Goal: Information Seeking & Learning: Learn about a topic

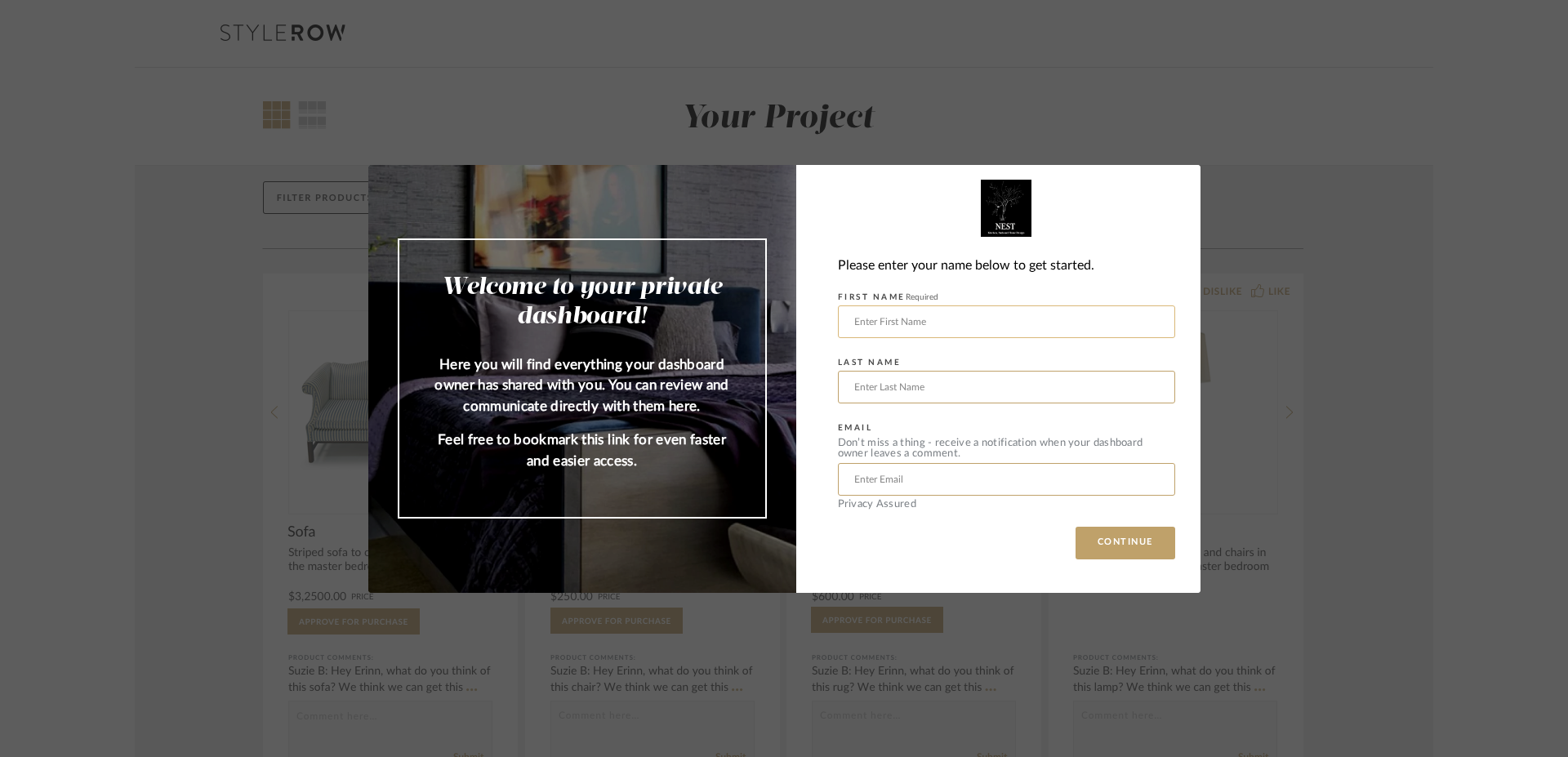
click at [1044, 322] on input "text" at bounding box center [1006, 322] width 338 height 33
type input "[PERSON_NAME]"
type input "[EMAIL_ADDRESS][DOMAIN_NAME]"
type input "[PERSON_NAME]"
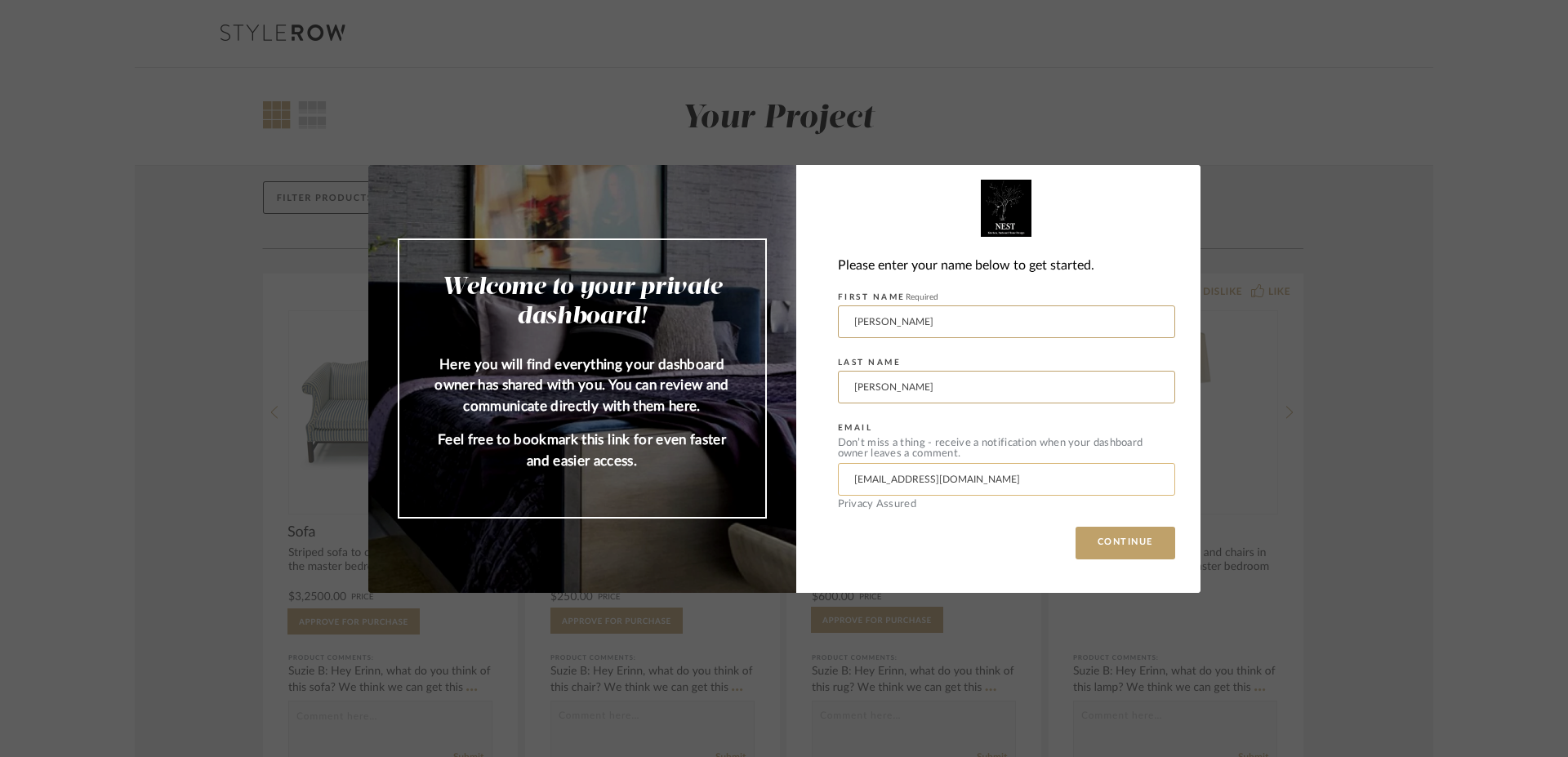
click at [952, 487] on input "[EMAIL_ADDRESS][DOMAIN_NAME]" at bounding box center [1006, 479] width 338 height 33
click at [836, 570] on div "Please enter your name below to get started. FIRST NAME Required [PERSON_NAME] …" at bounding box center [998, 378] width 405 height 428
click at [1117, 550] on button "CONTINUE" at bounding box center [1125, 543] width 100 height 33
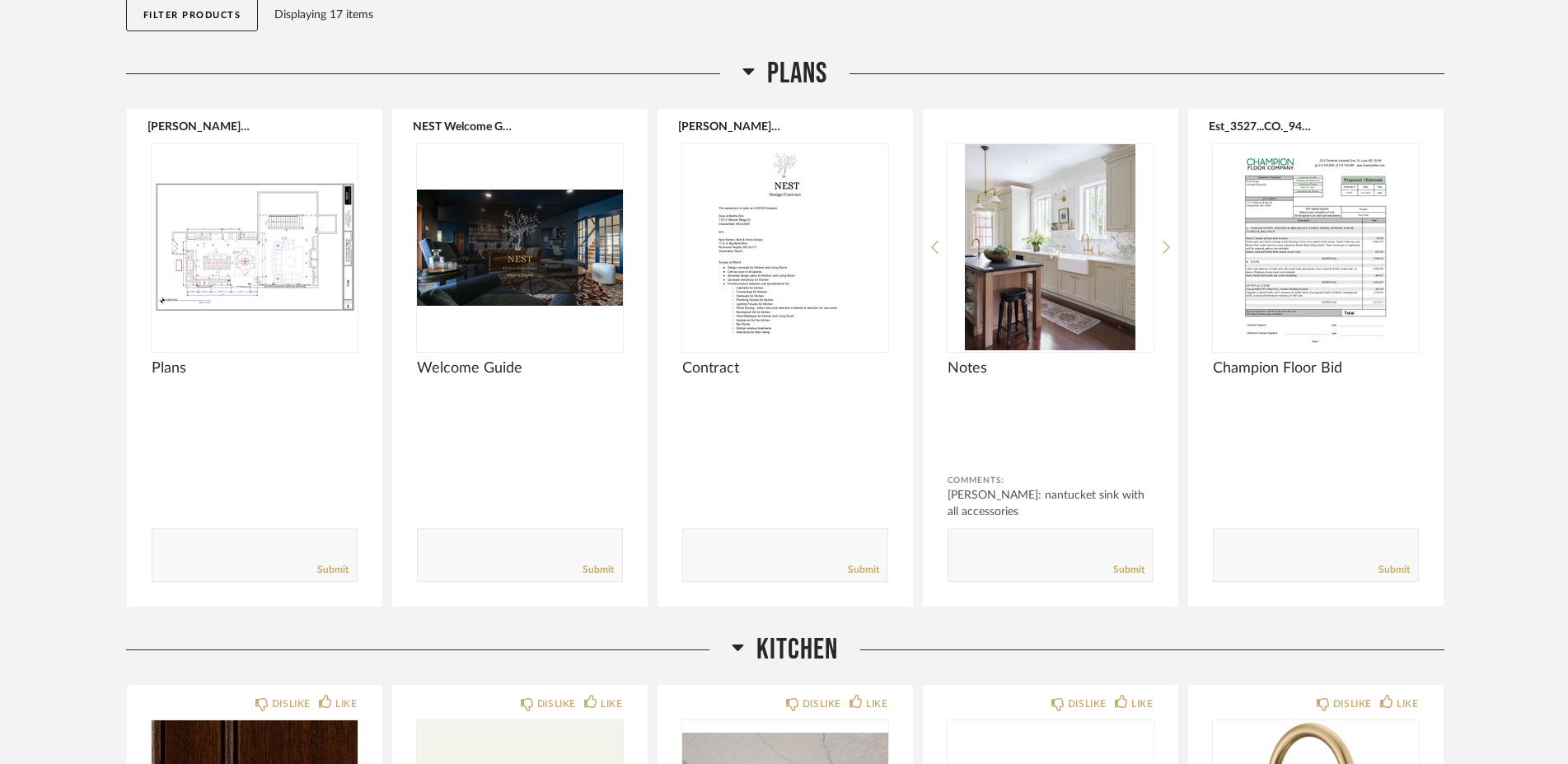
scroll to position [119, 0]
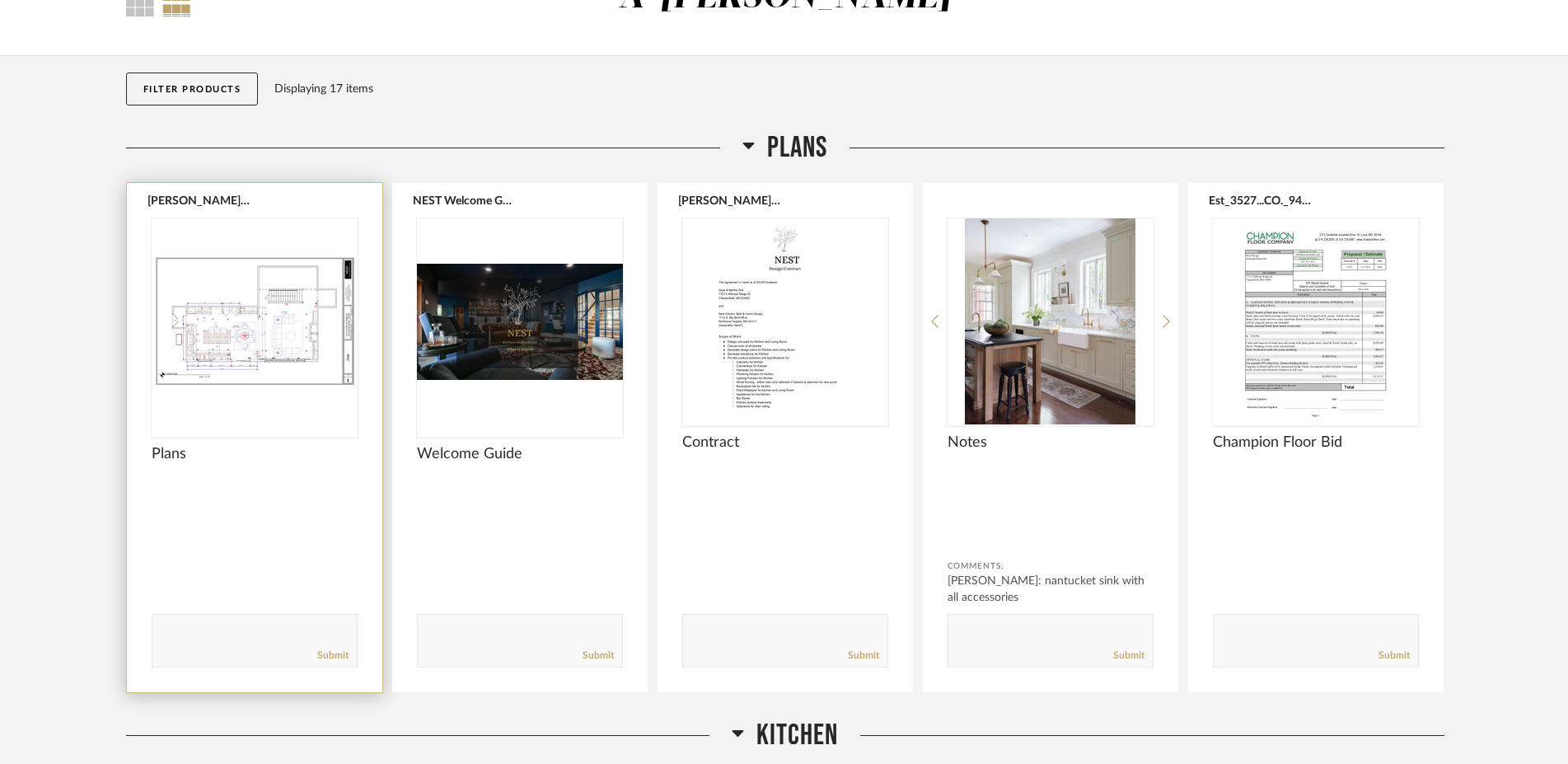
click at [207, 374] on img "0" at bounding box center [254, 321] width 206 height 206
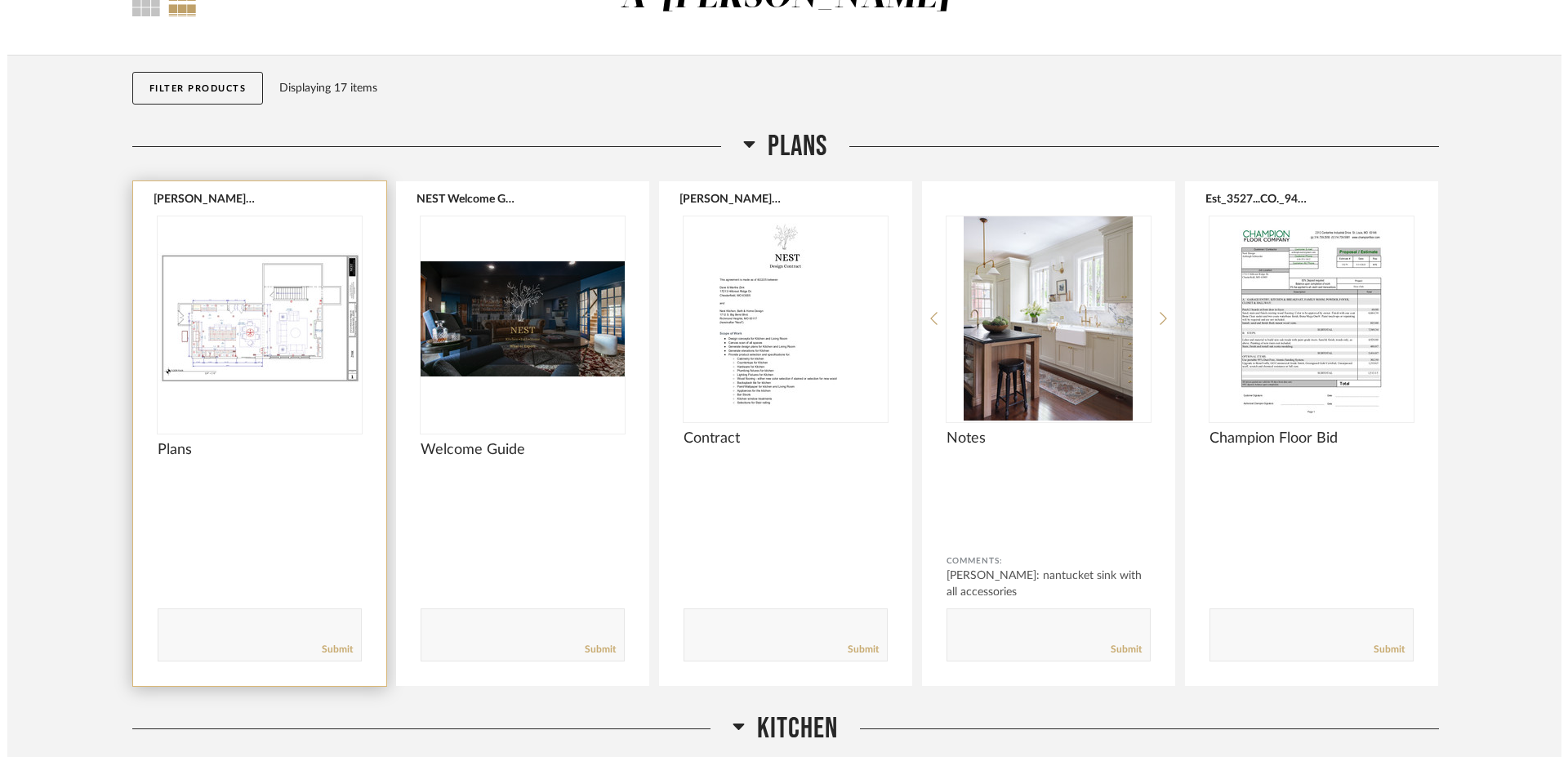
scroll to position [0, 0]
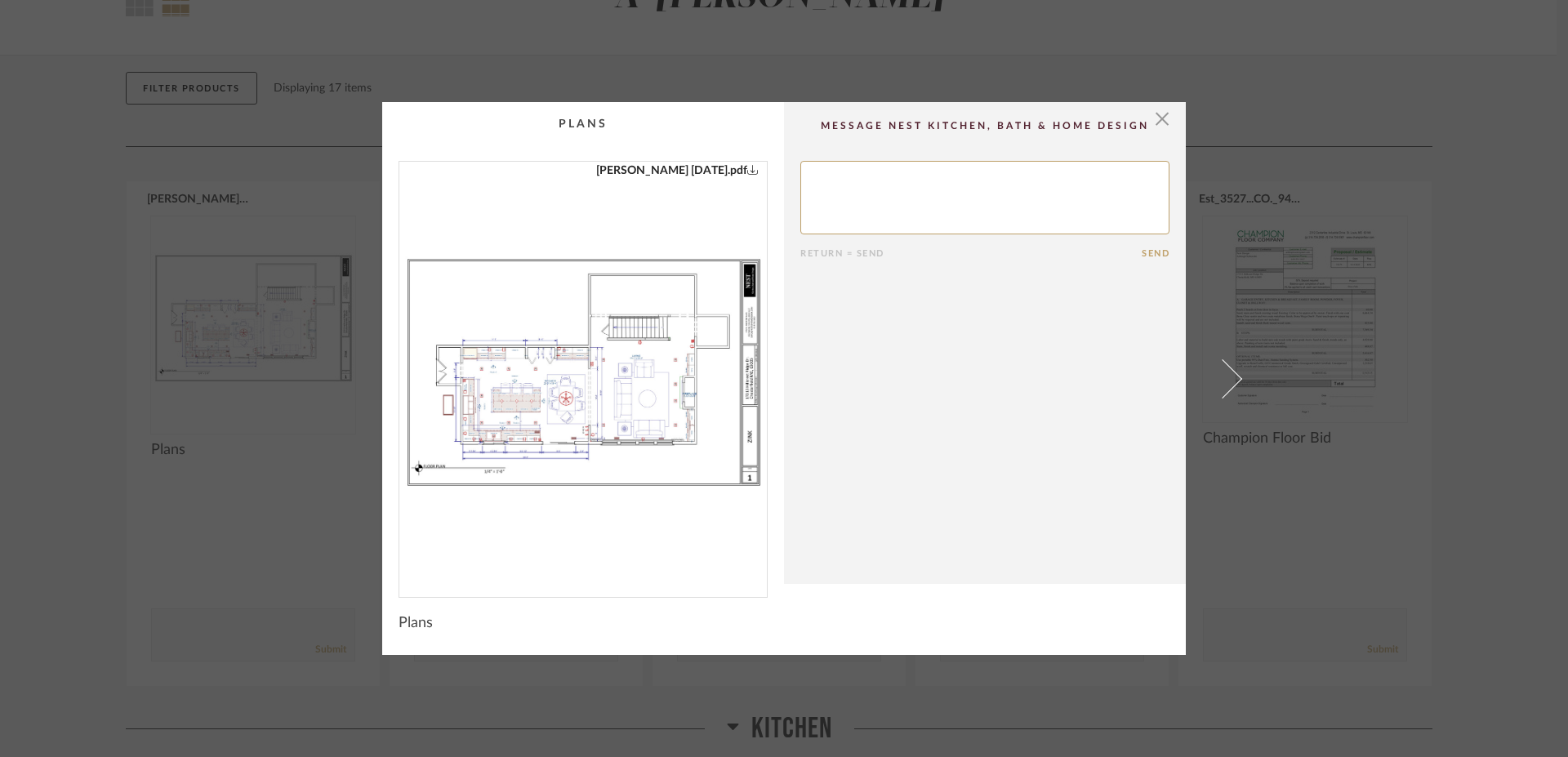
click at [548, 455] on img "0" at bounding box center [583, 373] width 368 height 422
click at [1148, 119] on span "button" at bounding box center [1162, 118] width 33 height 33
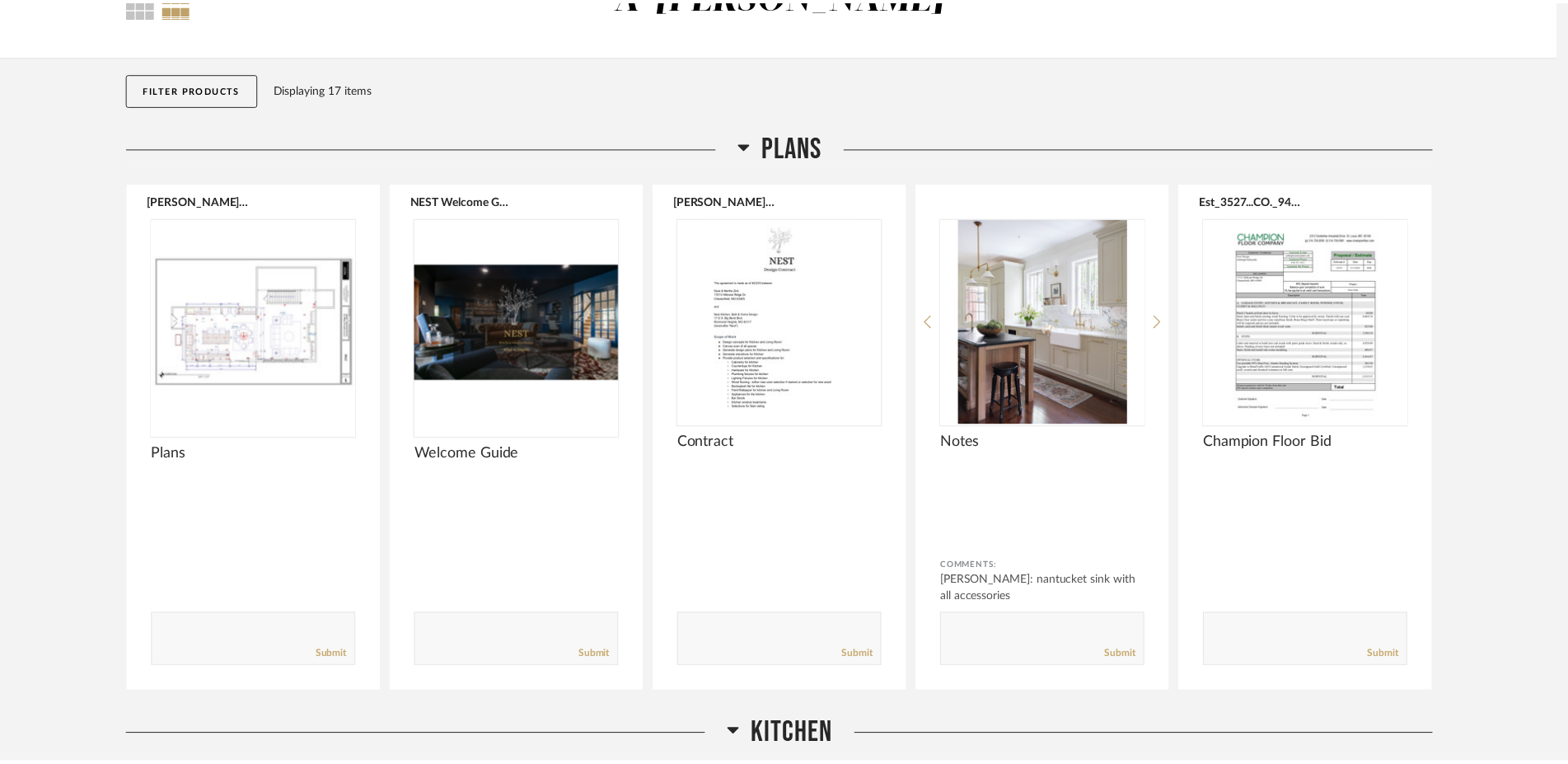
scroll to position [119, 0]
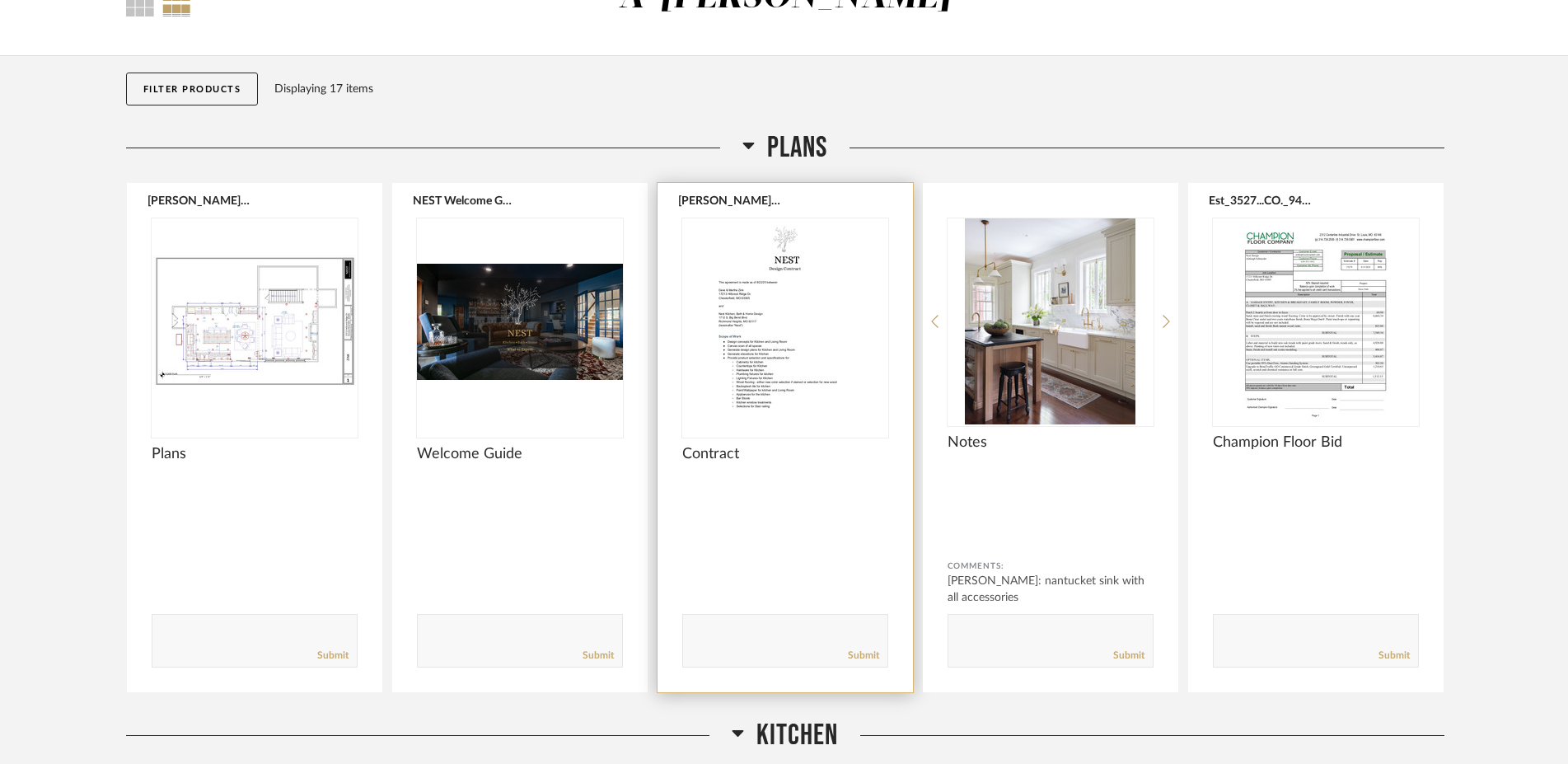
click at [754, 347] on img "0" at bounding box center [785, 321] width 206 height 206
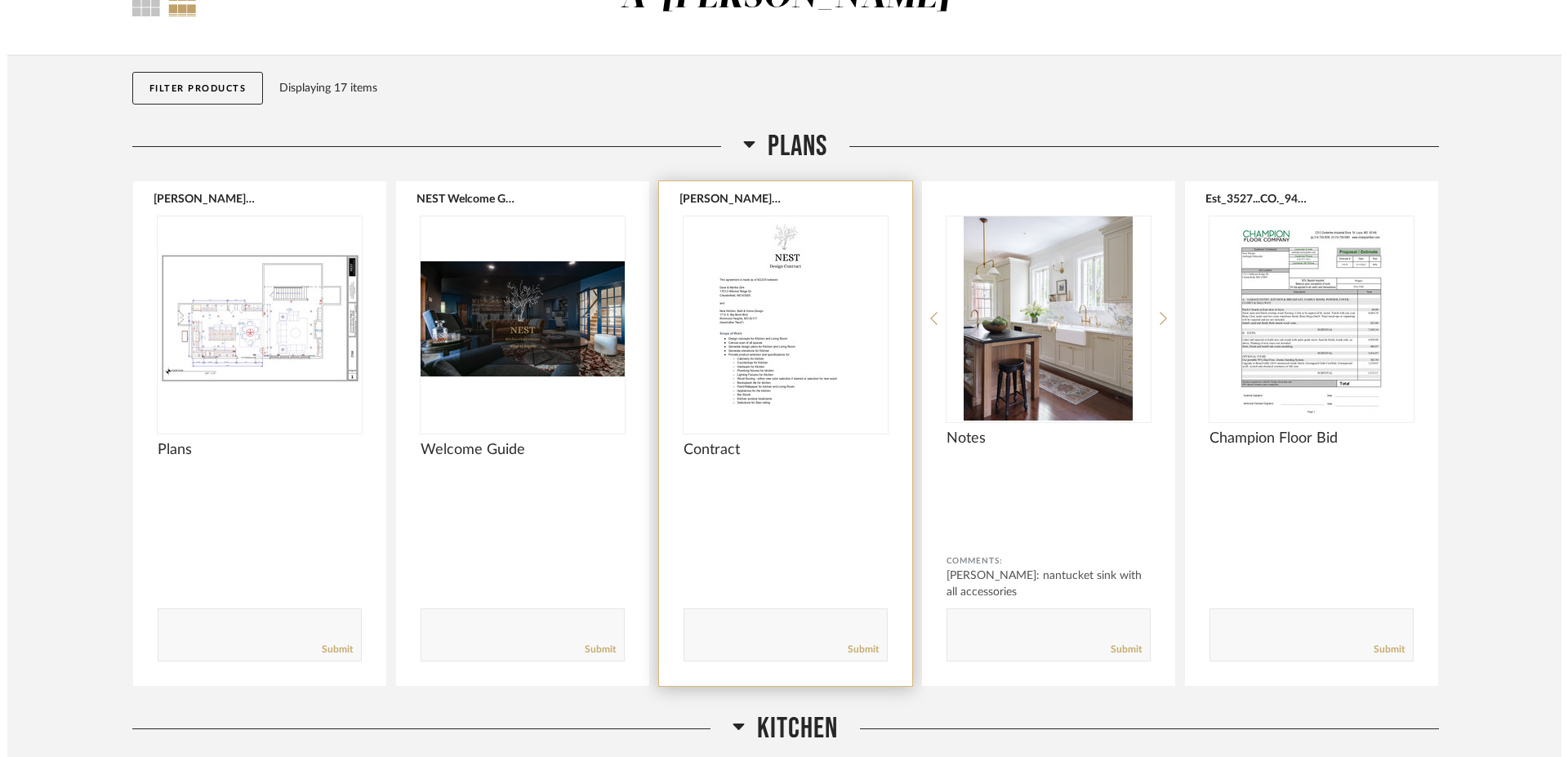
scroll to position [0, 0]
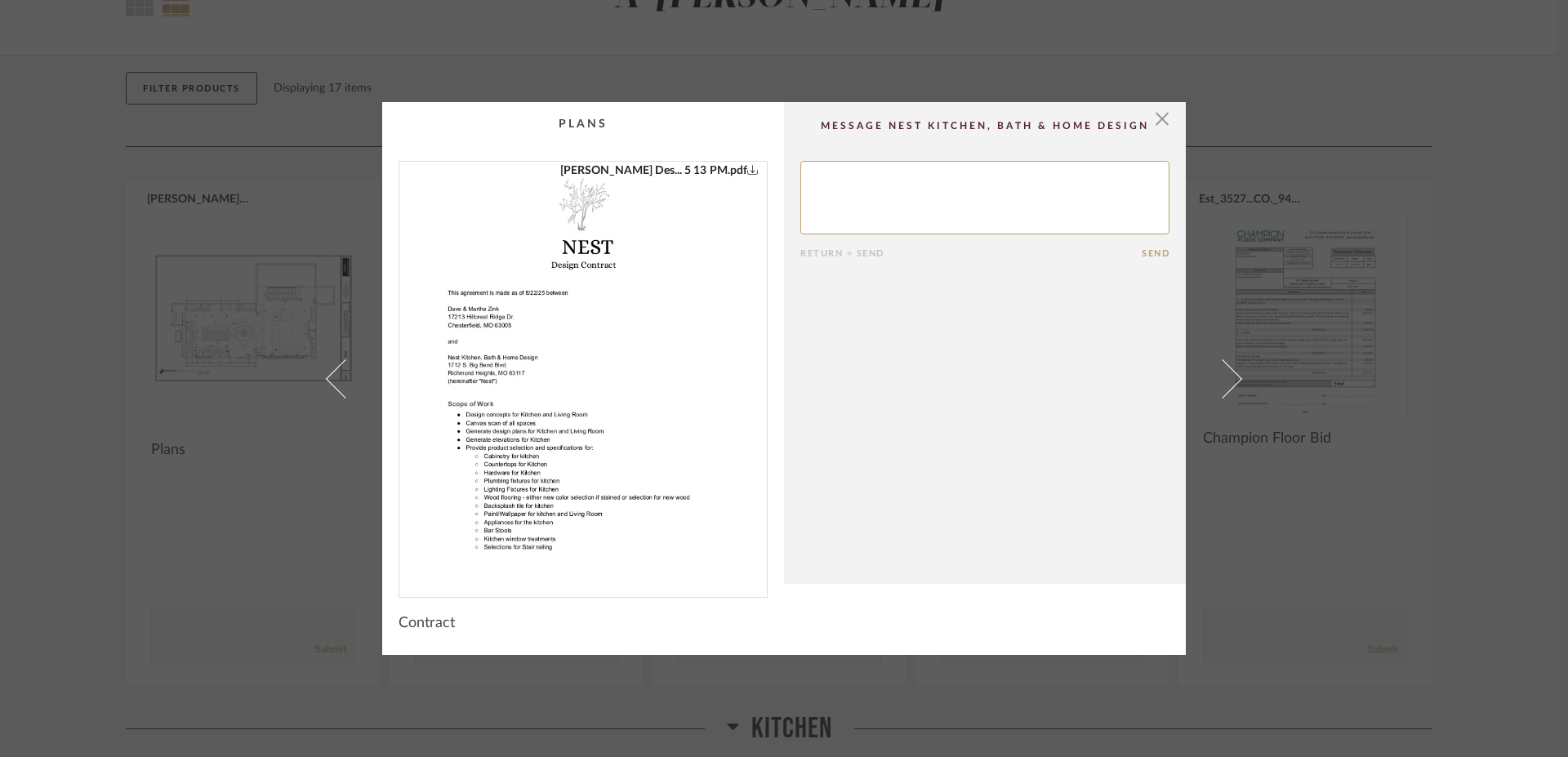
click at [704, 175] on link "[PERSON_NAME] Des... 5 13 PM.pdf" at bounding box center [659, 170] width 199 height 18
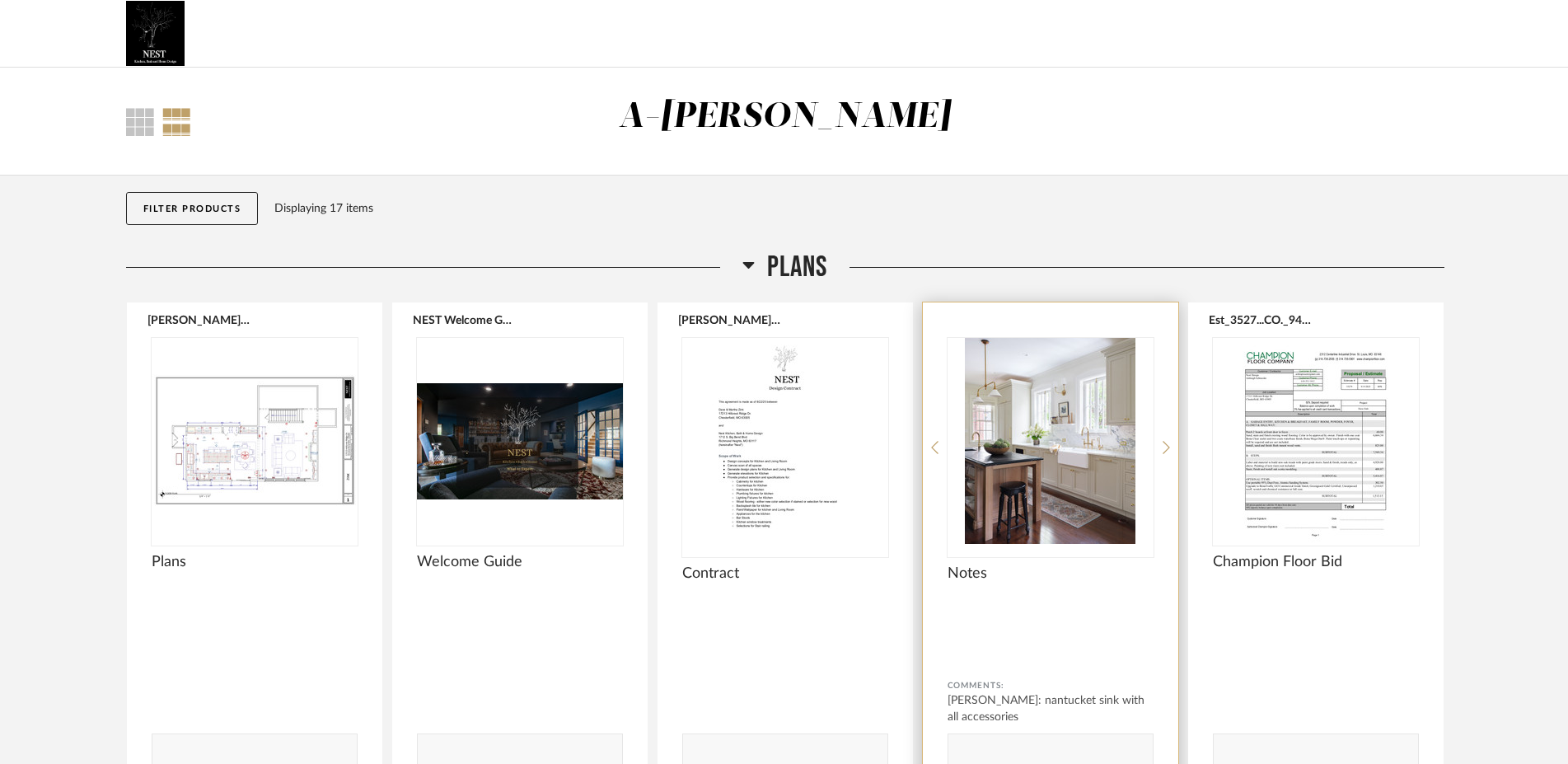
click at [1049, 509] on img "0" at bounding box center [1050, 441] width 206 height 206
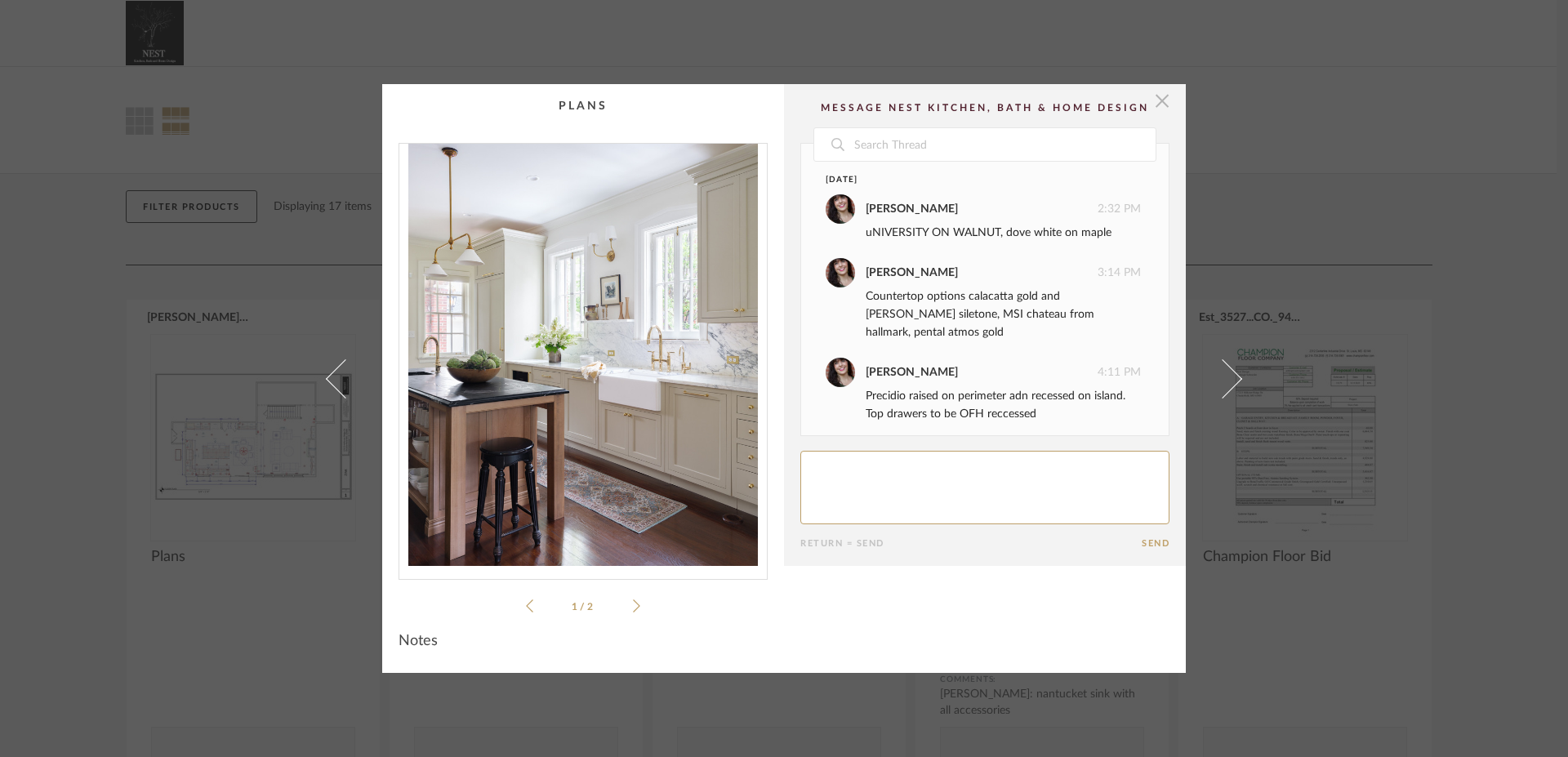
click at [1152, 101] on span "button" at bounding box center [1162, 100] width 33 height 33
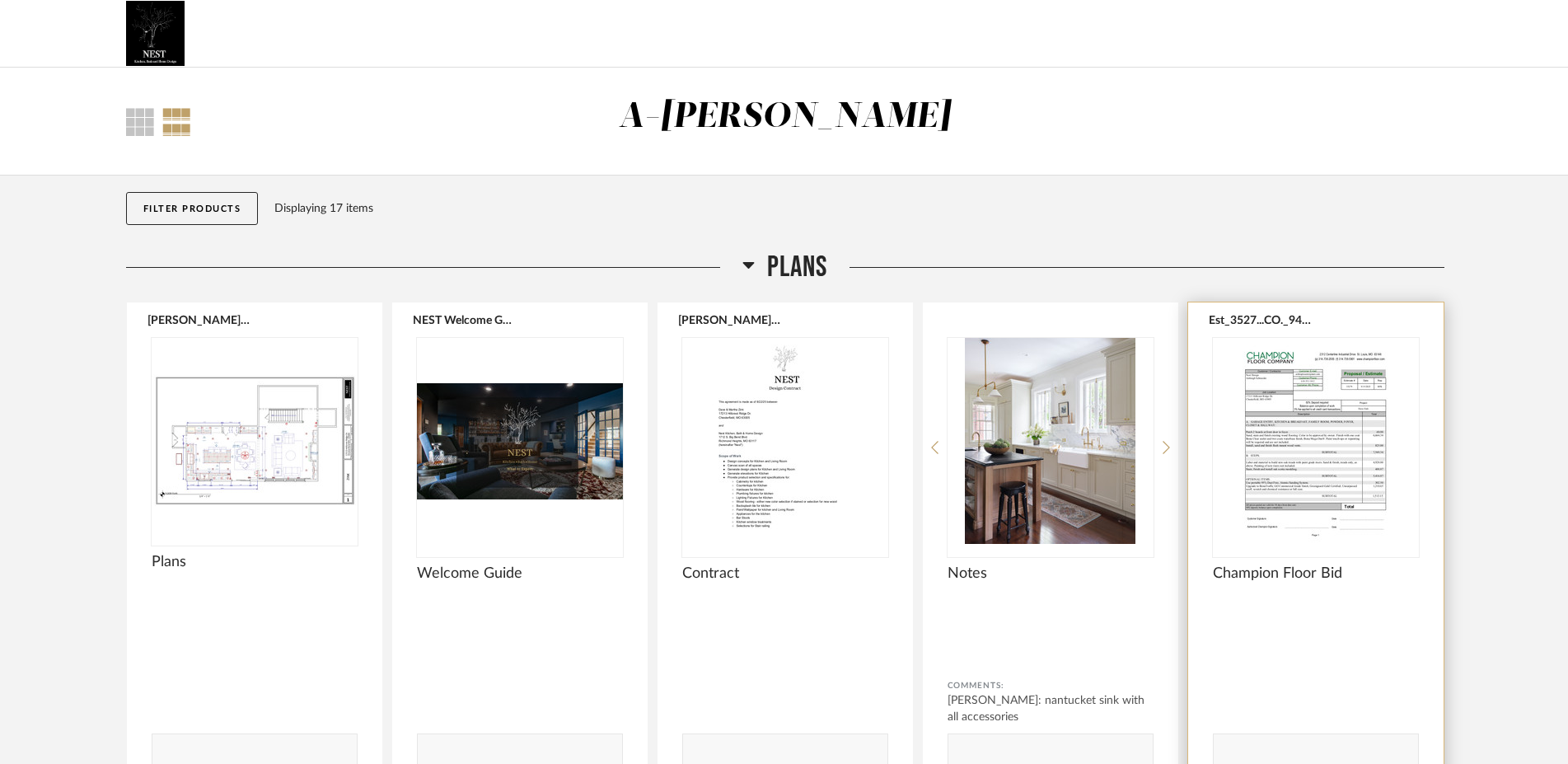
click at [1353, 434] on img "0" at bounding box center [1315, 441] width 206 height 206
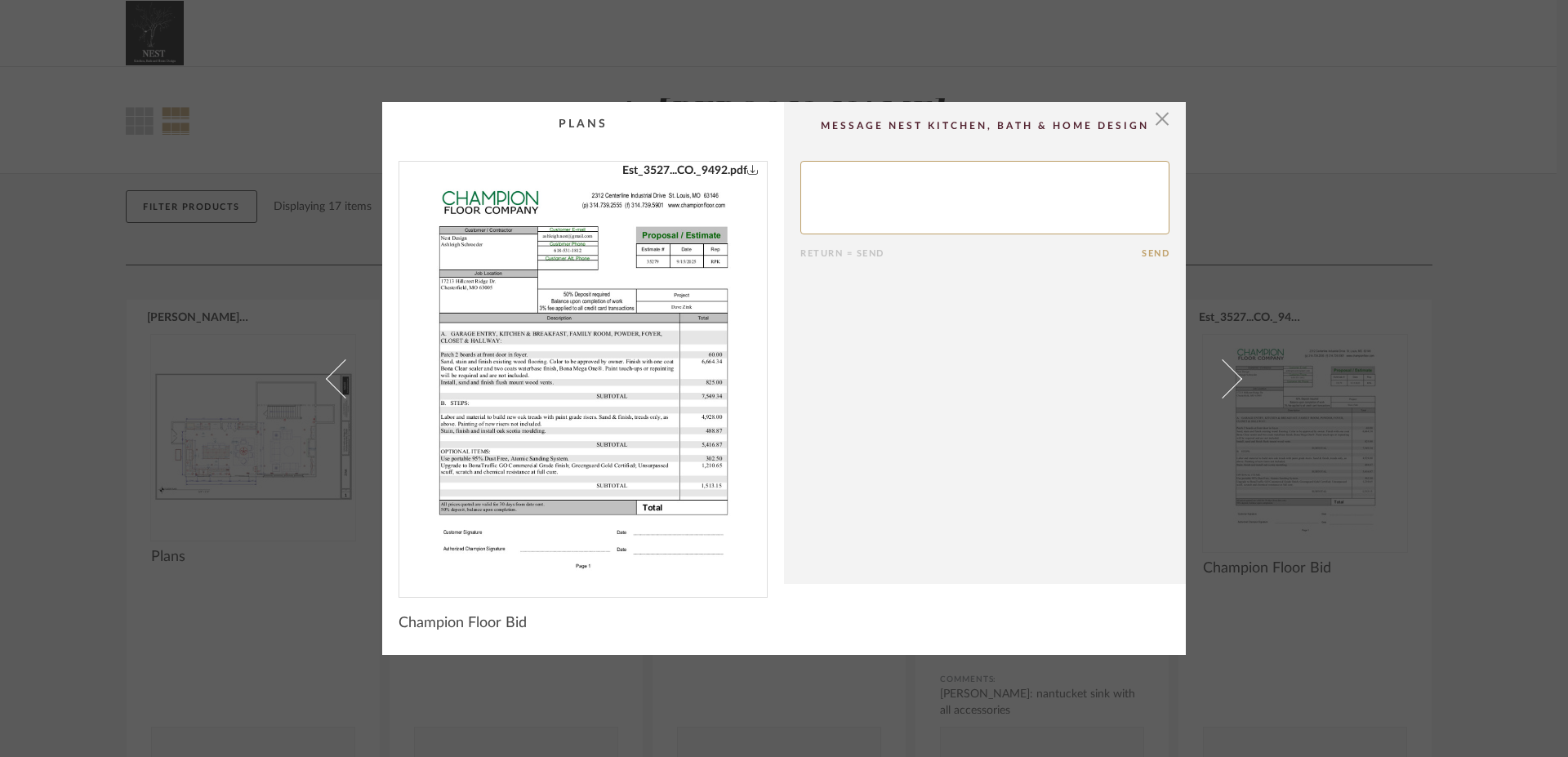
click at [519, 442] on img "0" at bounding box center [583, 373] width 327 height 422
click at [1153, 113] on span "button" at bounding box center [1162, 118] width 33 height 33
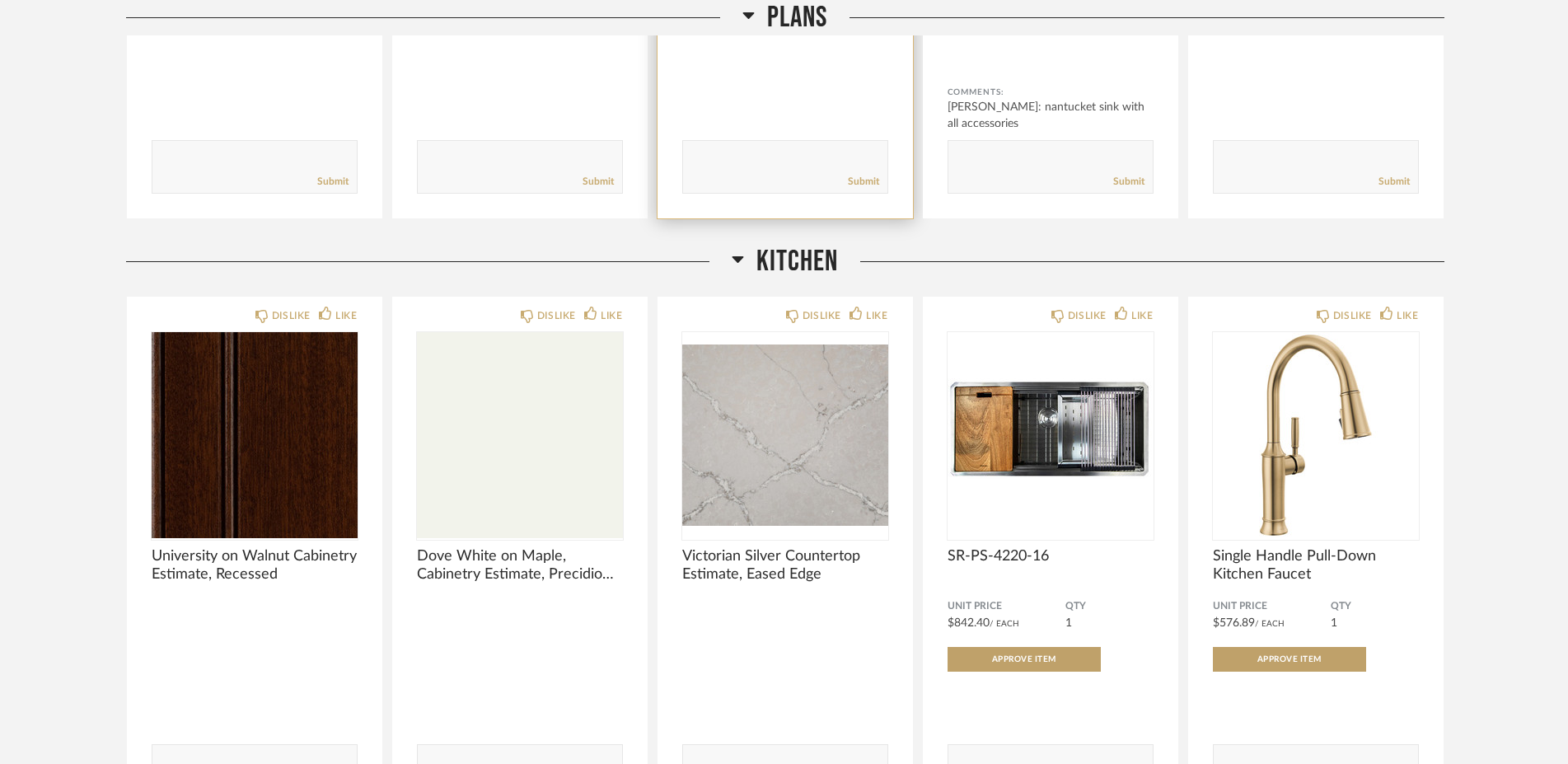
scroll to position [668, 0]
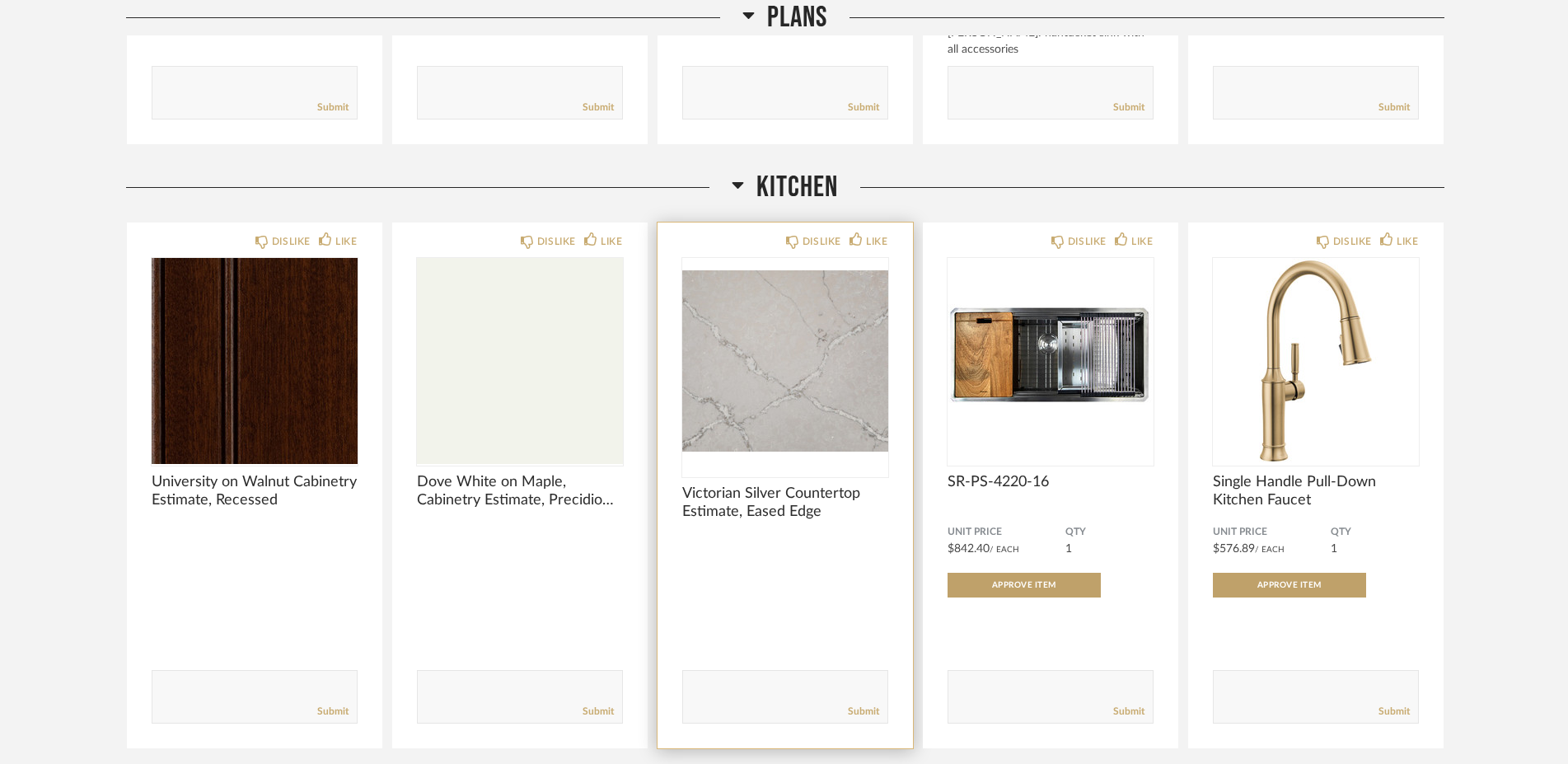
click at [760, 494] on span "Victorian Silver Countertop Estimate, Eased Edge" at bounding box center [785, 502] width 206 height 36
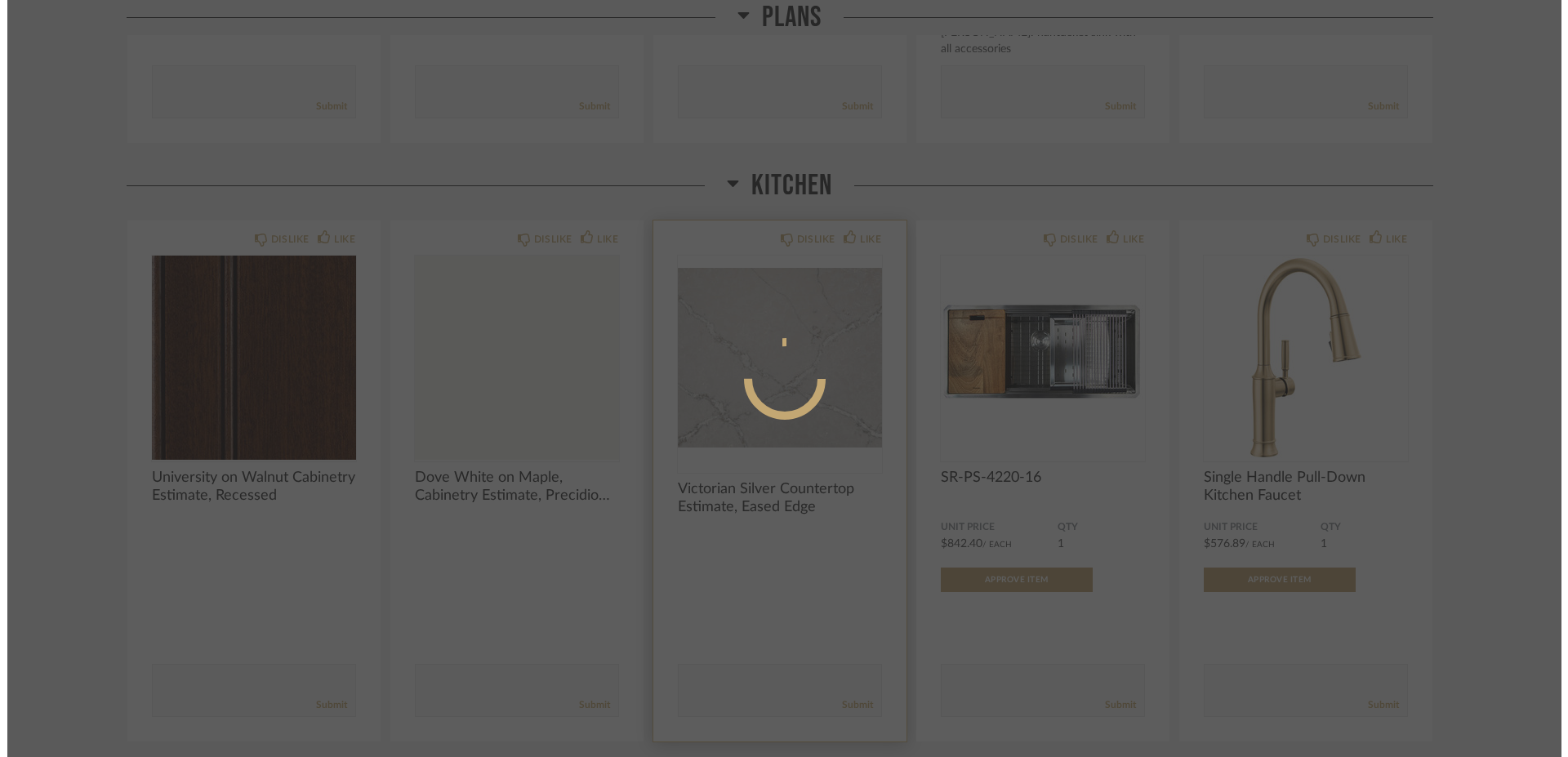
scroll to position [0, 0]
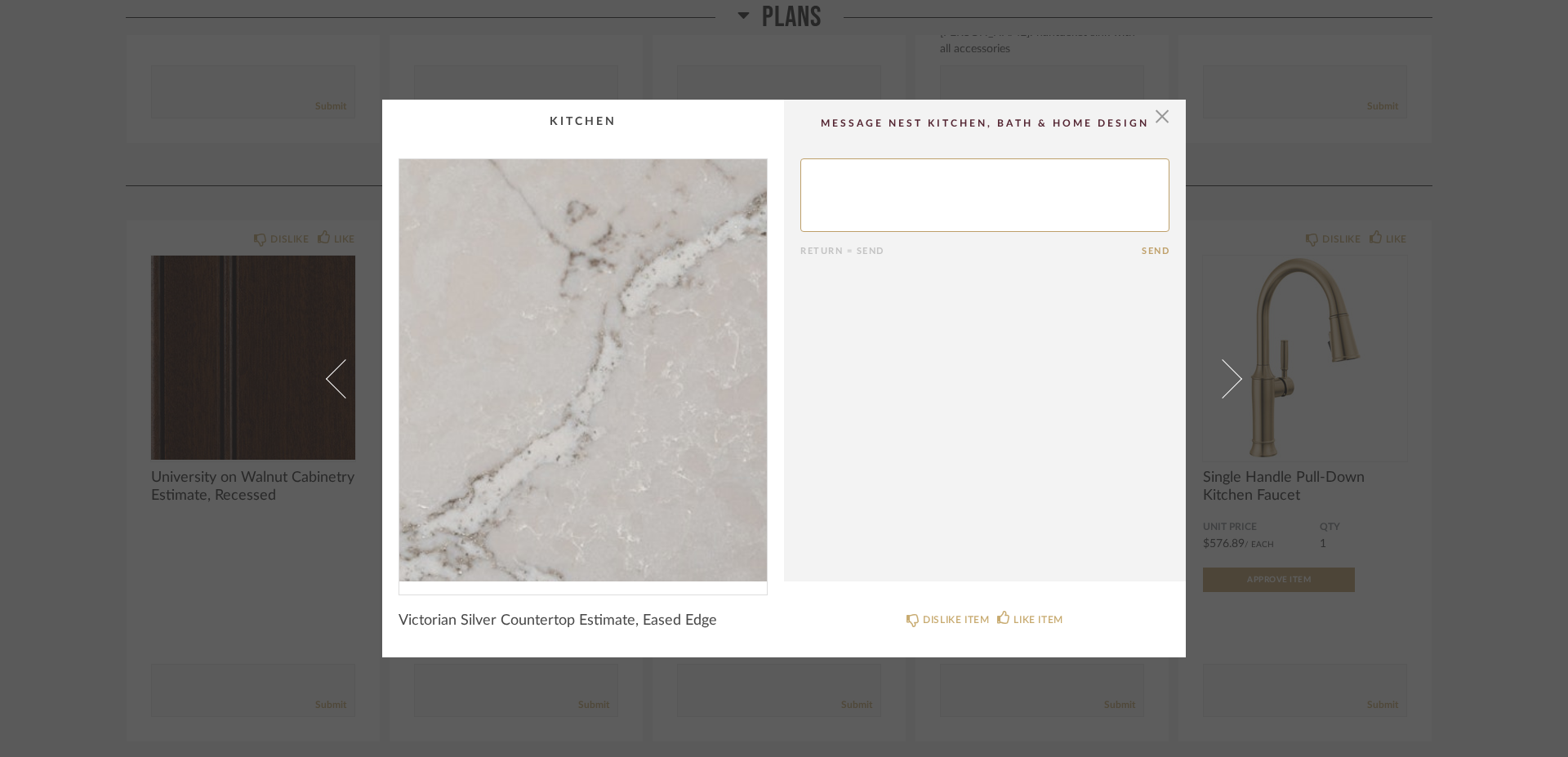
click at [640, 370] on img "0" at bounding box center [583, 370] width 368 height 422
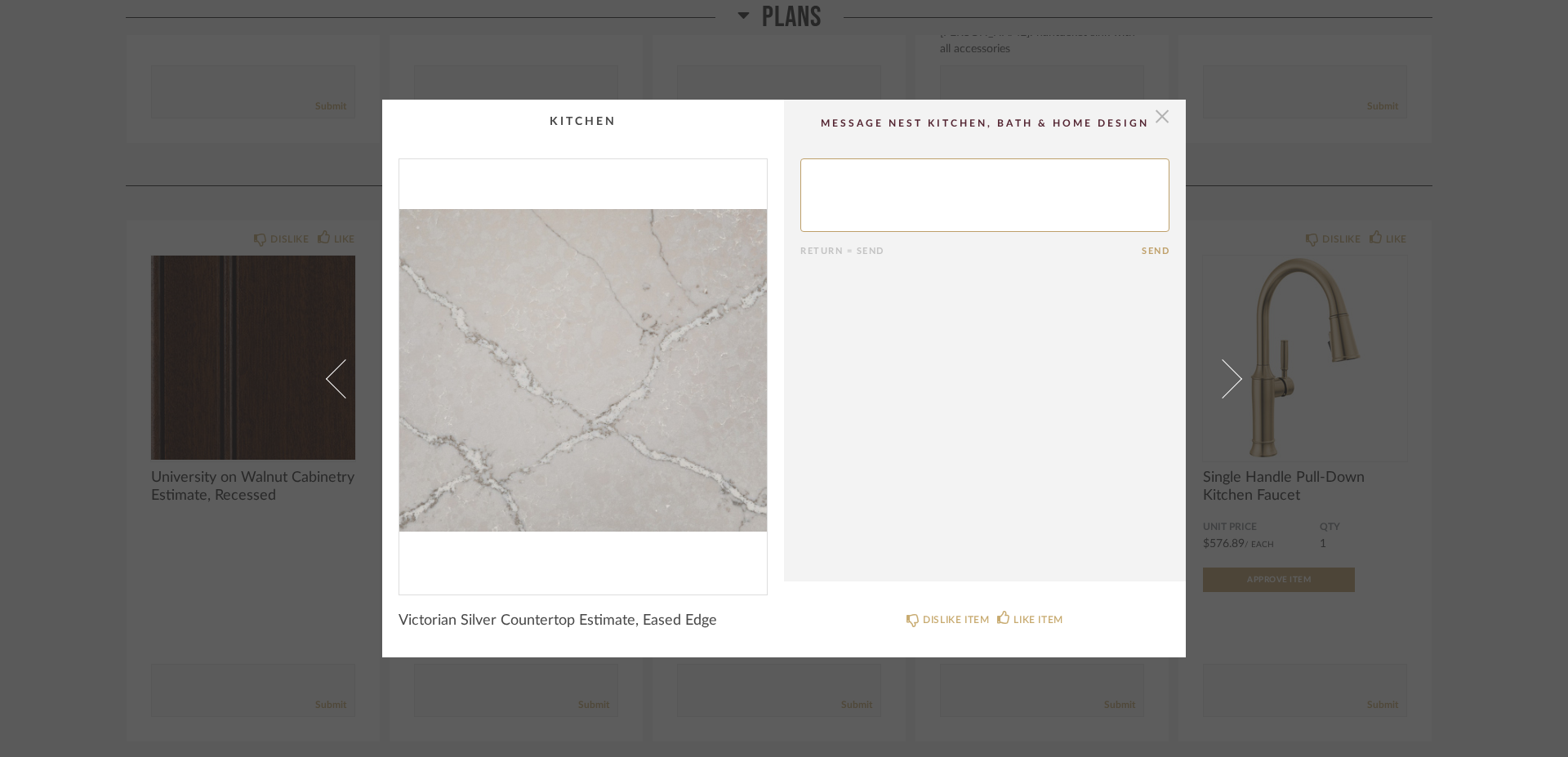
click at [1158, 114] on span "button" at bounding box center [1162, 116] width 33 height 33
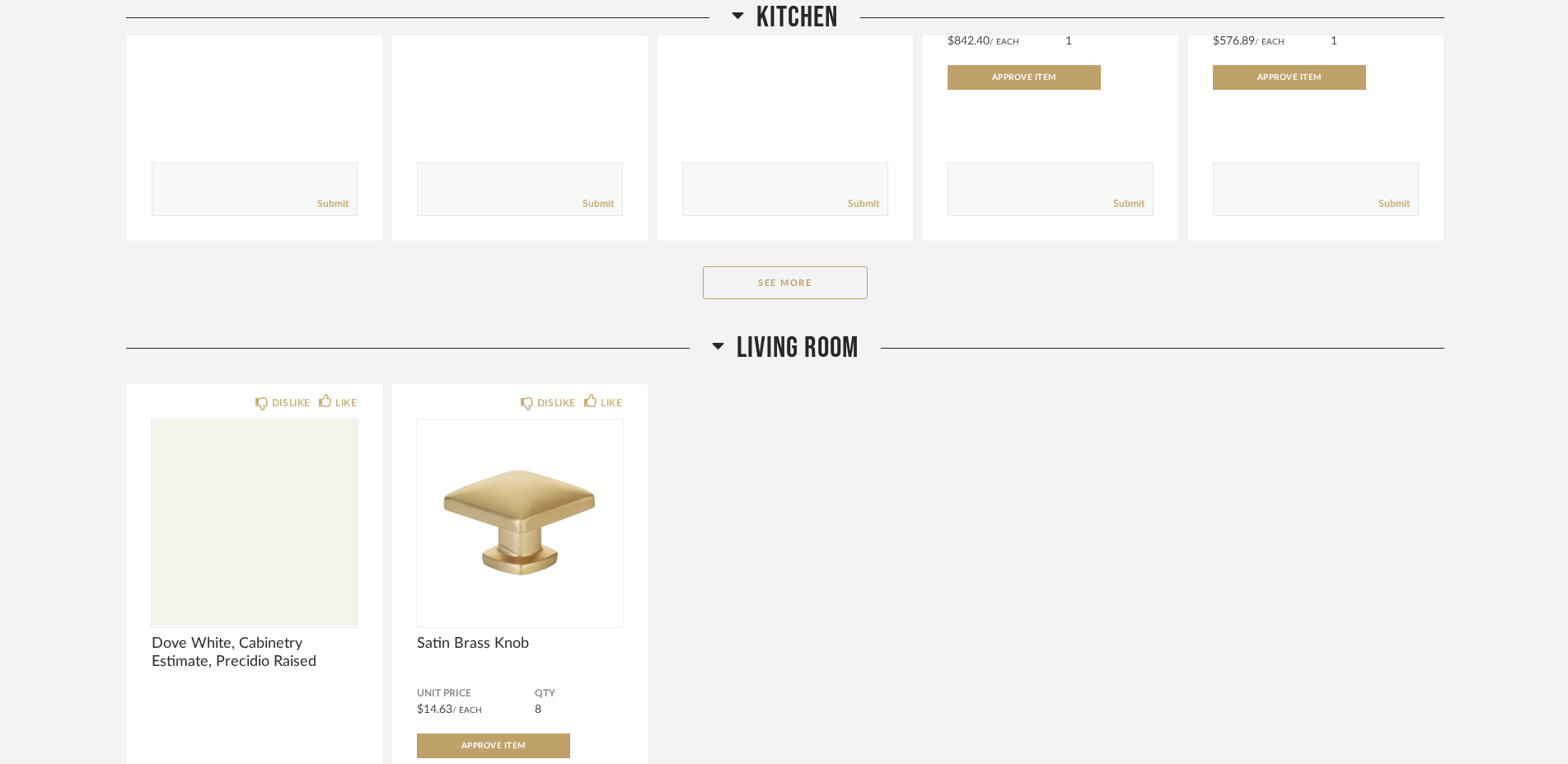
scroll to position [1039, 0]
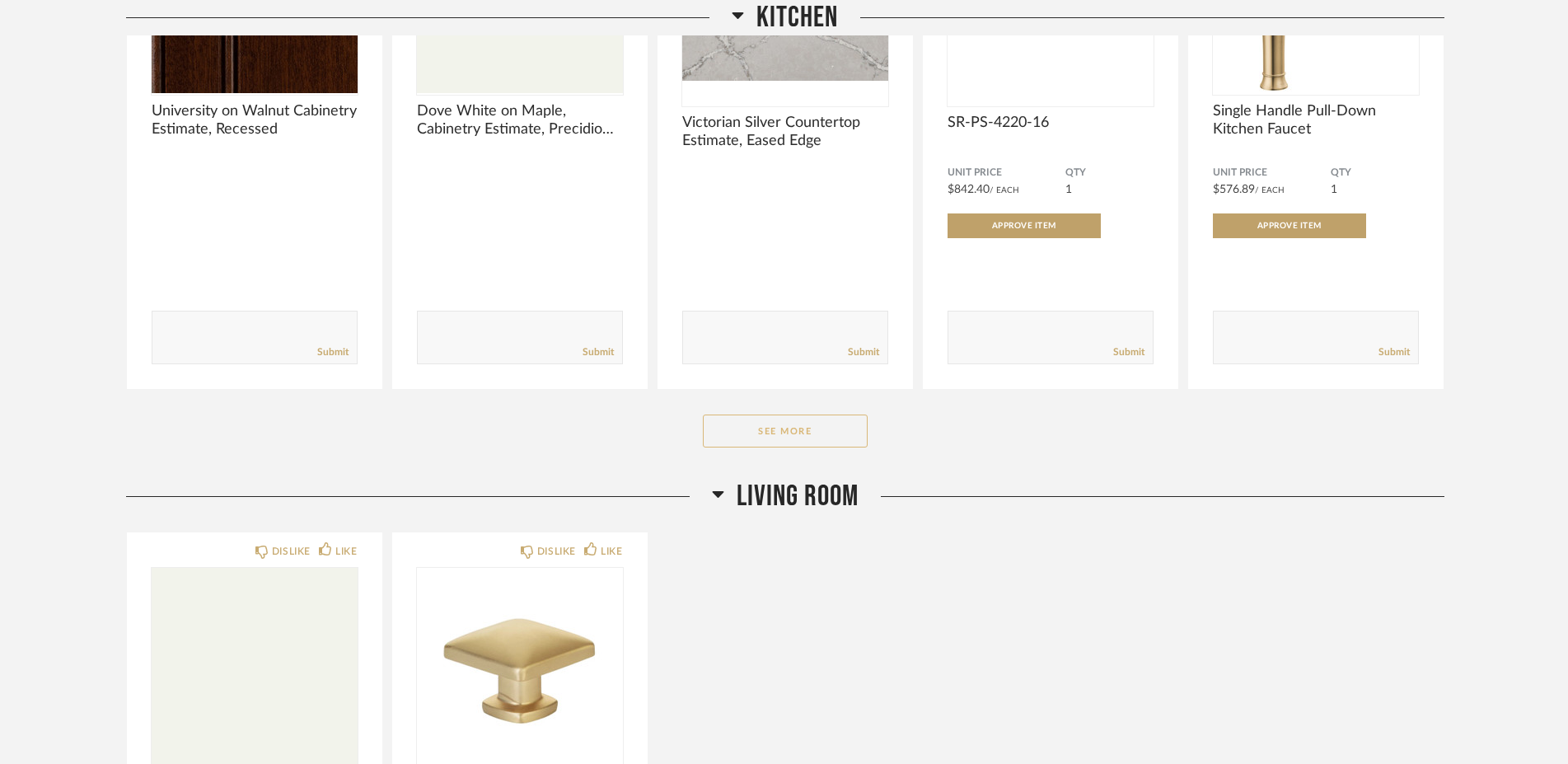
click at [808, 438] on button "See More" at bounding box center [785, 430] width 165 height 33
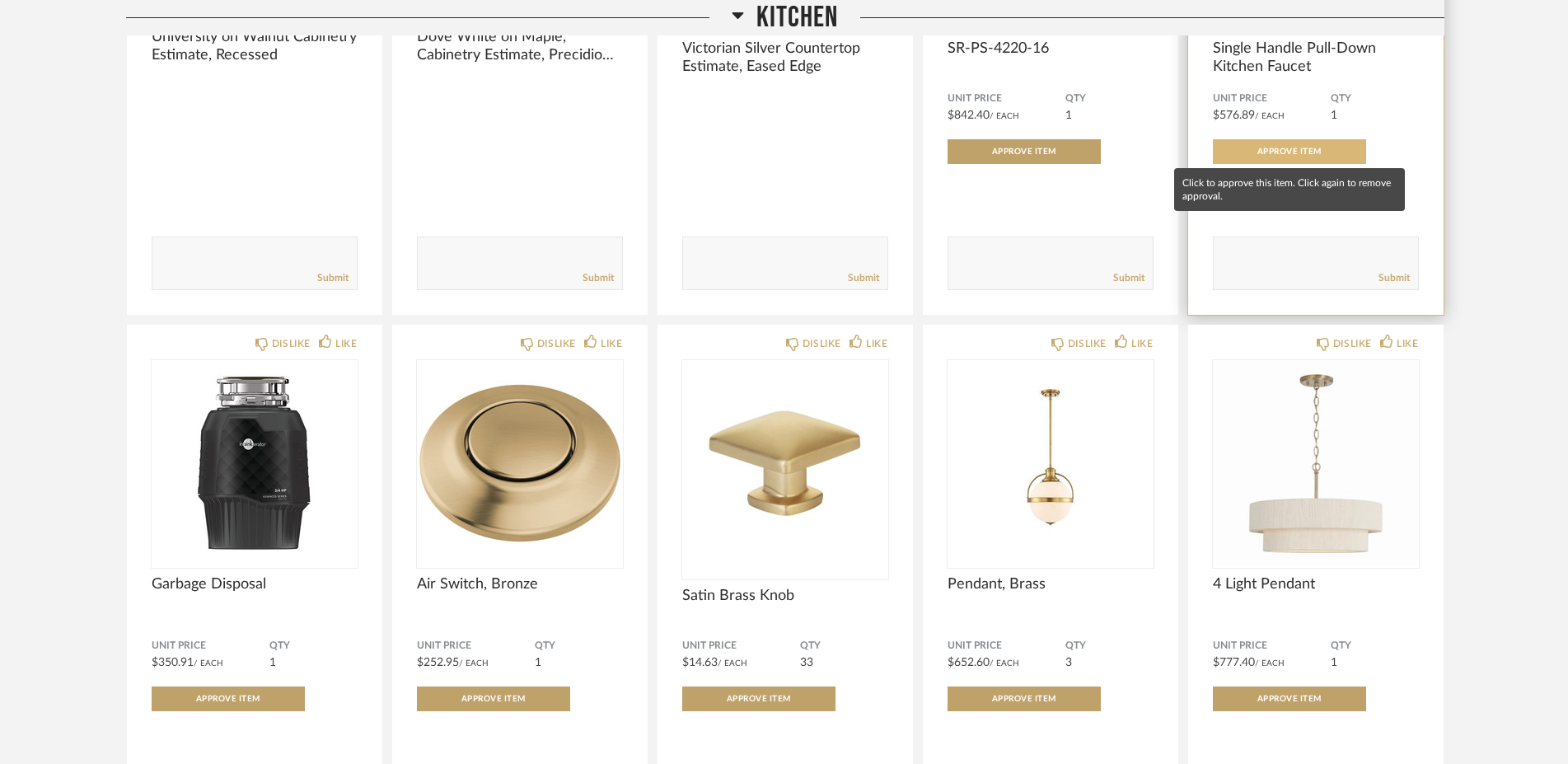
scroll to position [1187, 0]
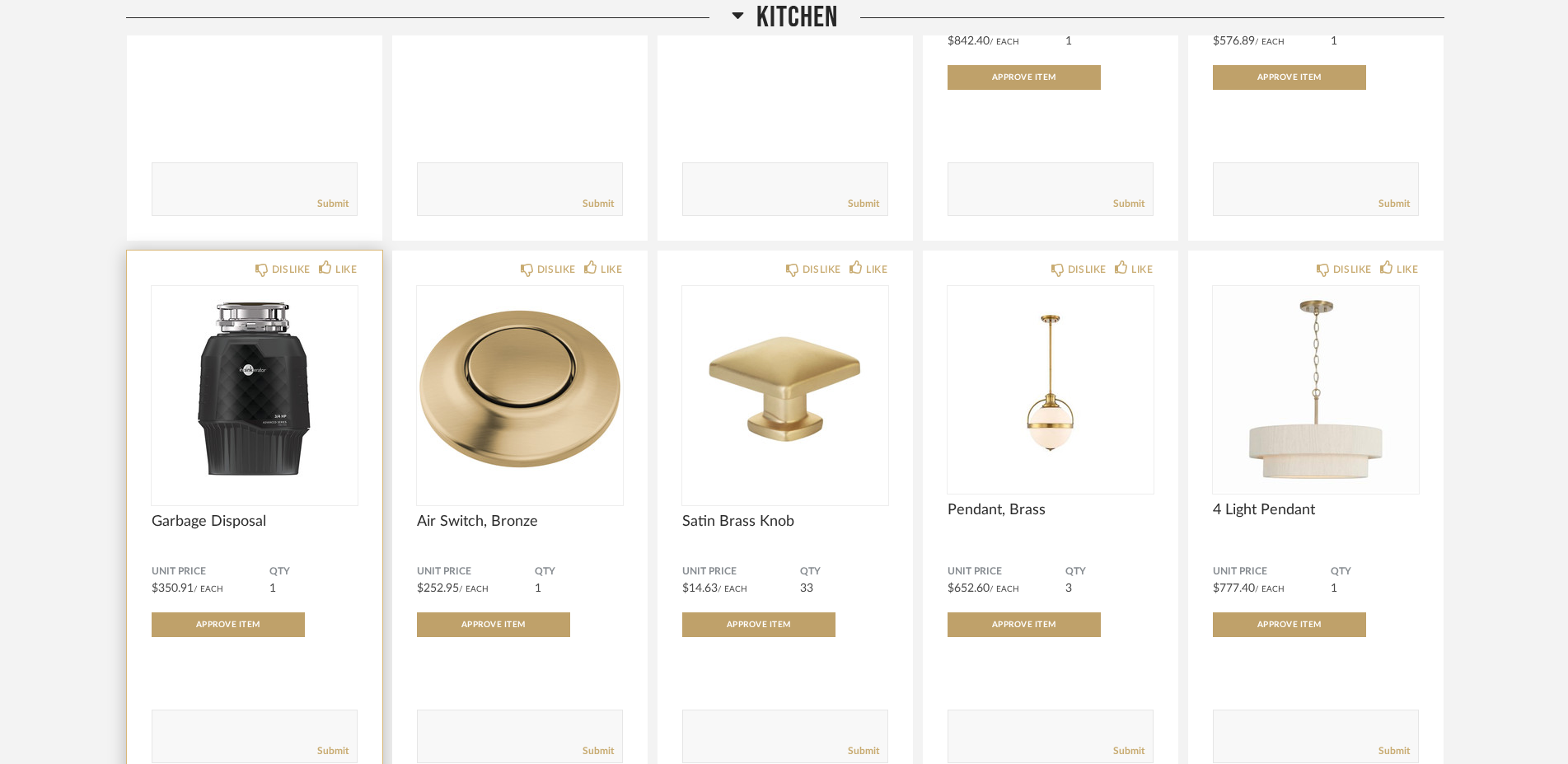
click at [291, 451] on img "0" at bounding box center [254, 389] width 206 height 206
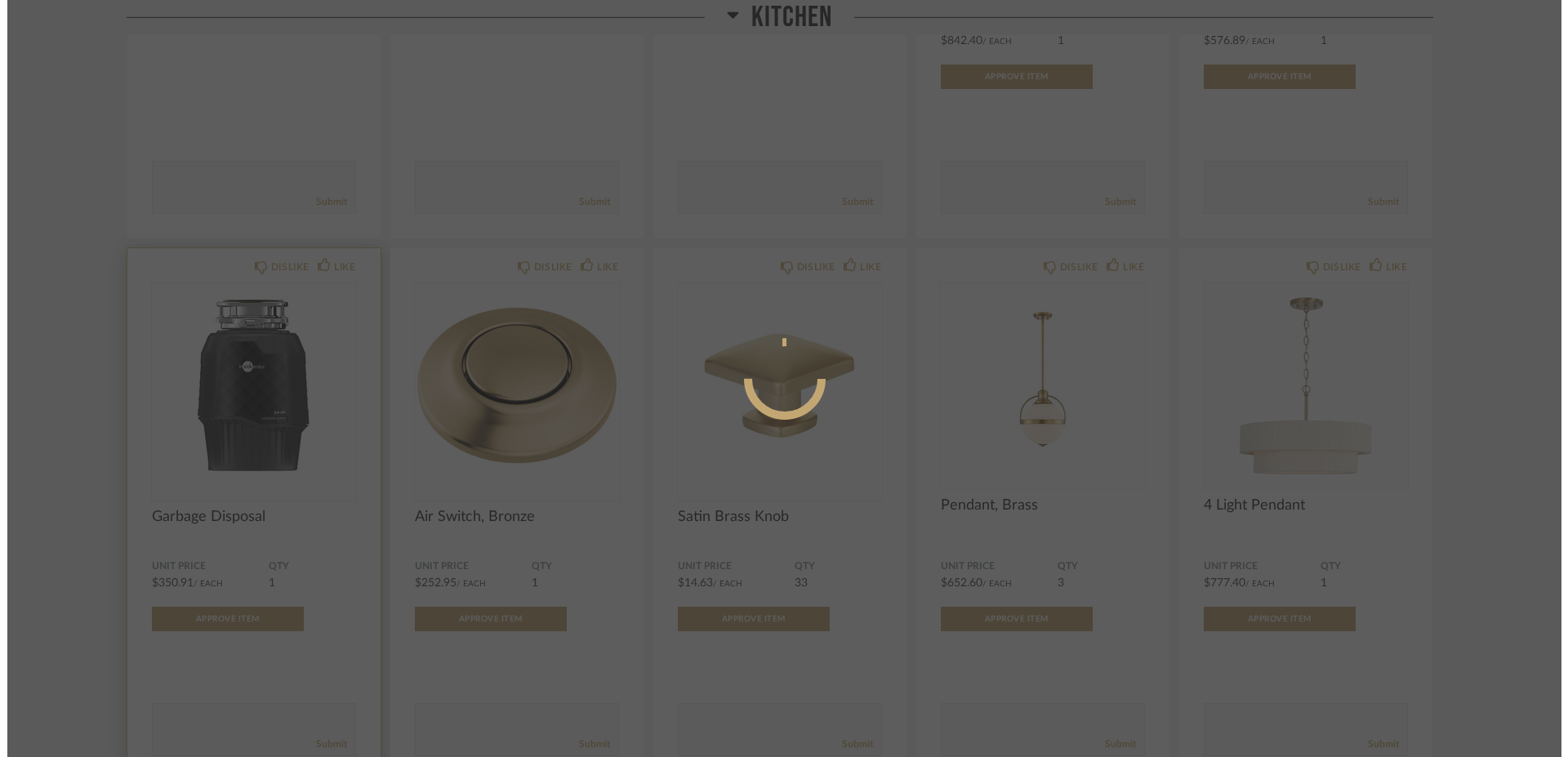
scroll to position [0, 0]
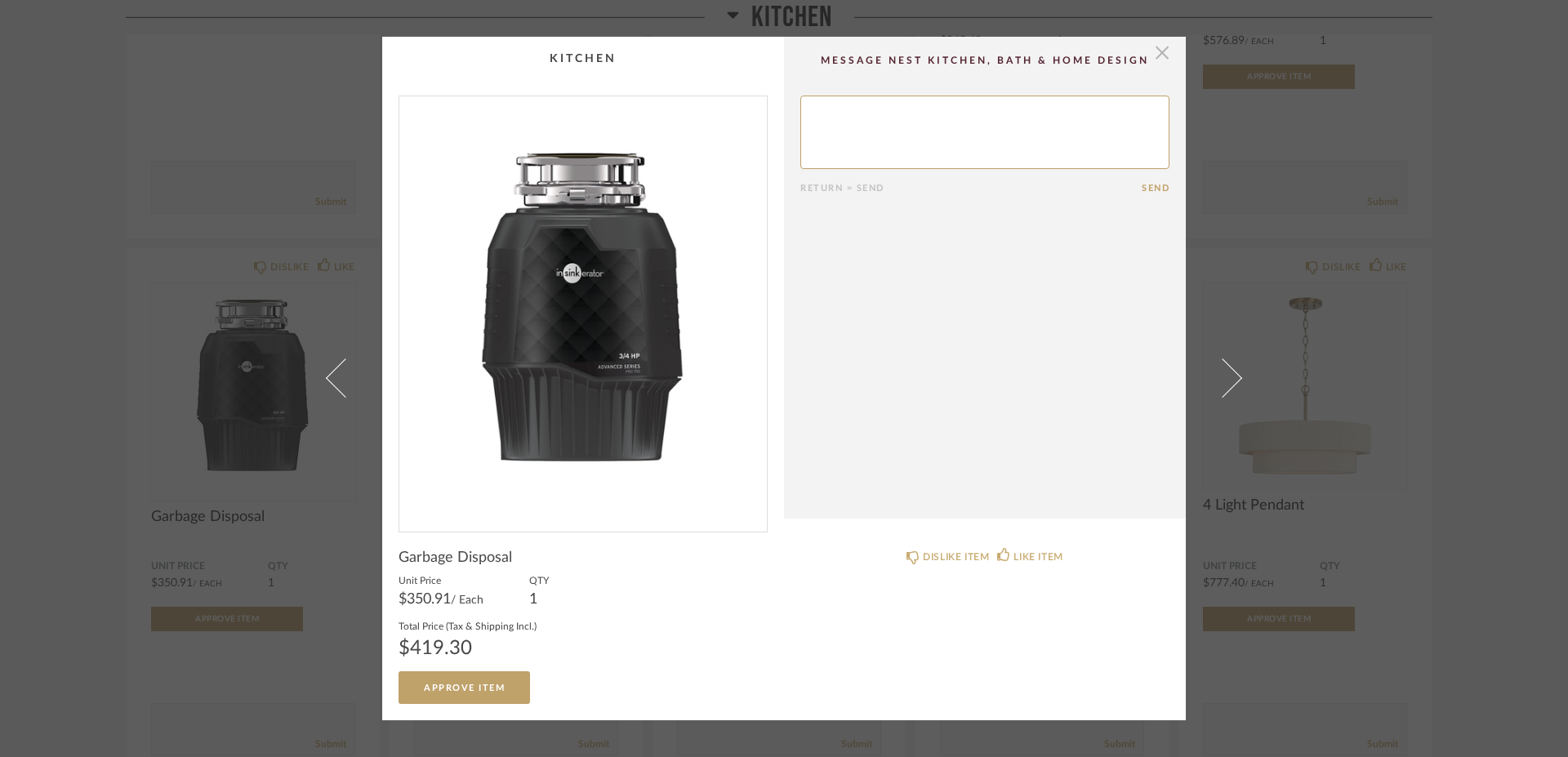
click at [1155, 57] on span "button" at bounding box center [1162, 53] width 33 height 33
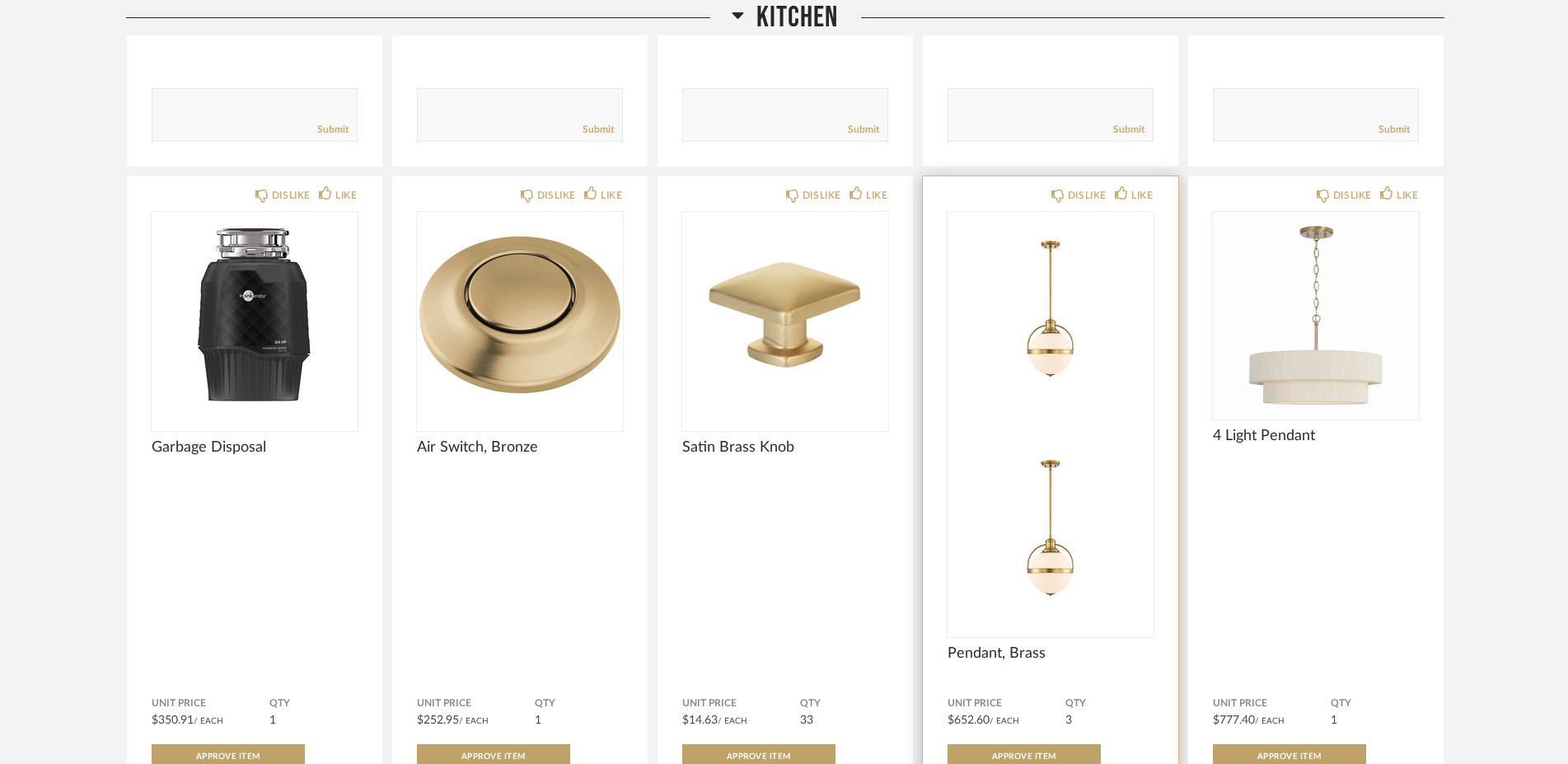
scroll to position [1335, 0]
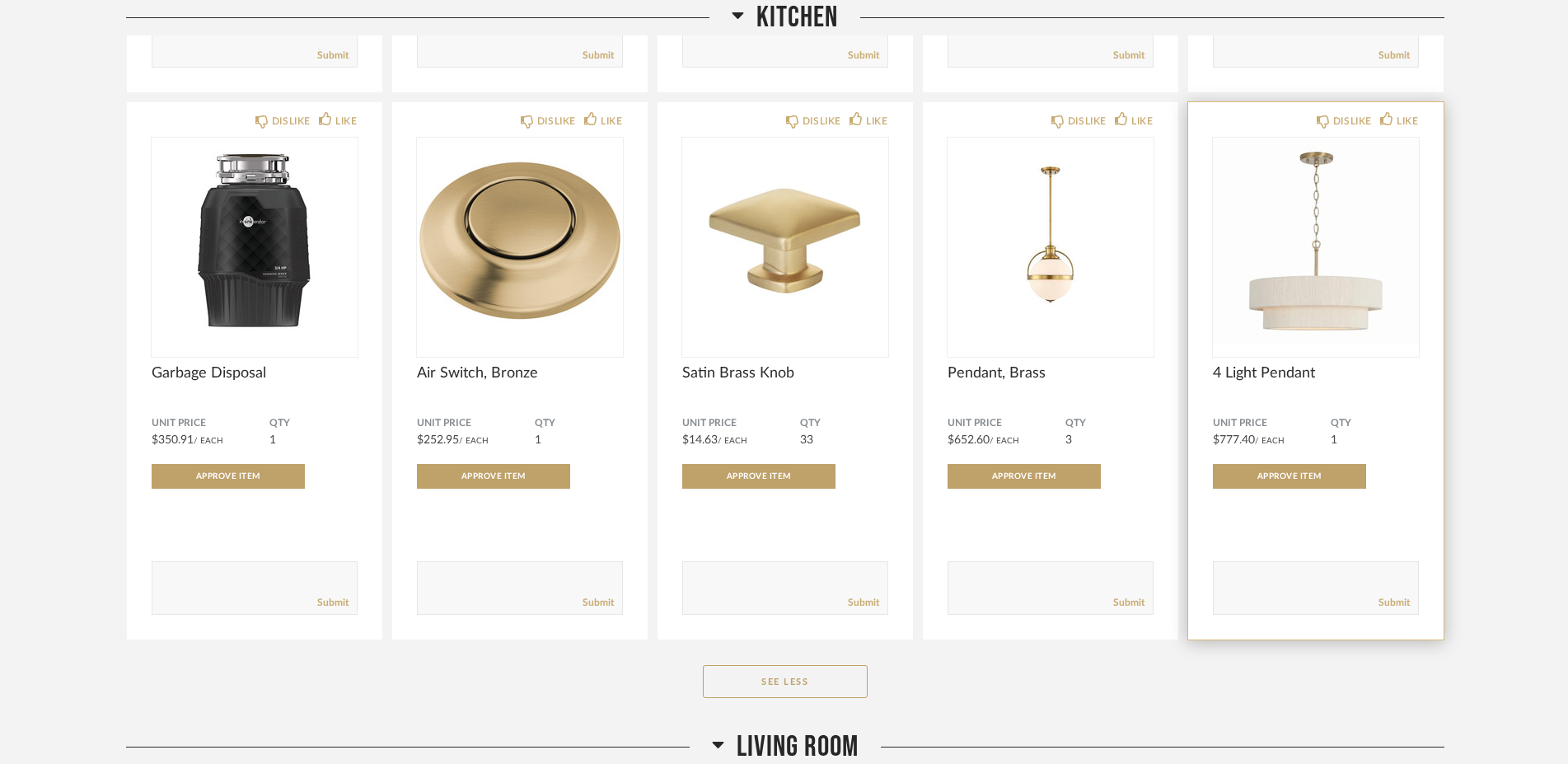
click at [1260, 364] on span "4 Light Pendant" at bounding box center [1315, 373] width 206 height 18
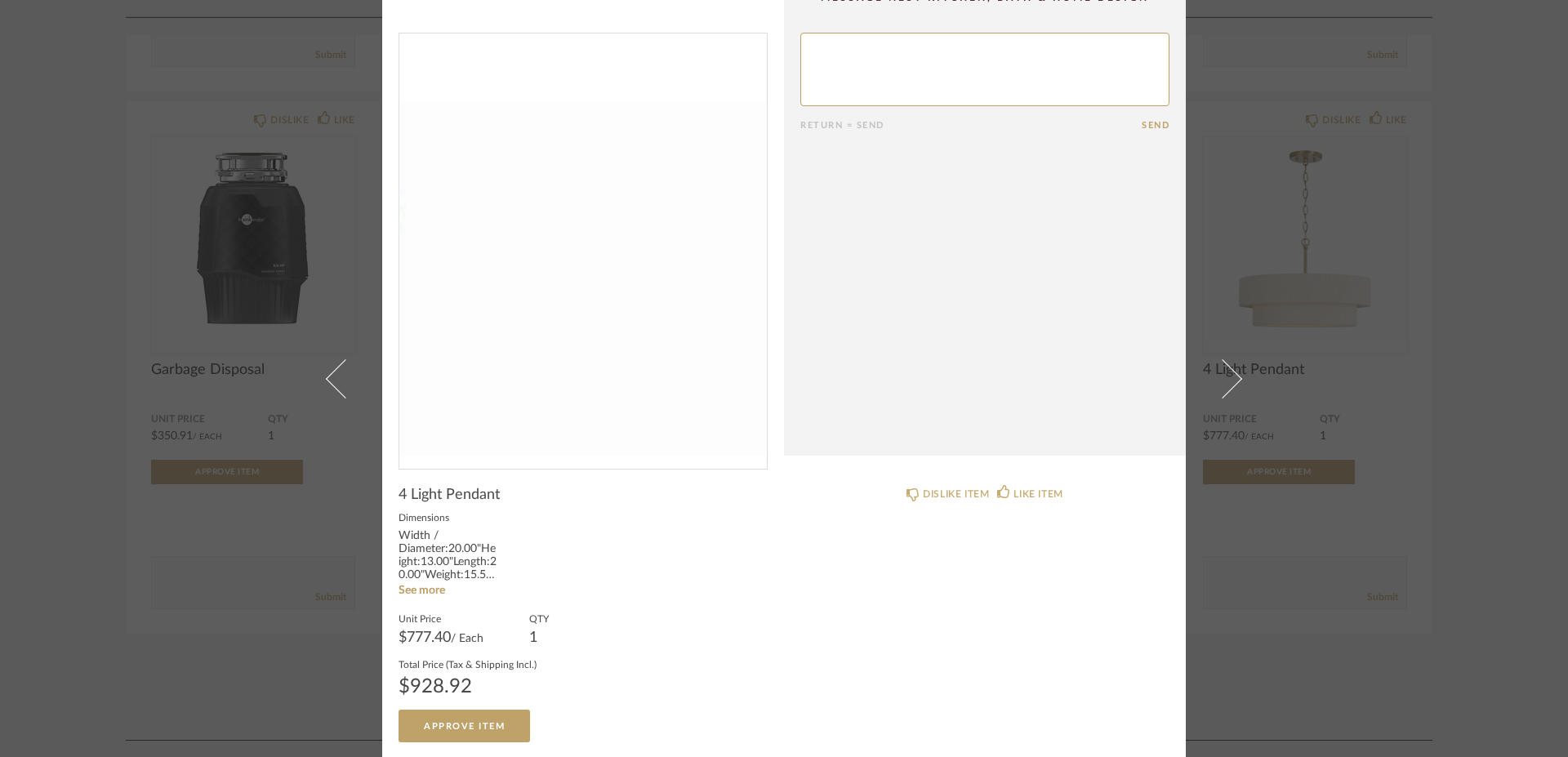
scroll to position [0, 0]
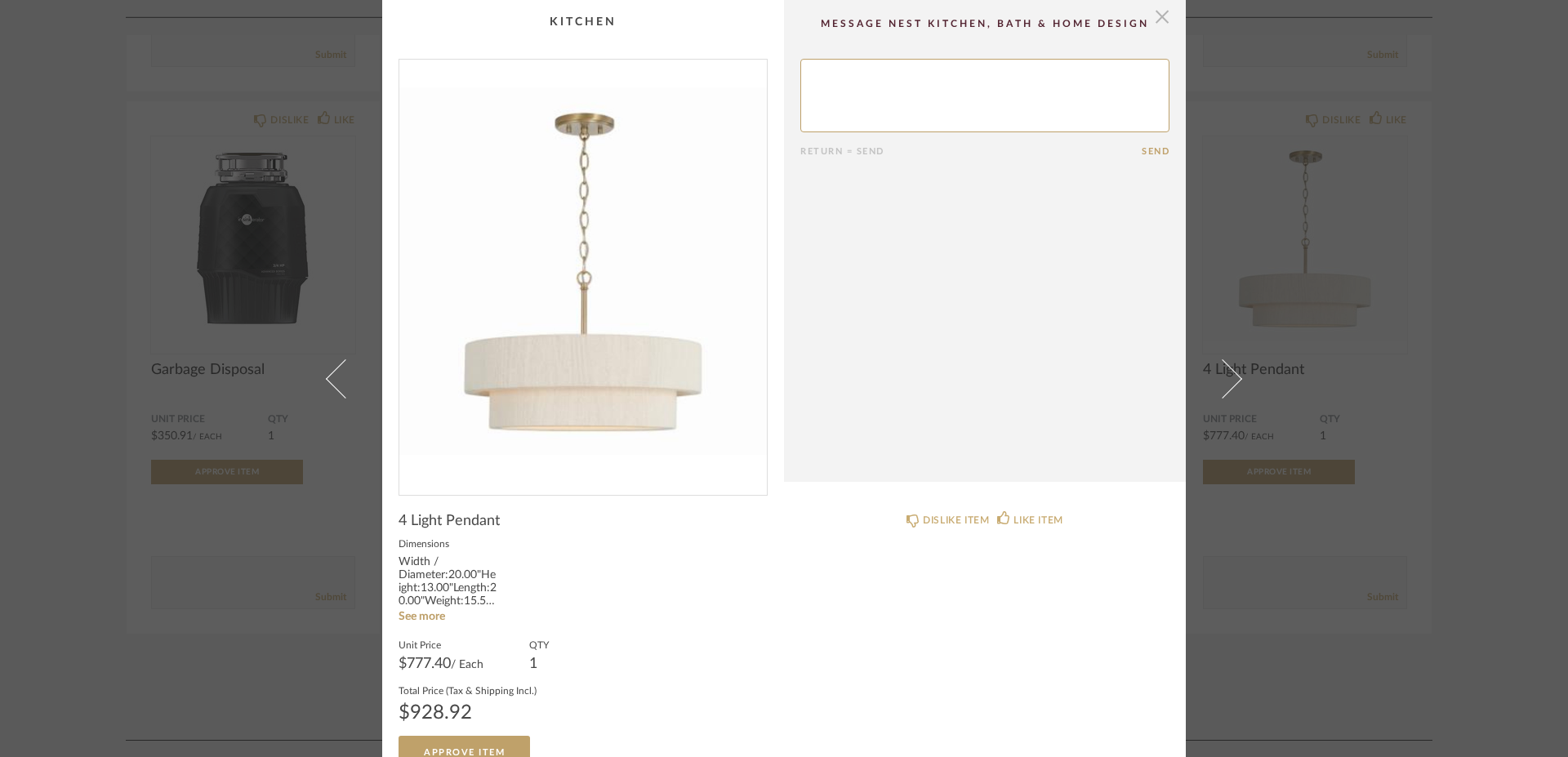
click at [1160, 23] on span "button" at bounding box center [1162, 16] width 33 height 33
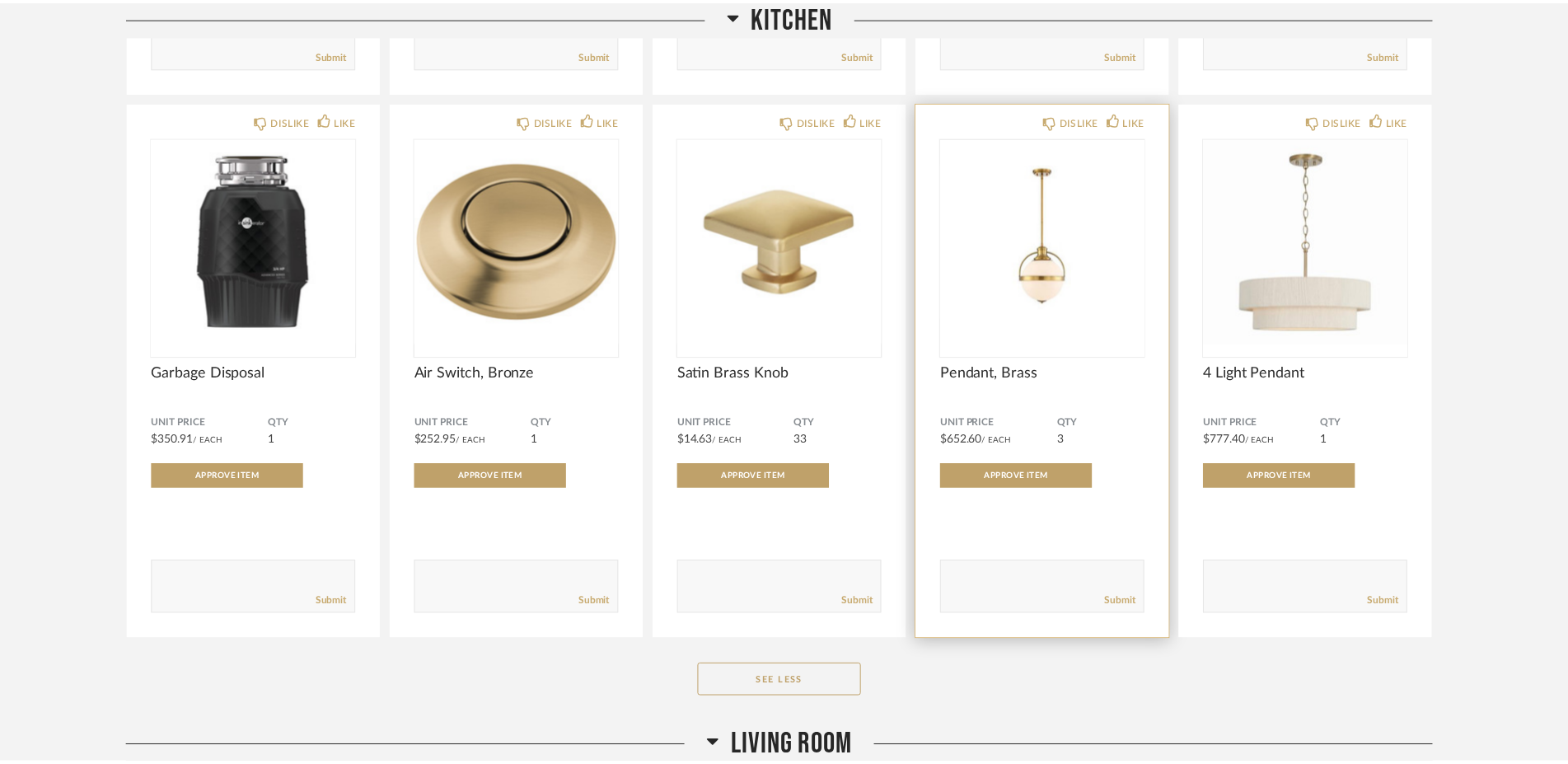
scroll to position [1335, 0]
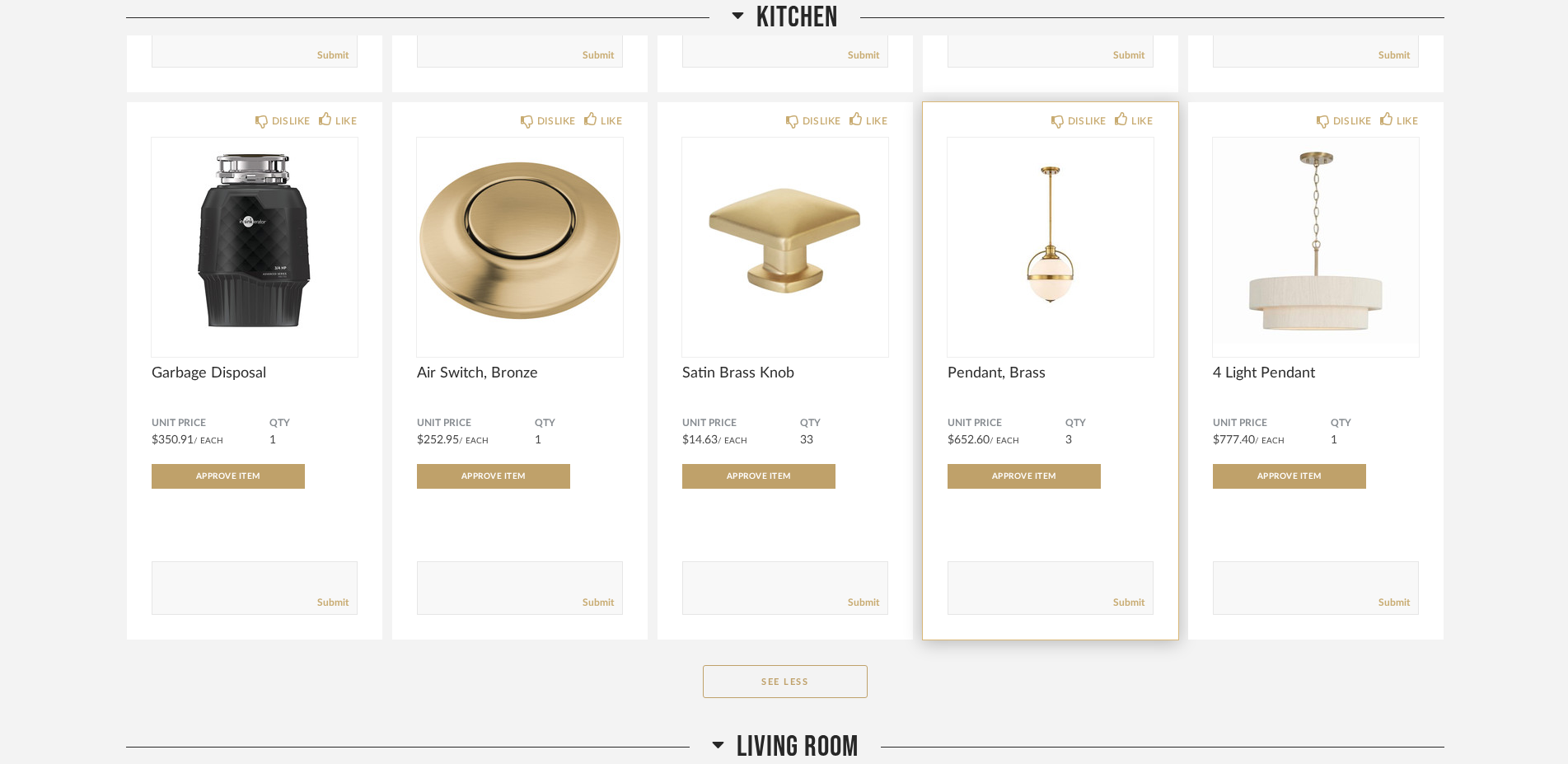
click at [979, 364] on span "Pendant, Brass" at bounding box center [1050, 373] width 206 height 18
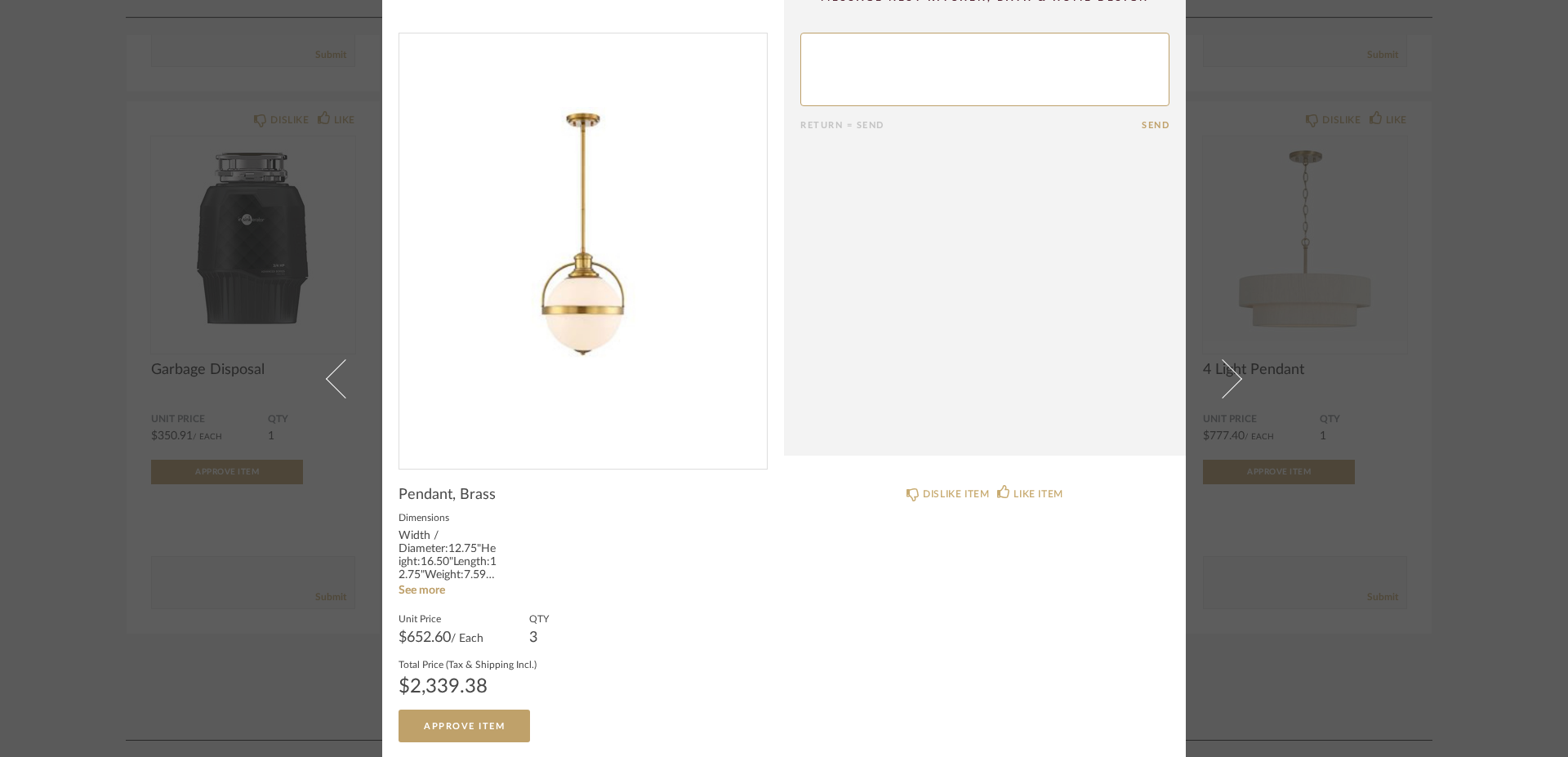
scroll to position [0, 0]
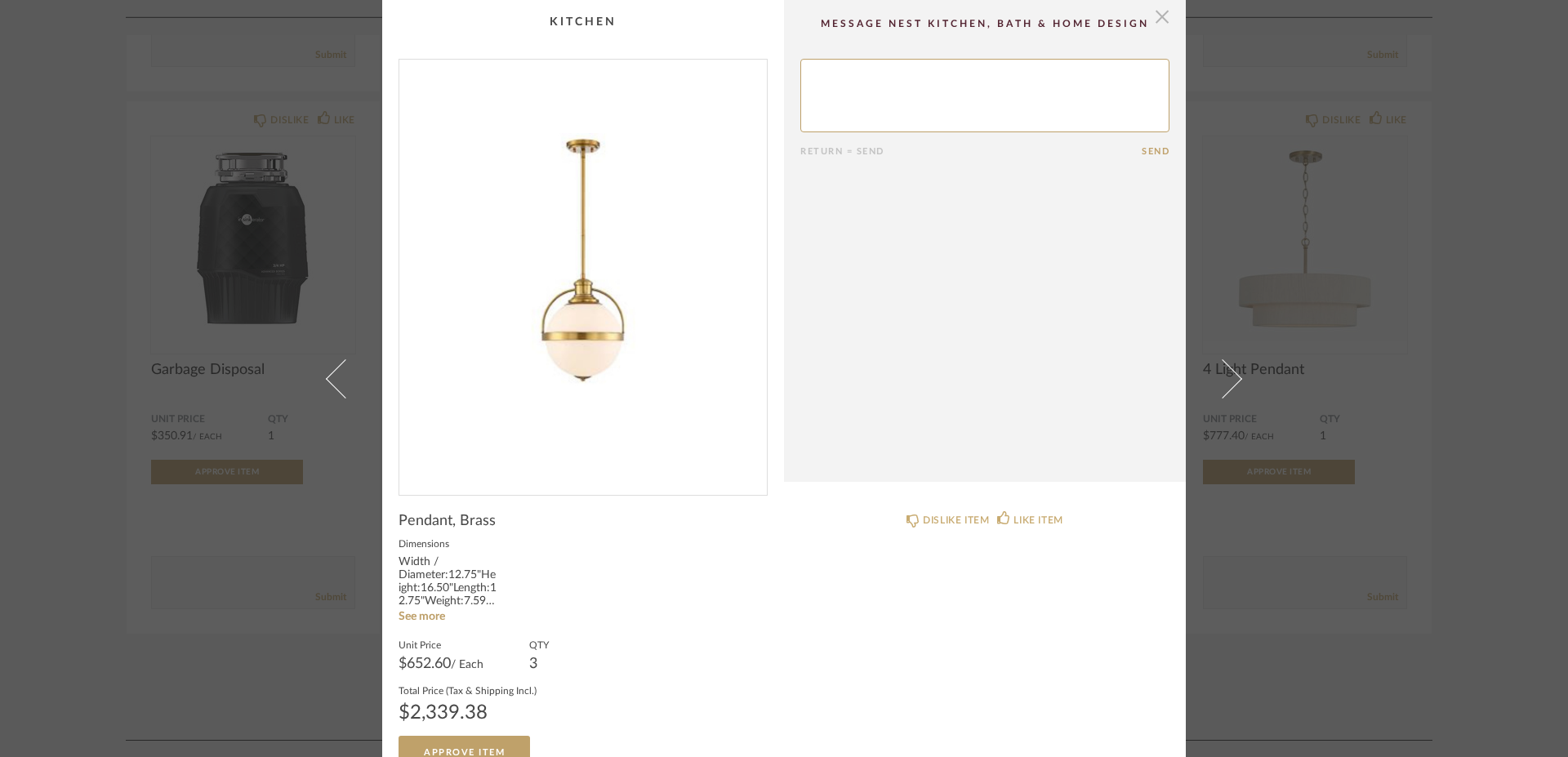
click at [1148, 17] on span "button" at bounding box center [1162, 16] width 33 height 33
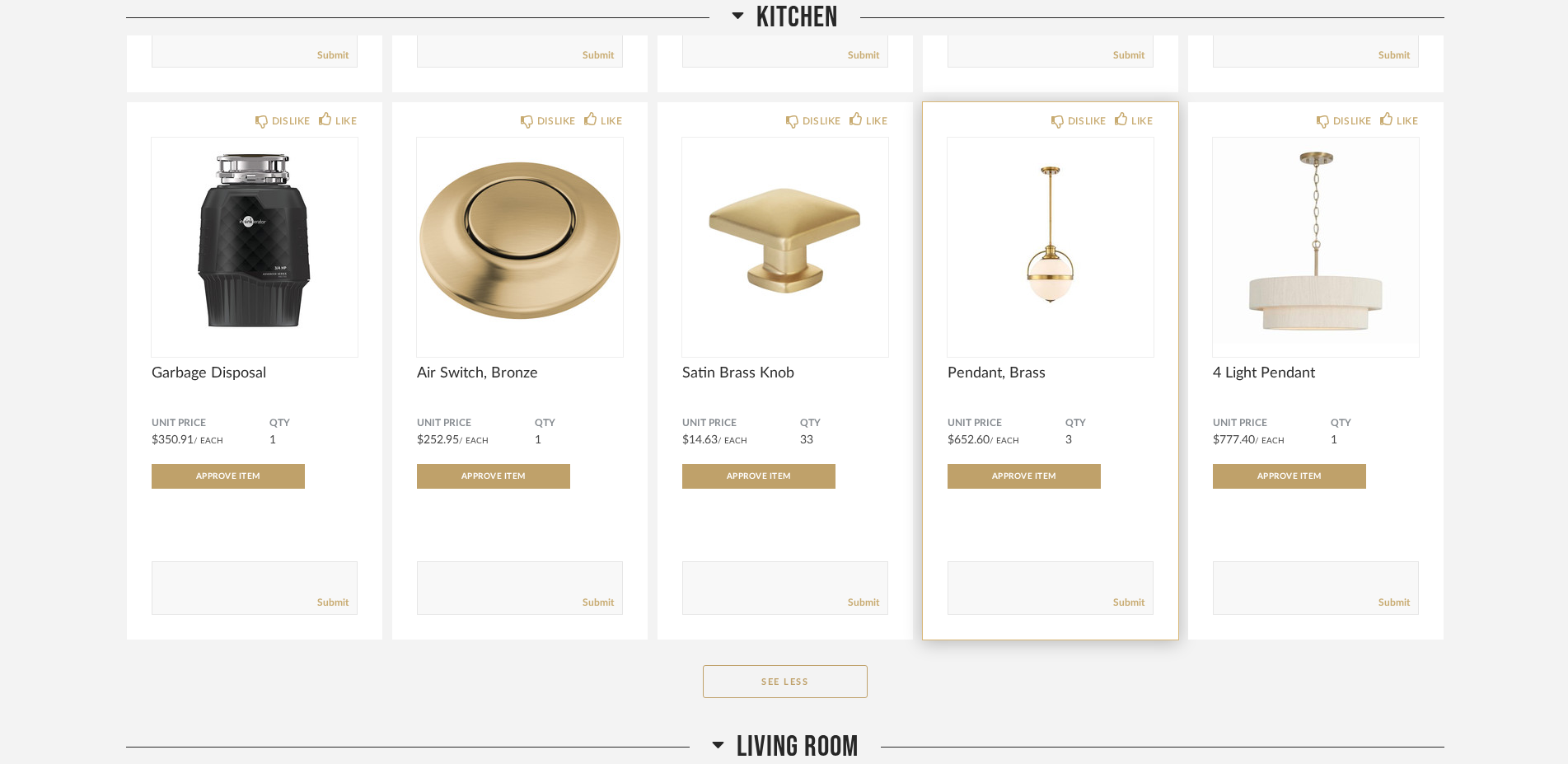
scroll to position [1409, 0]
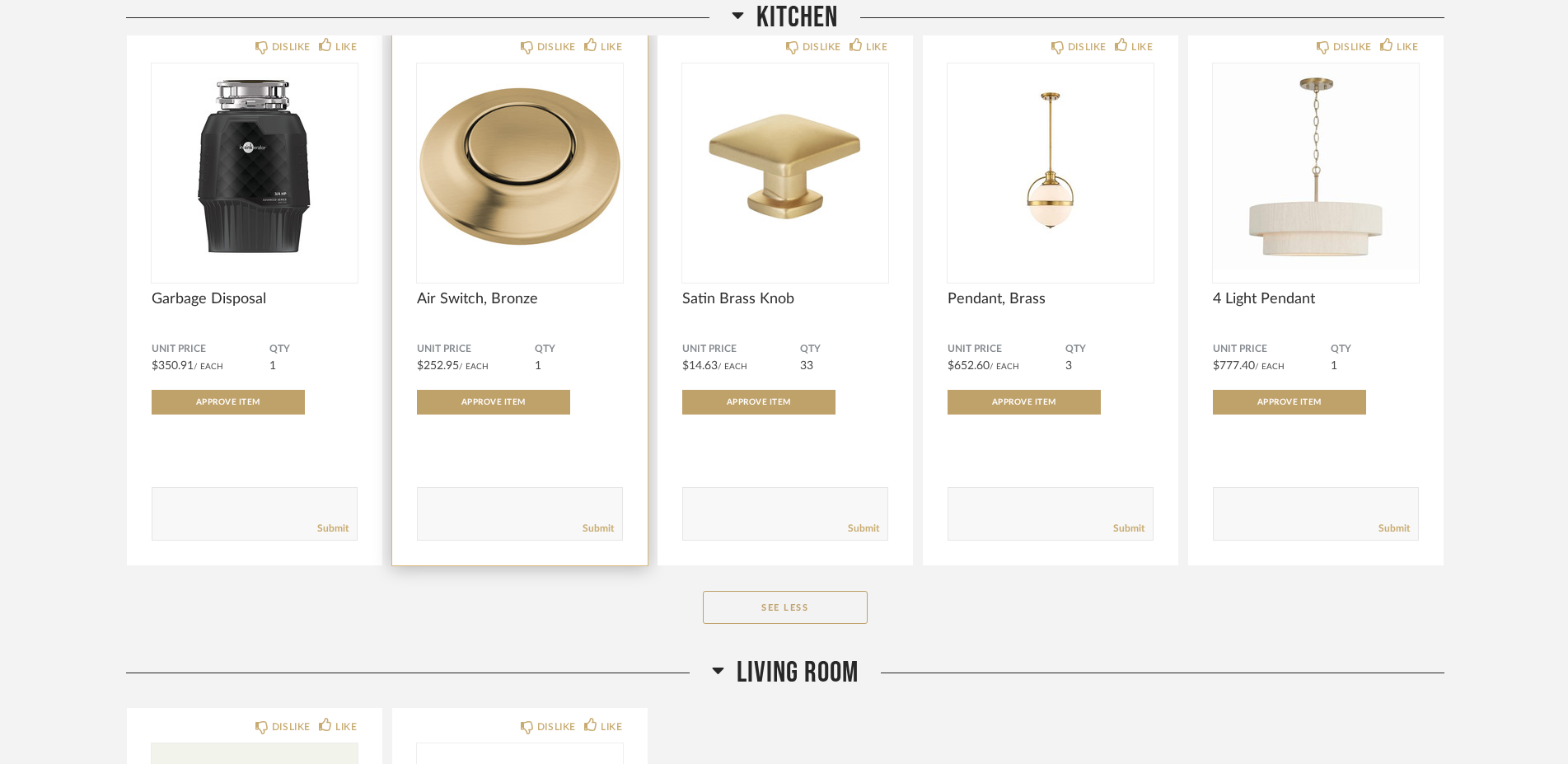
click at [450, 292] on span "Air Switch, Bronze" at bounding box center [520, 298] width 206 height 18
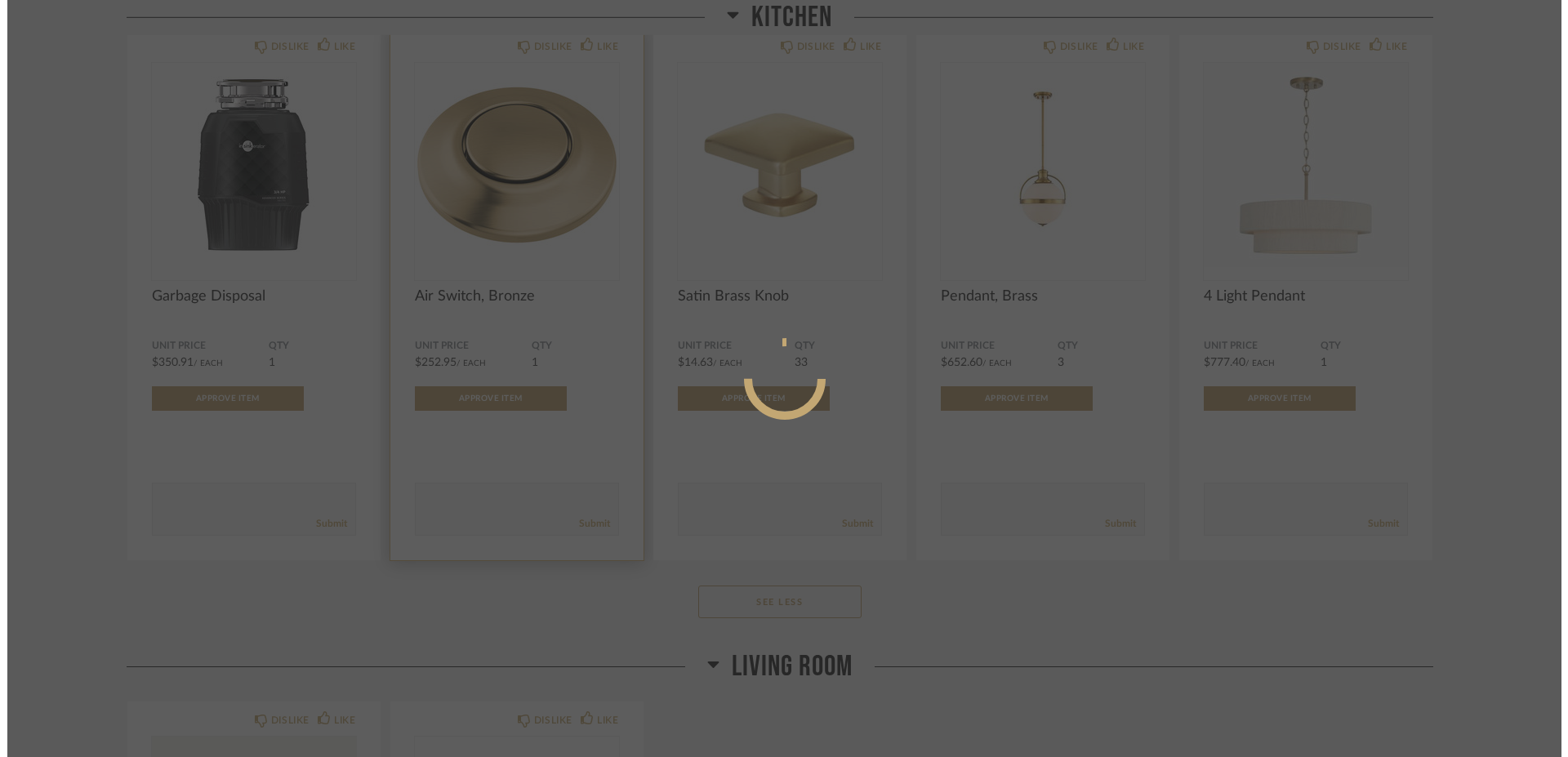
scroll to position [0, 0]
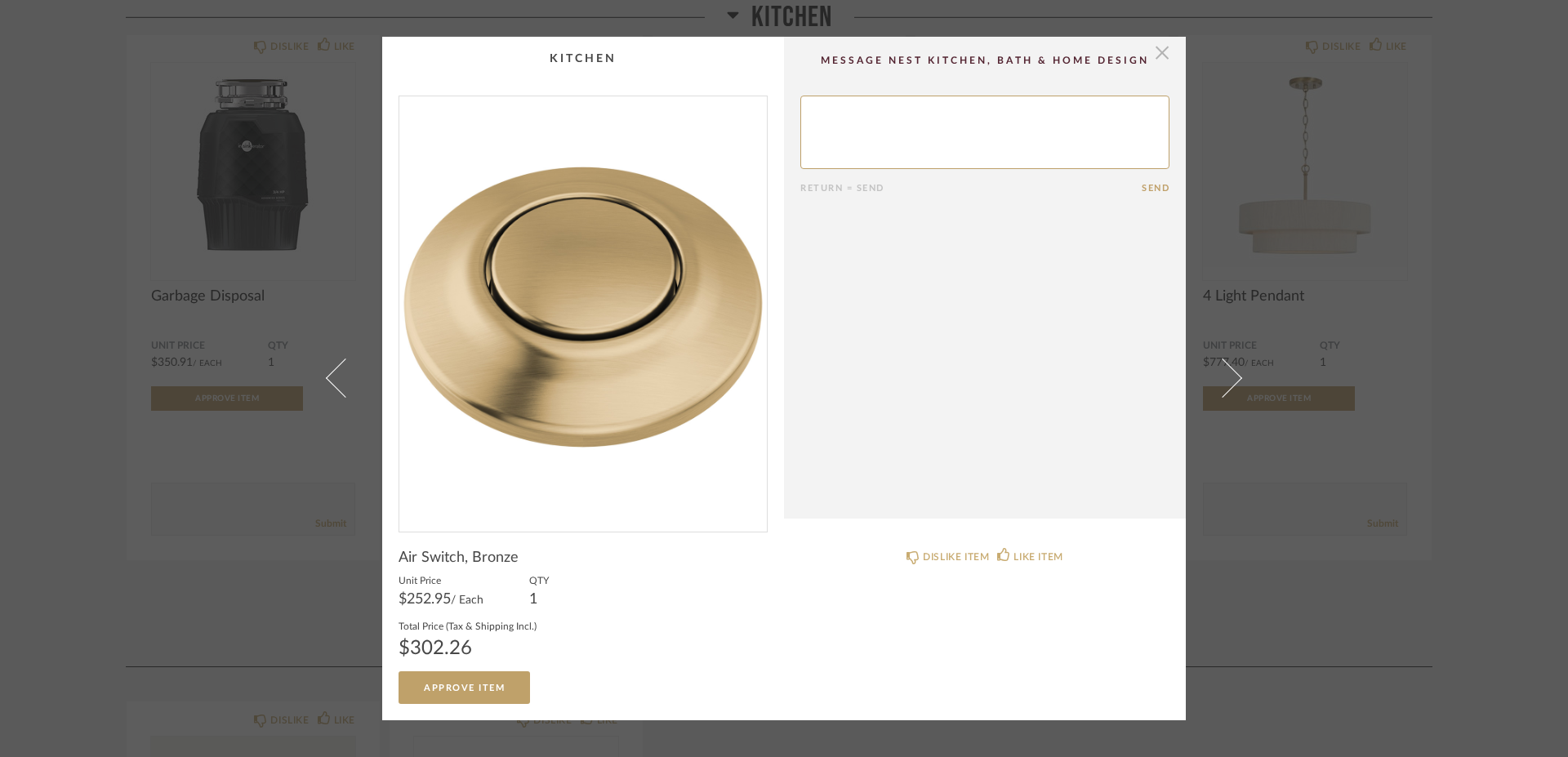
click at [1153, 55] on span "button" at bounding box center [1162, 53] width 33 height 33
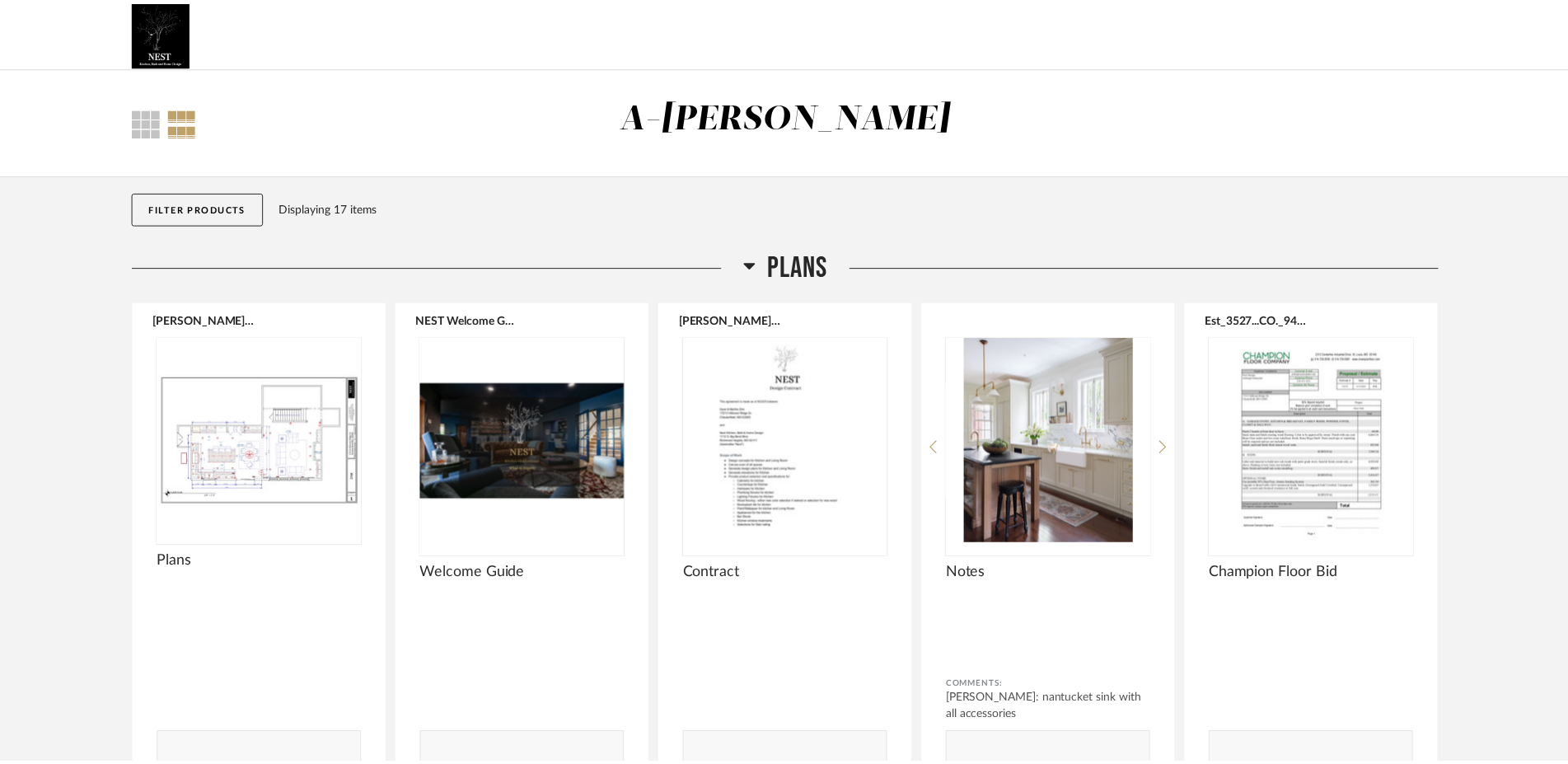
scroll to position [1409, 0]
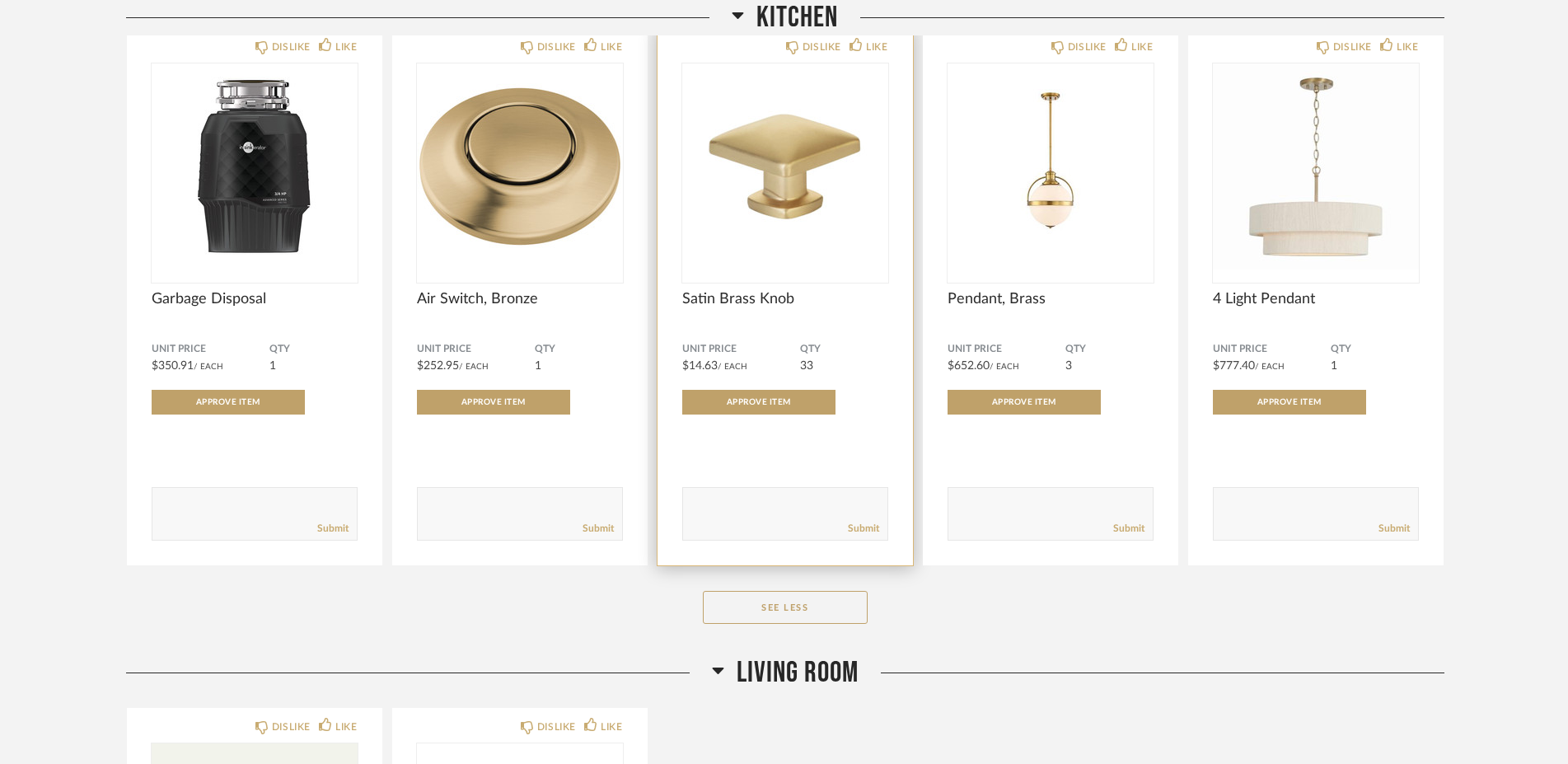
click at [721, 298] on span "Satin Brass Knob" at bounding box center [785, 298] width 206 height 18
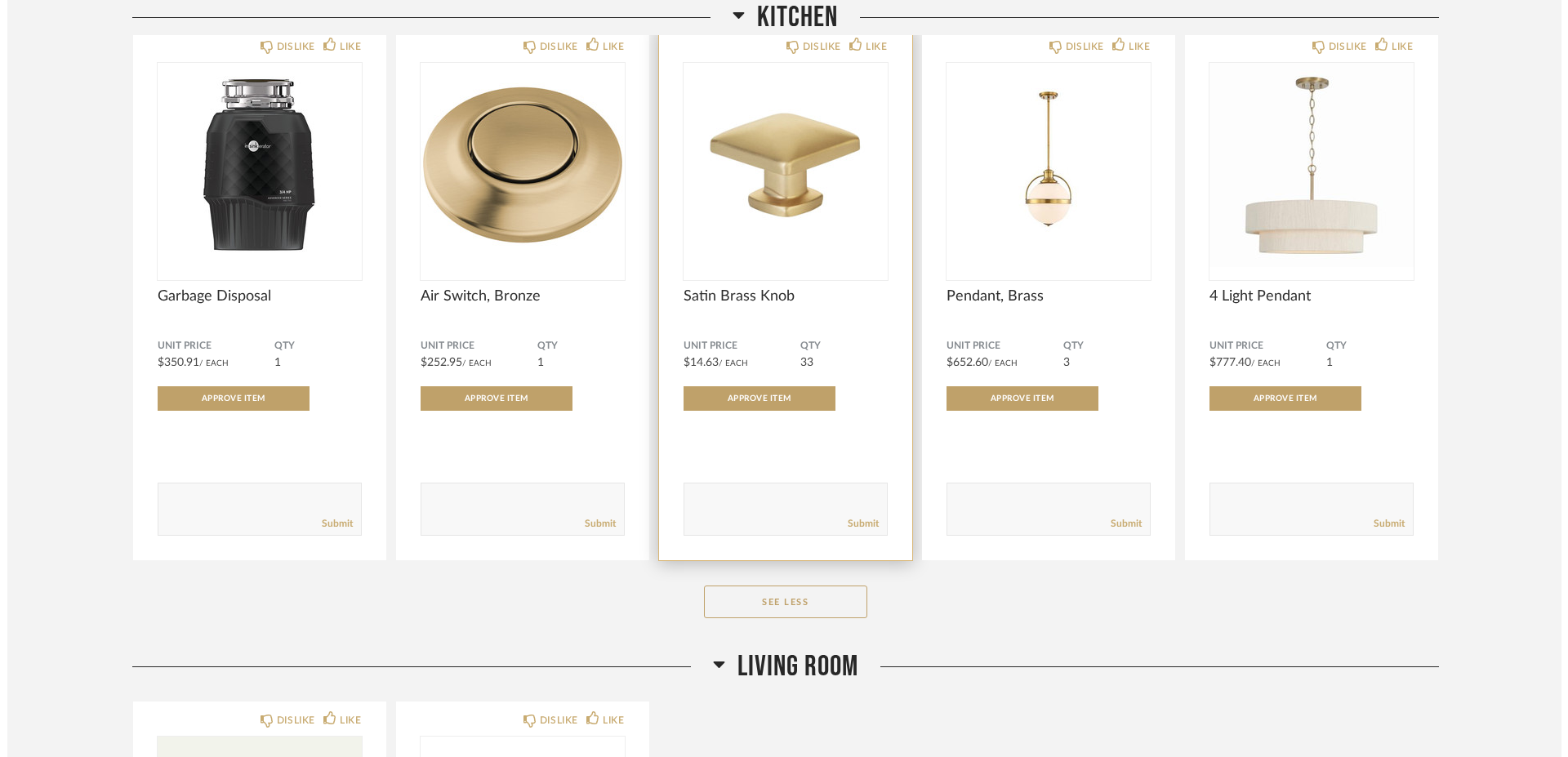
scroll to position [0, 0]
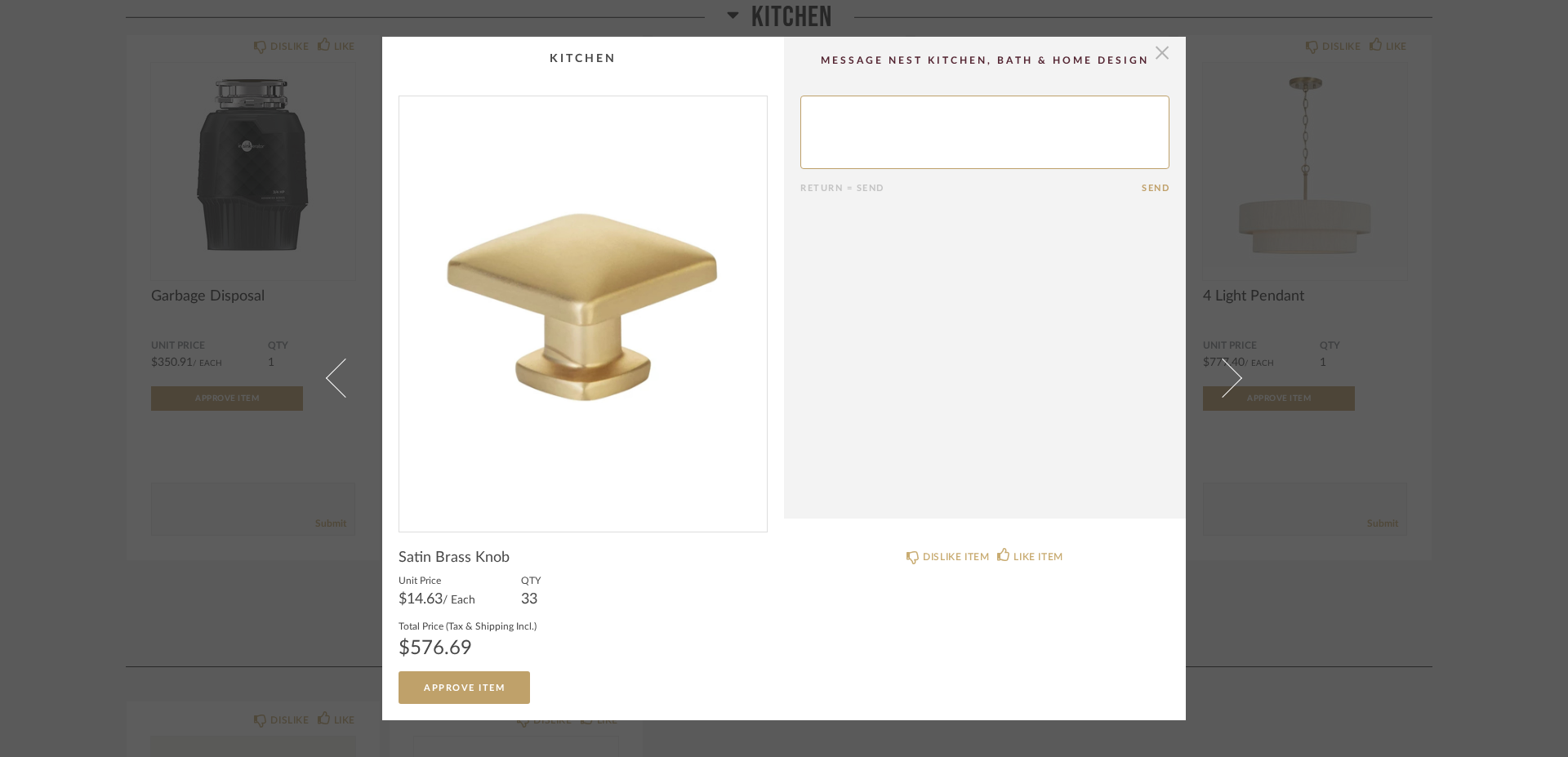
click at [1157, 47] on span "button" at bounding box center [1162, 53] width 33 height 33
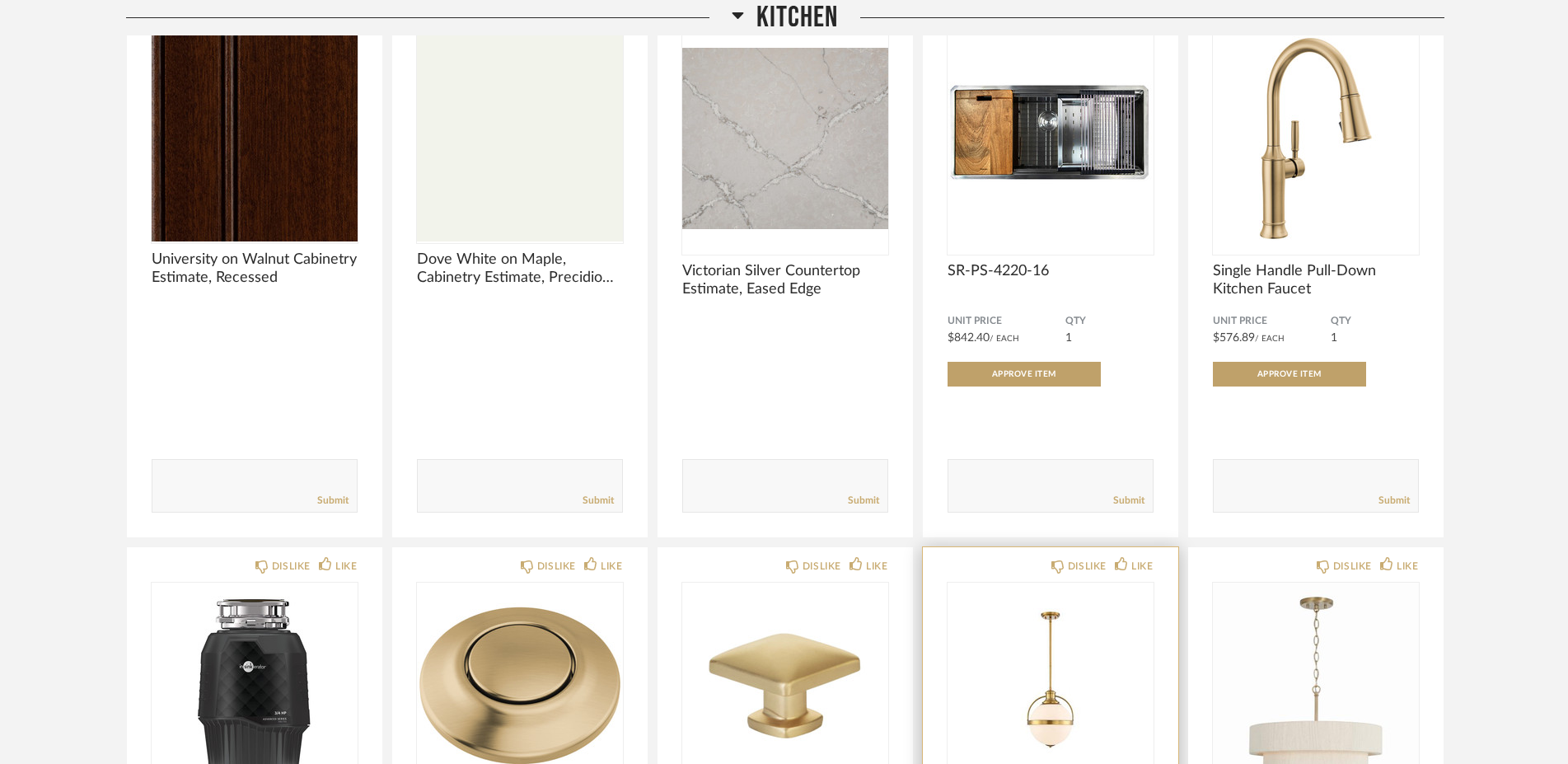
scroll to position [816, 0]
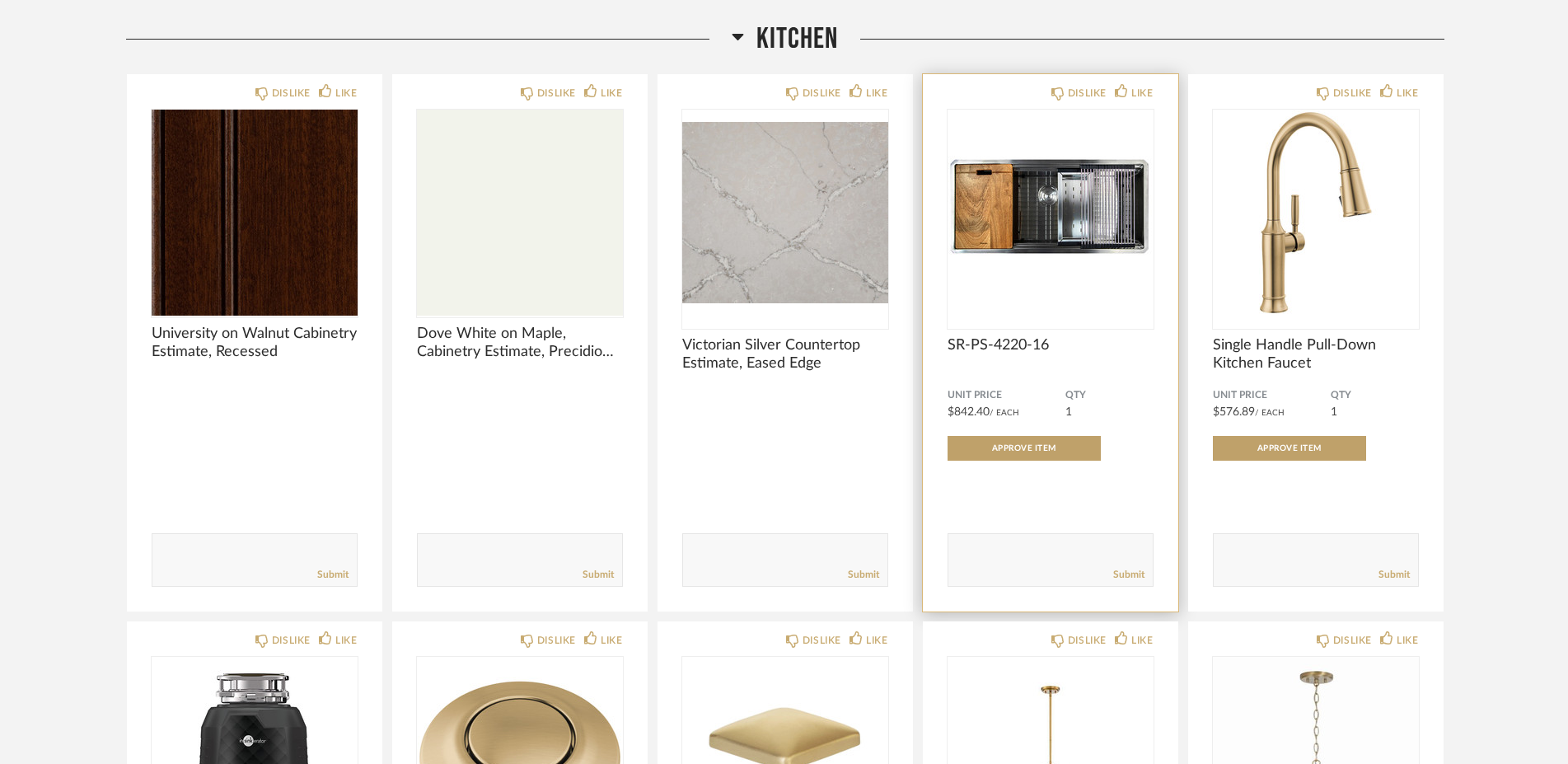
click at [1041, 247] on img "0" at bounding box center [1050, 213] width 206 height 206
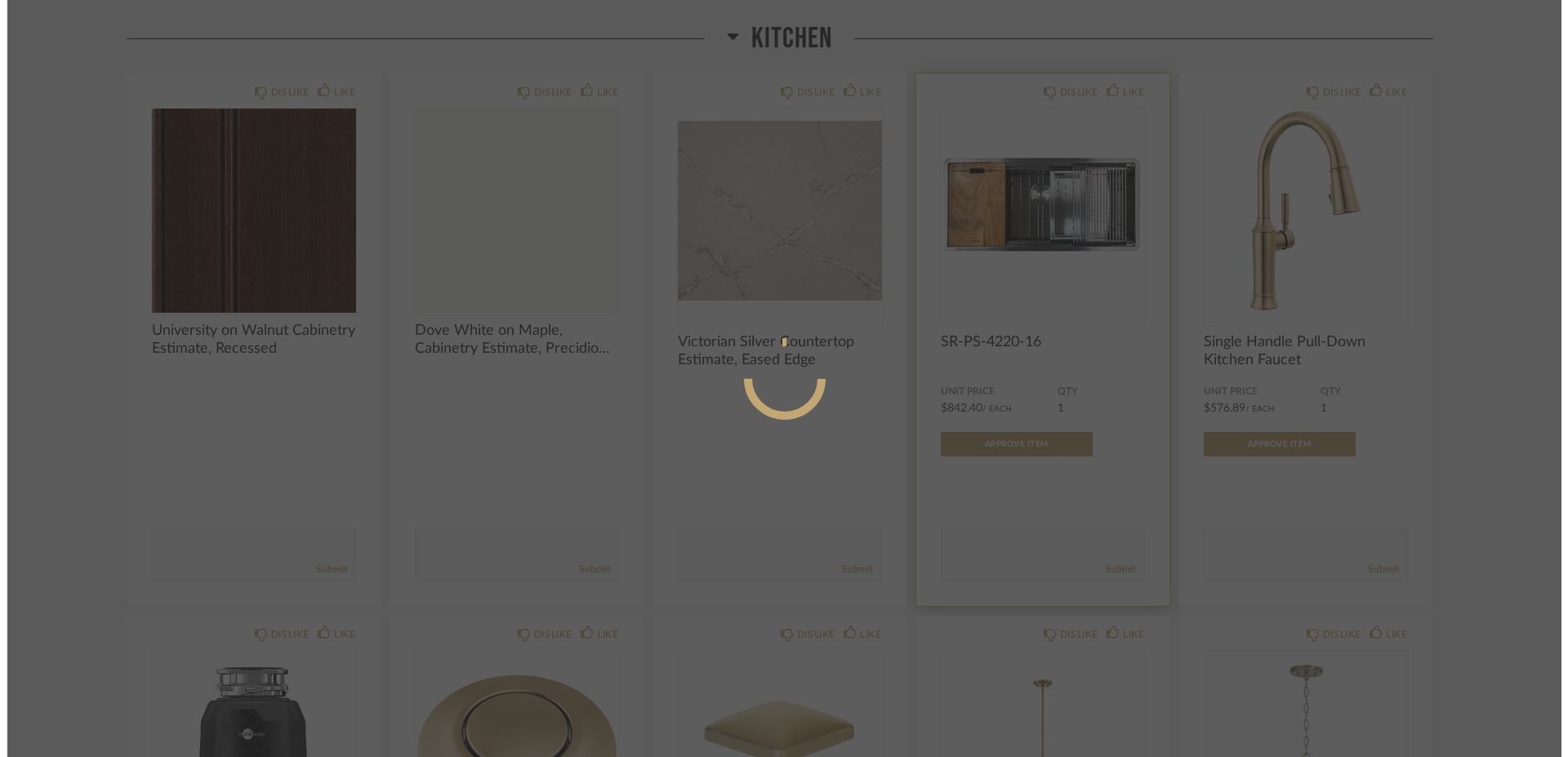
scroll to position [0, 0]
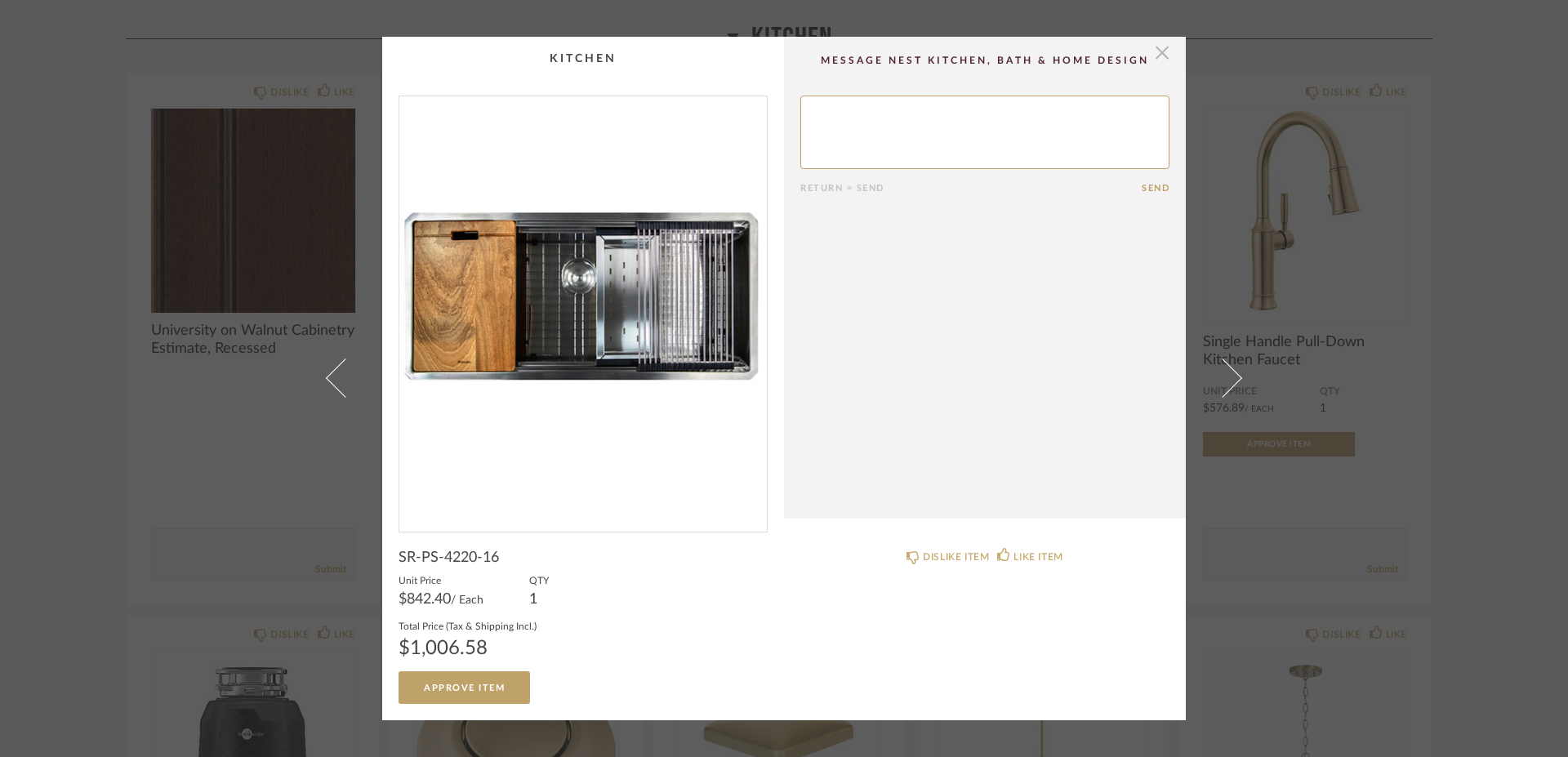
click at [1153, 51] on span "button" at bounding box center [1162, 53] width 33 height 33
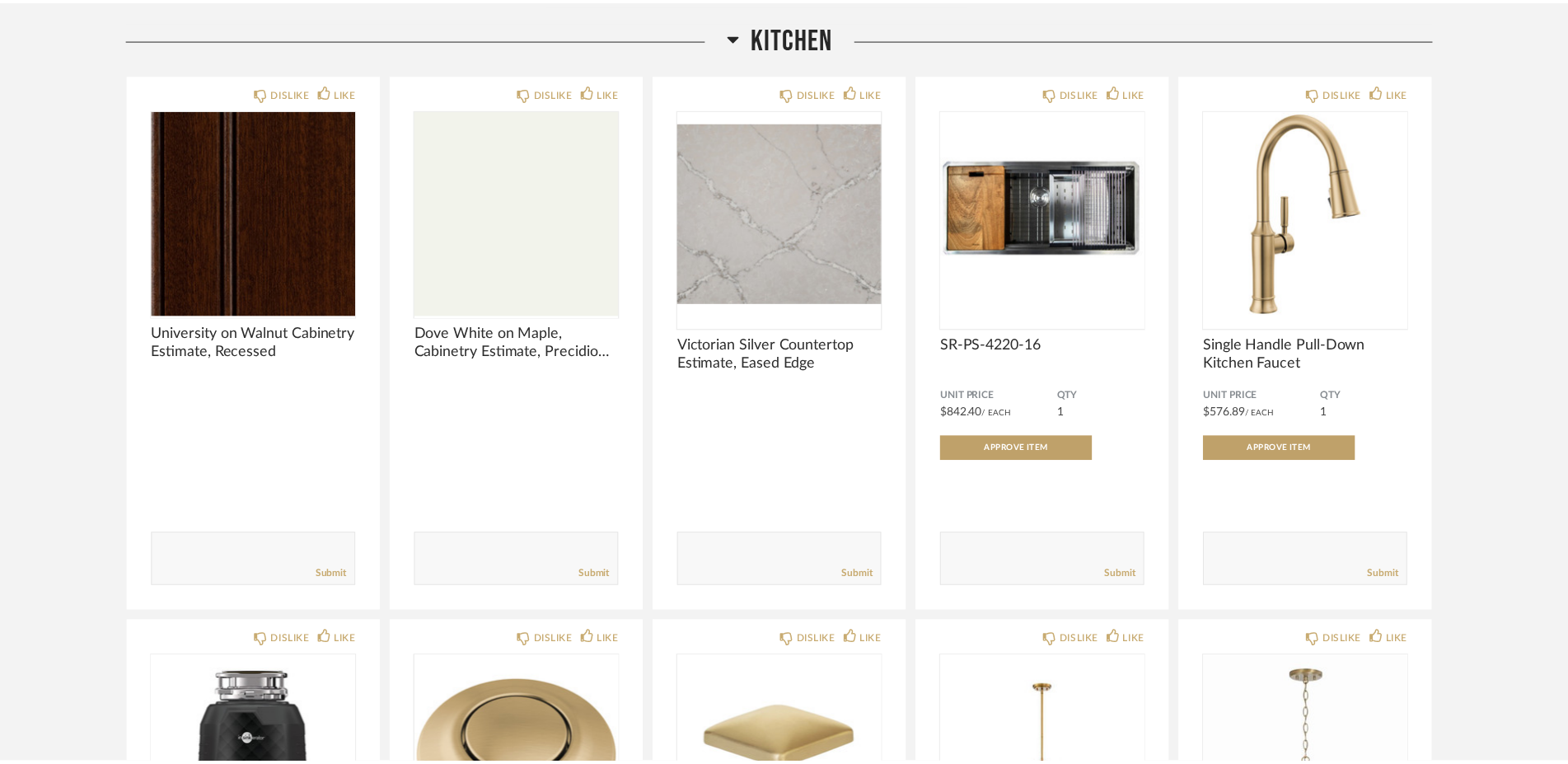
scroll to position [816, 0]
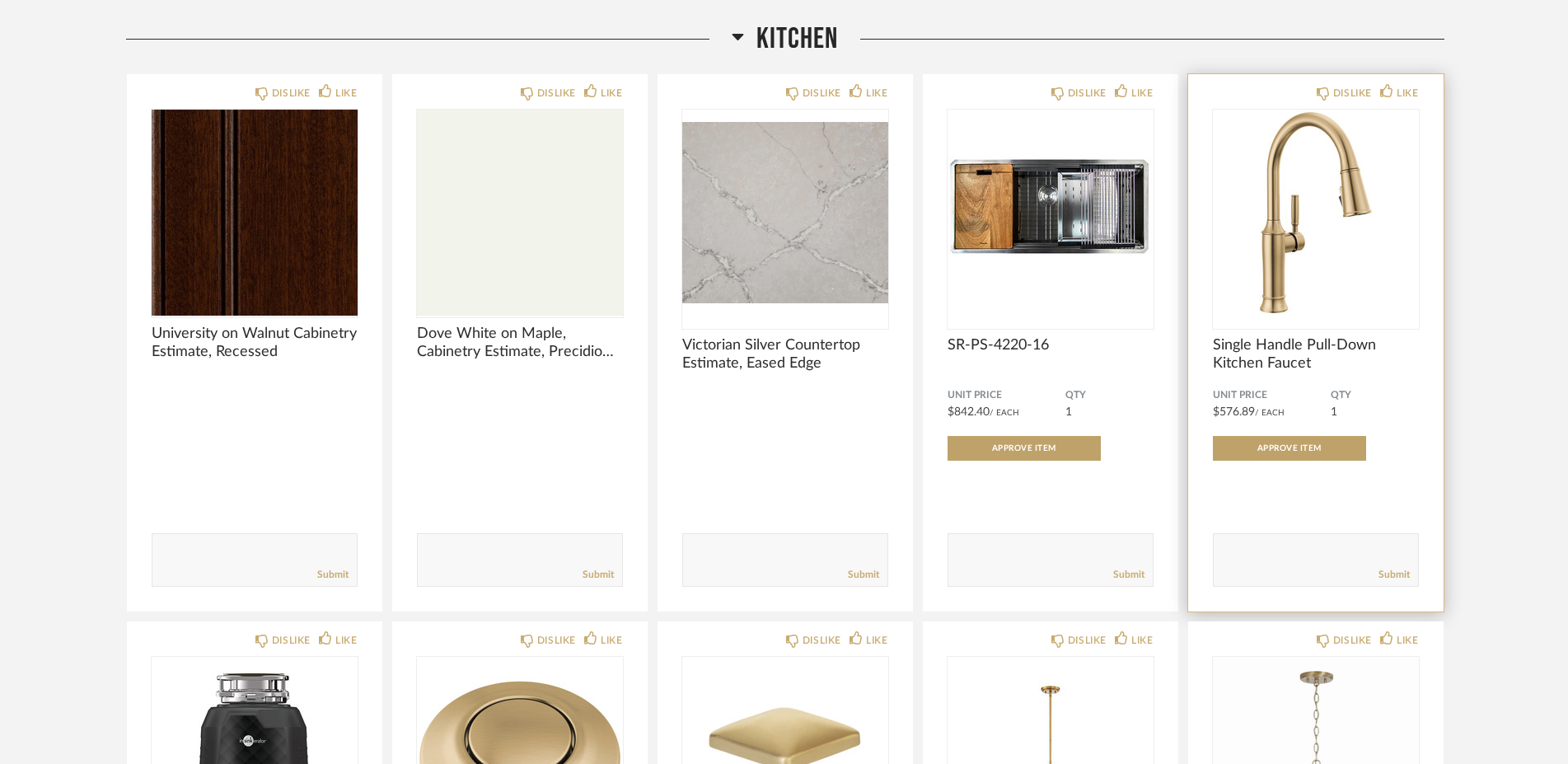
click at [1228, 349] on span "Single Handle Pull-Down Kitchen Faucet" at bounding box center [1315, 354] width 206 height 36
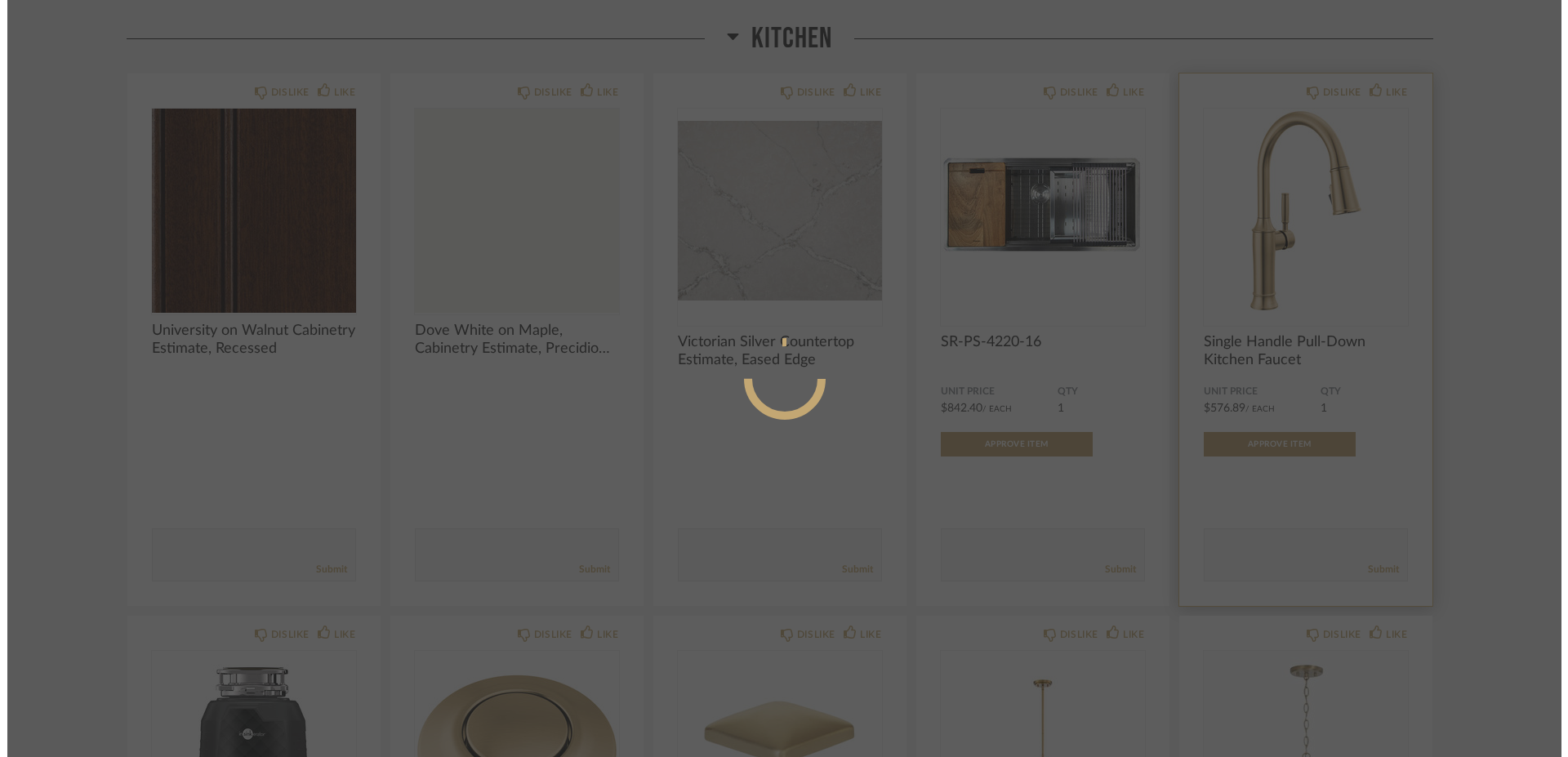
scroll to position [0, 0]
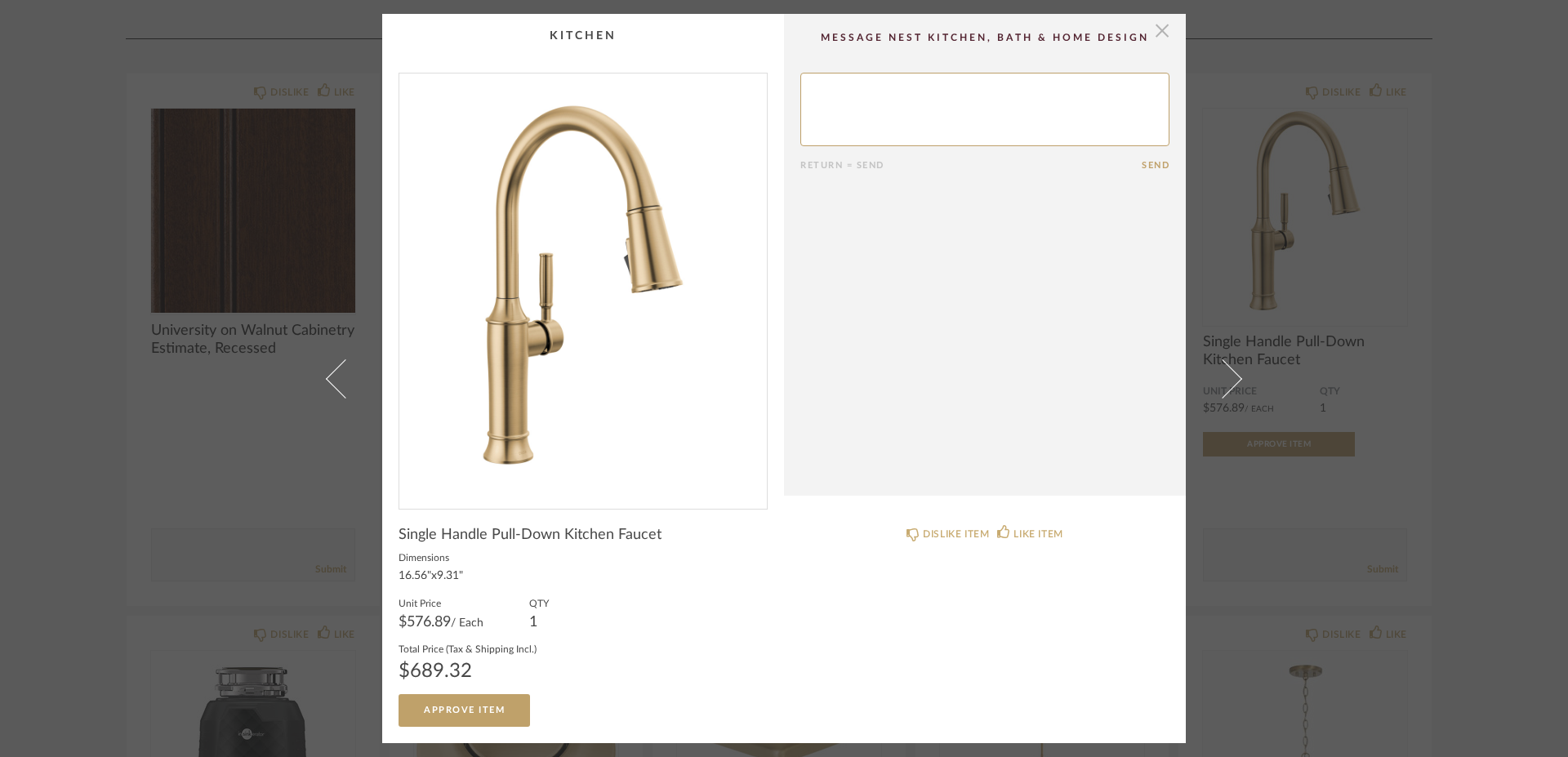
click at [1154, 33] on span "button" at bounding box center [1162, 30] width 33 height 33
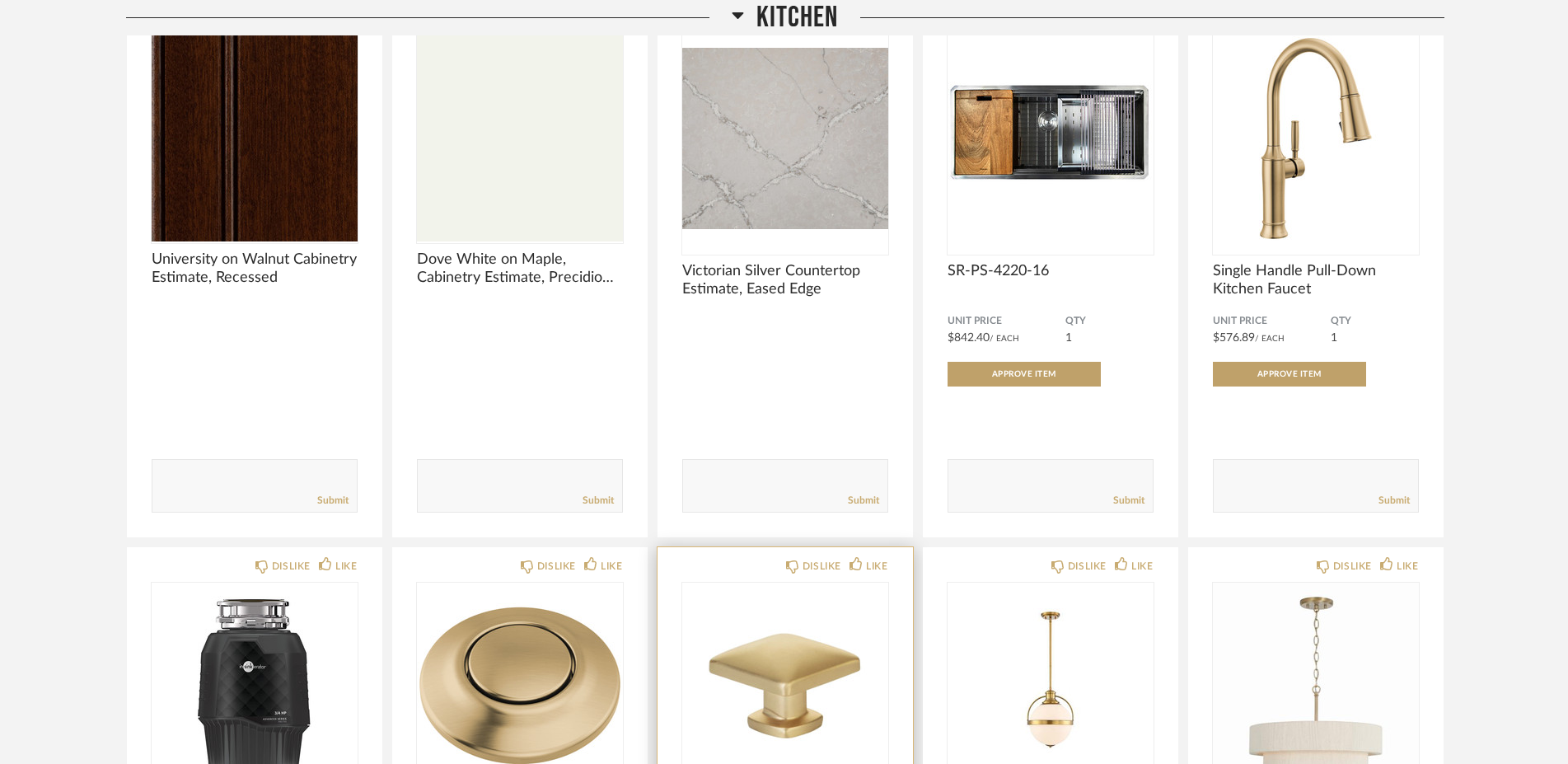
scroll to position [816, 0]
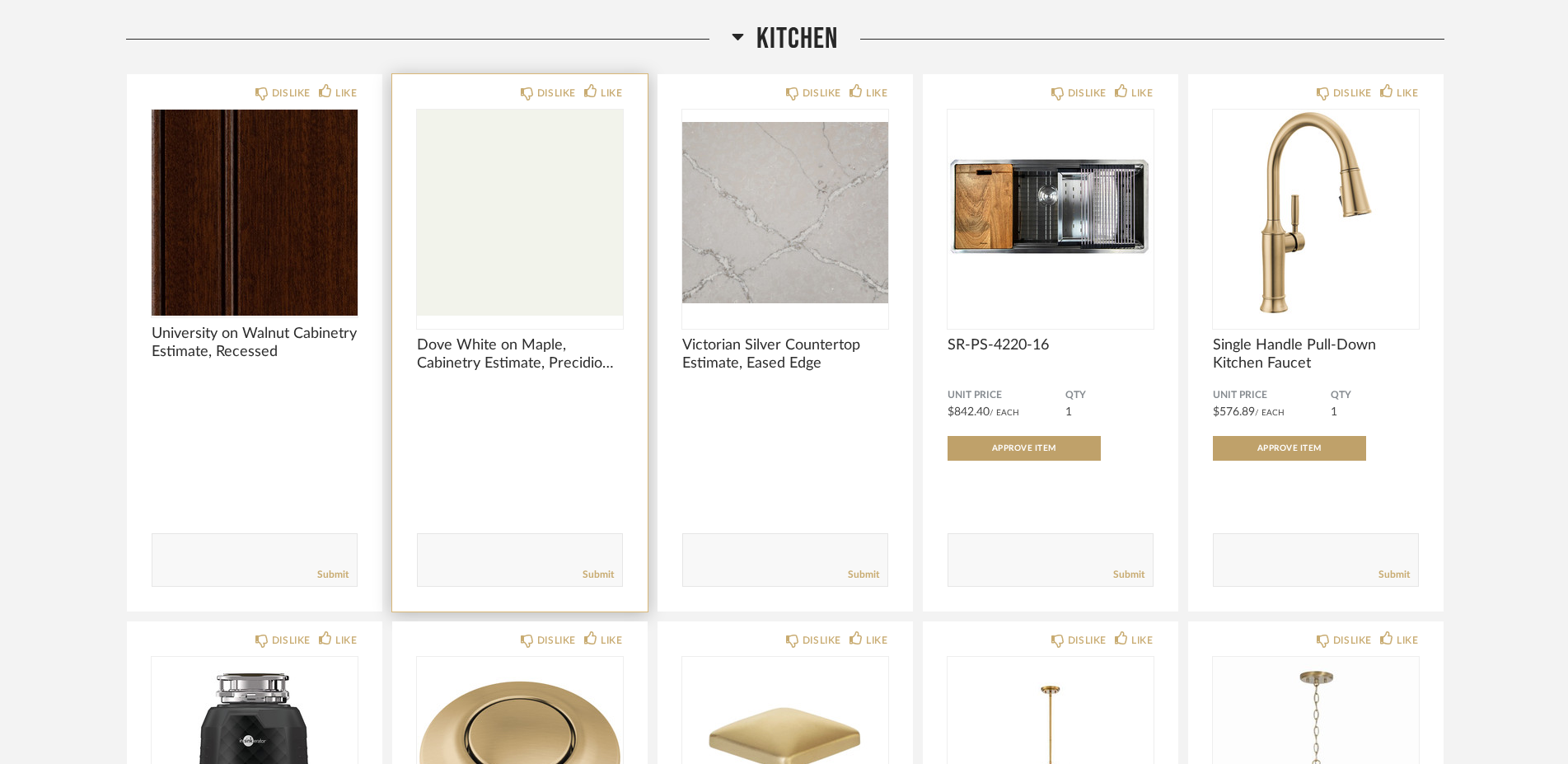
click at [505, 207] on img "0" at bounding box center [520, 213] width 206 height 206
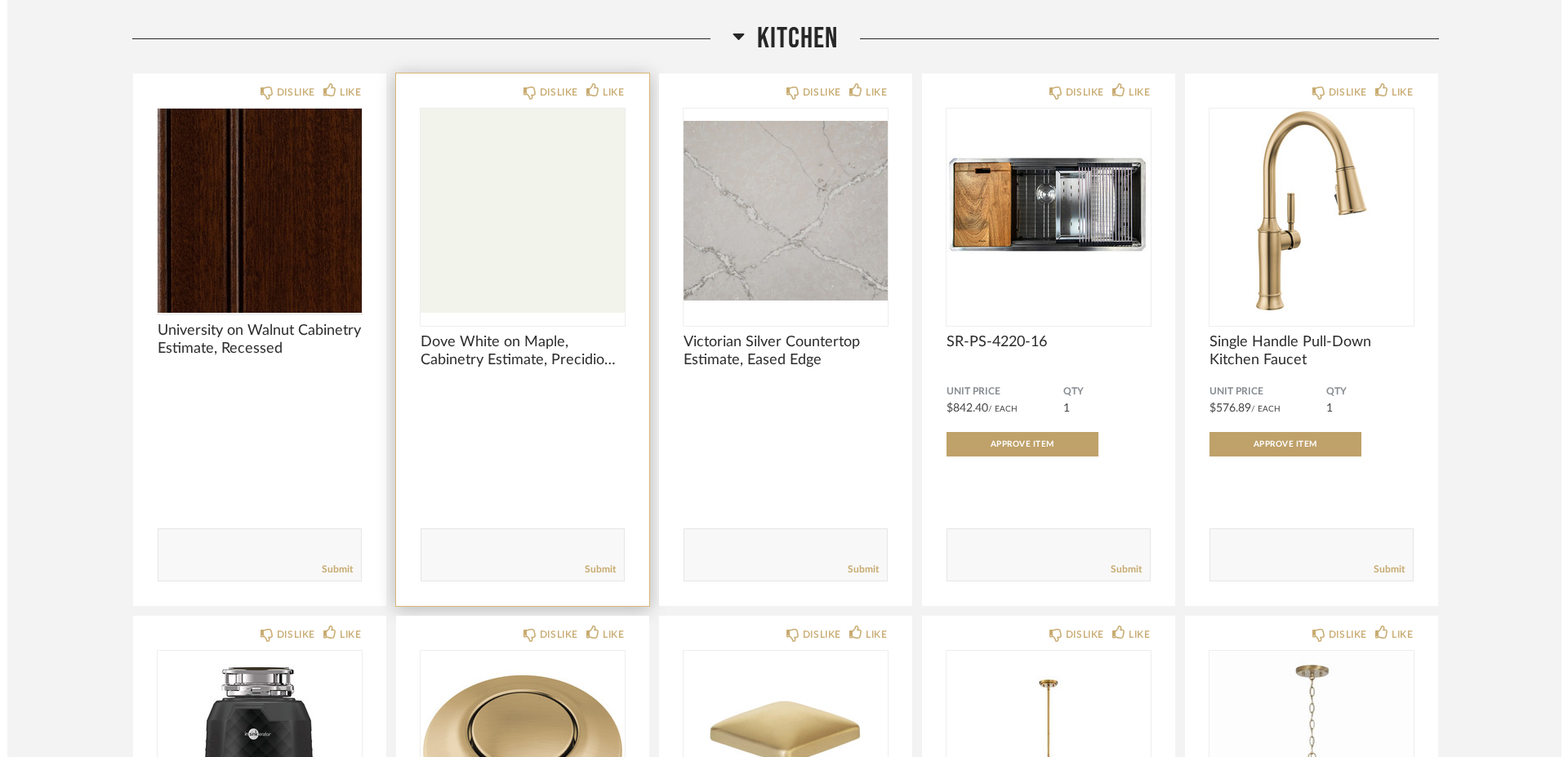
scroll to position [0, 0]
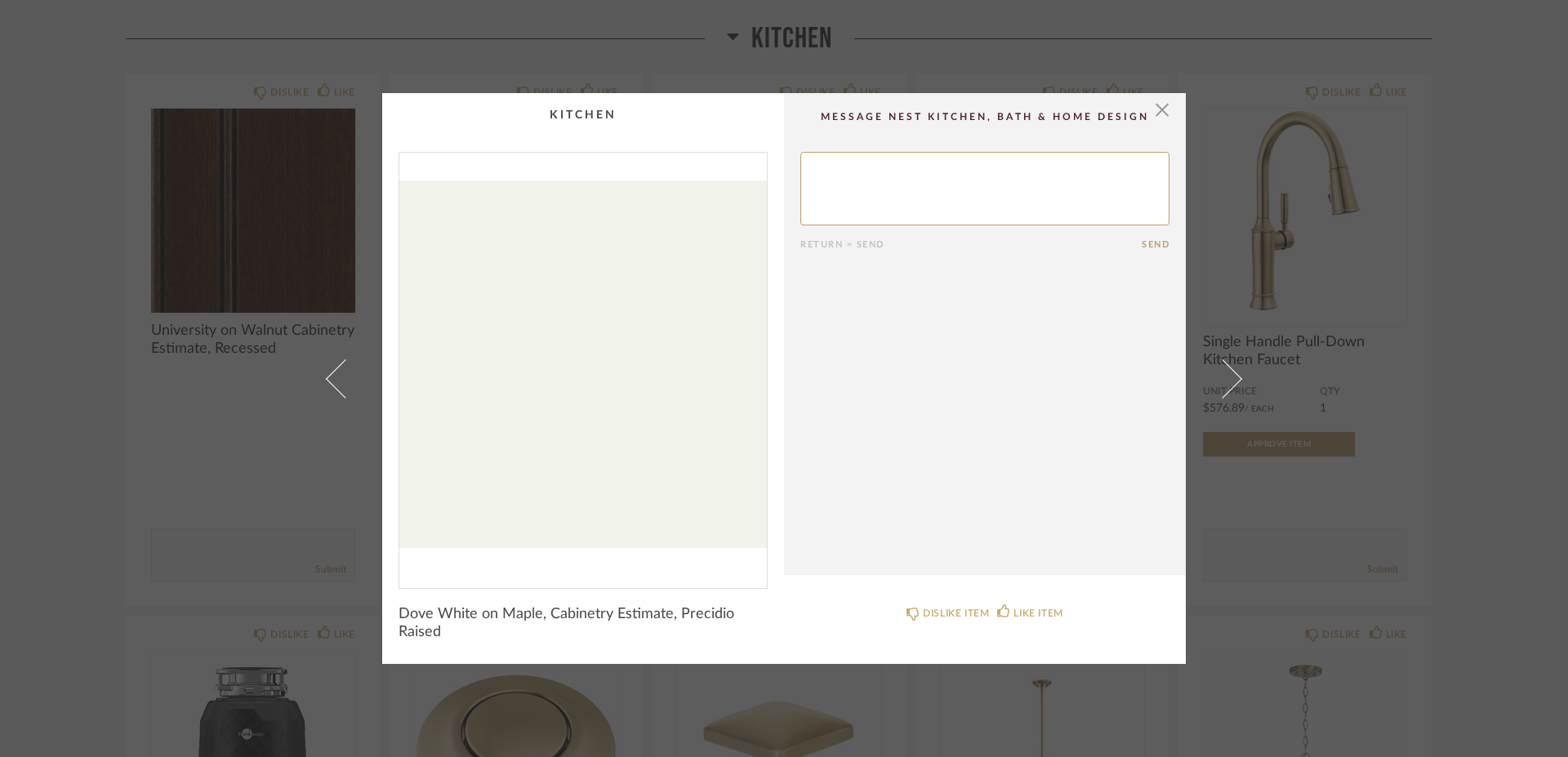
click at [587, 351] on img "0" at bounding box center [583, 363] width 368 height 422
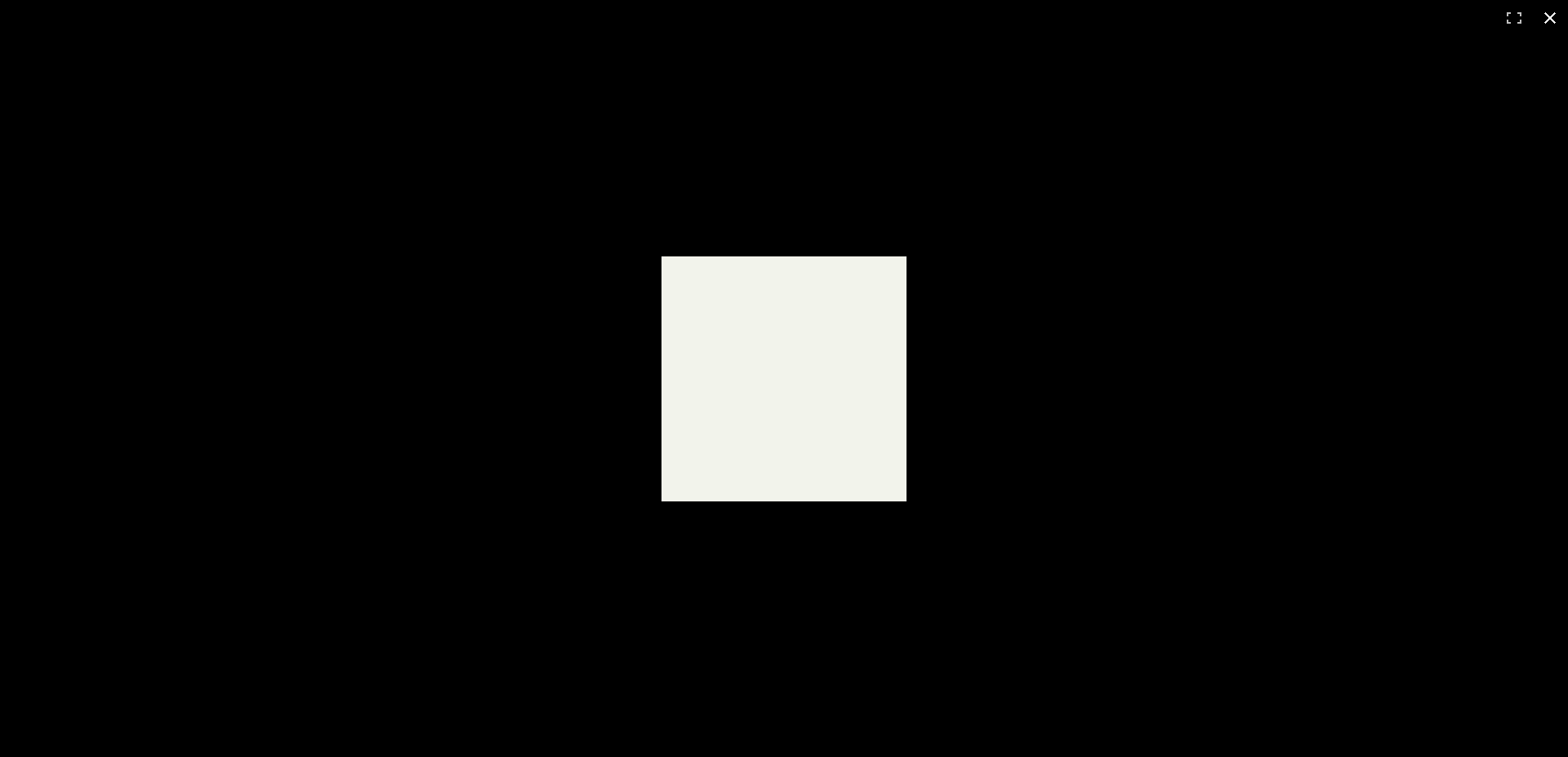
click at [1556, 19] on button at bounding box center [1550, 18] width 36 height 36
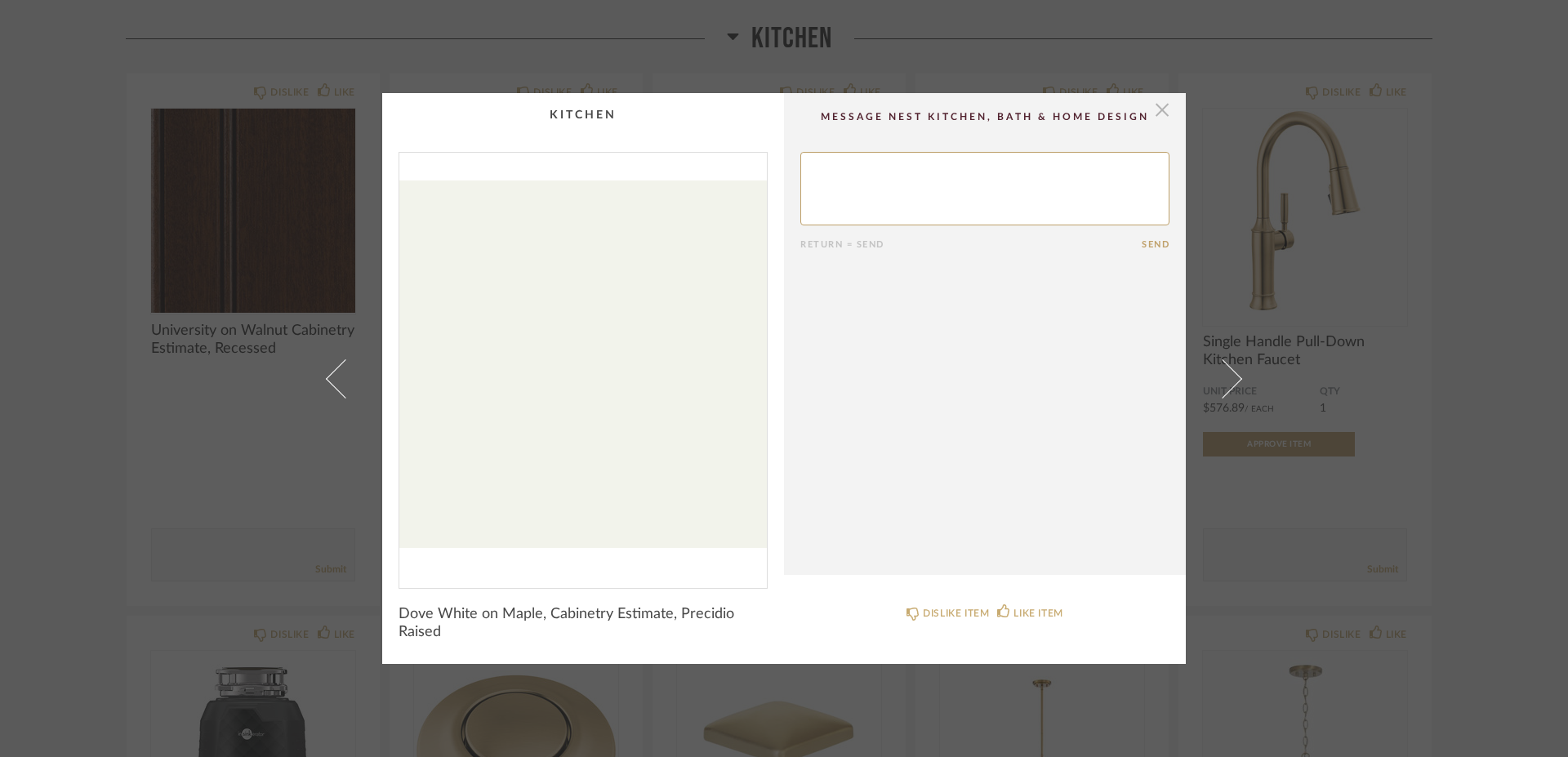
click at [1152, 112] on span "button" at bounding box center [1162, 109] width 33 height 33
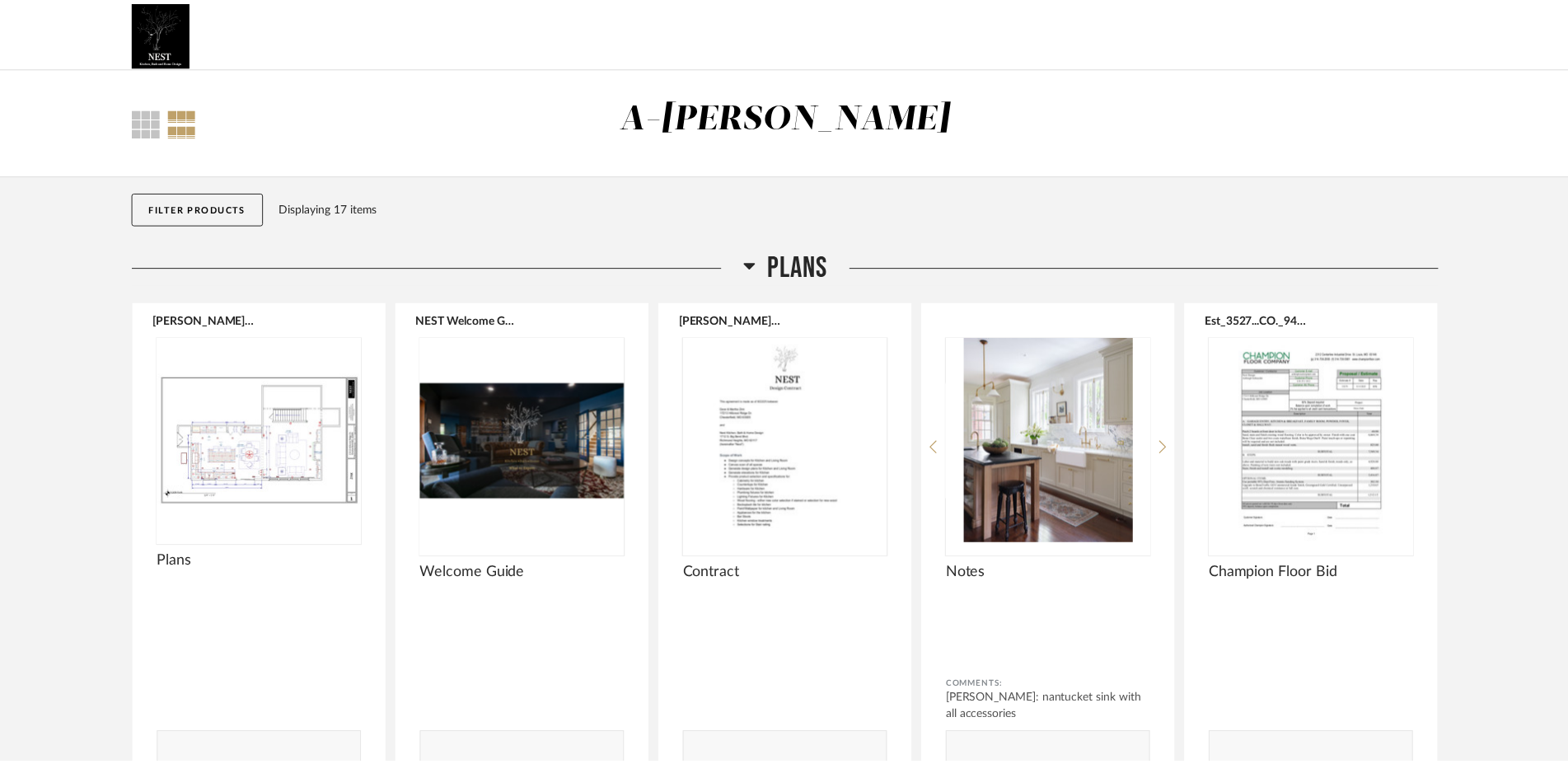
scroll to position [816, 0]
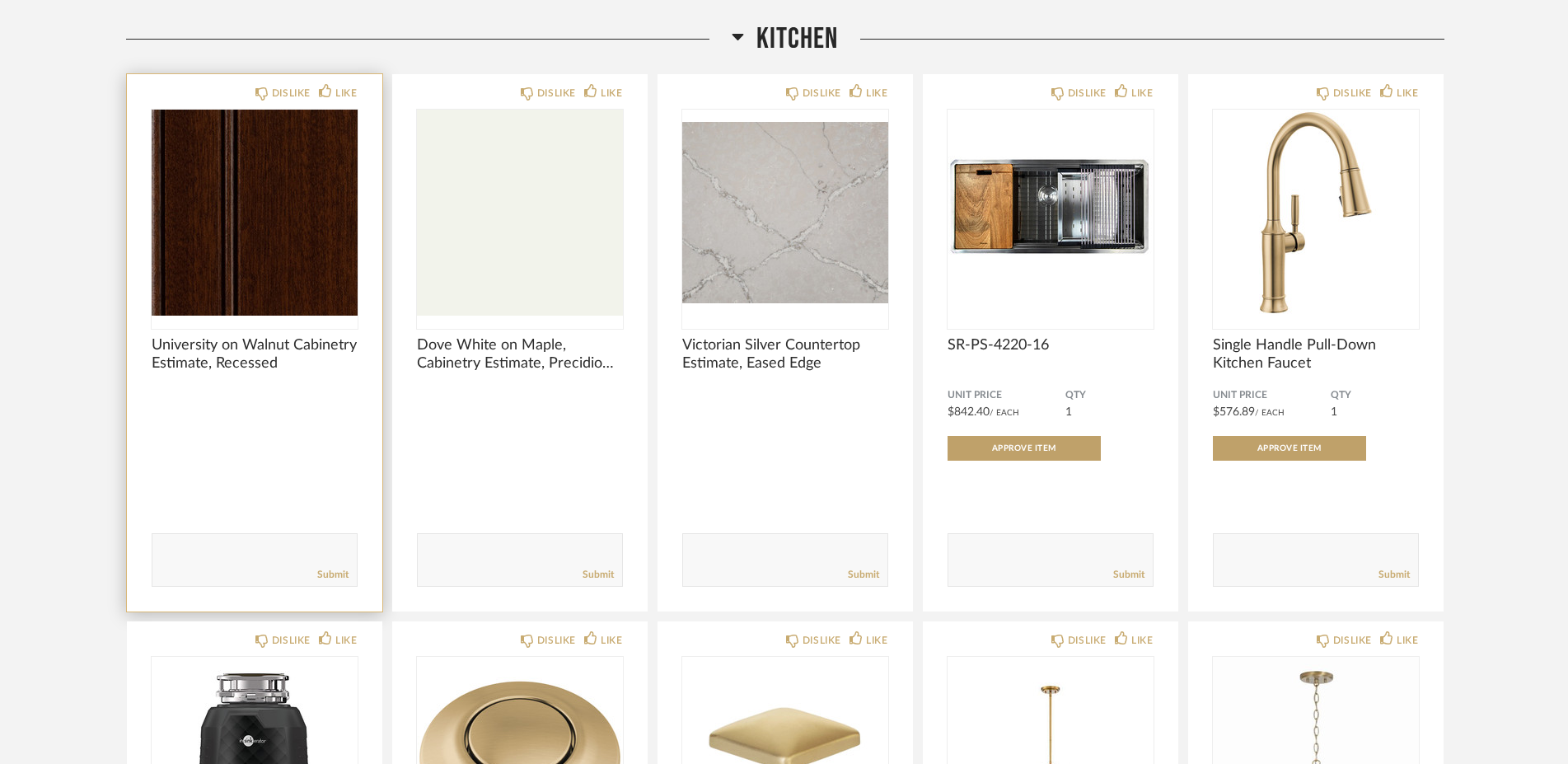
click at [307, 271] on img "0" at bounding box center [254, 213] width 206 height 206
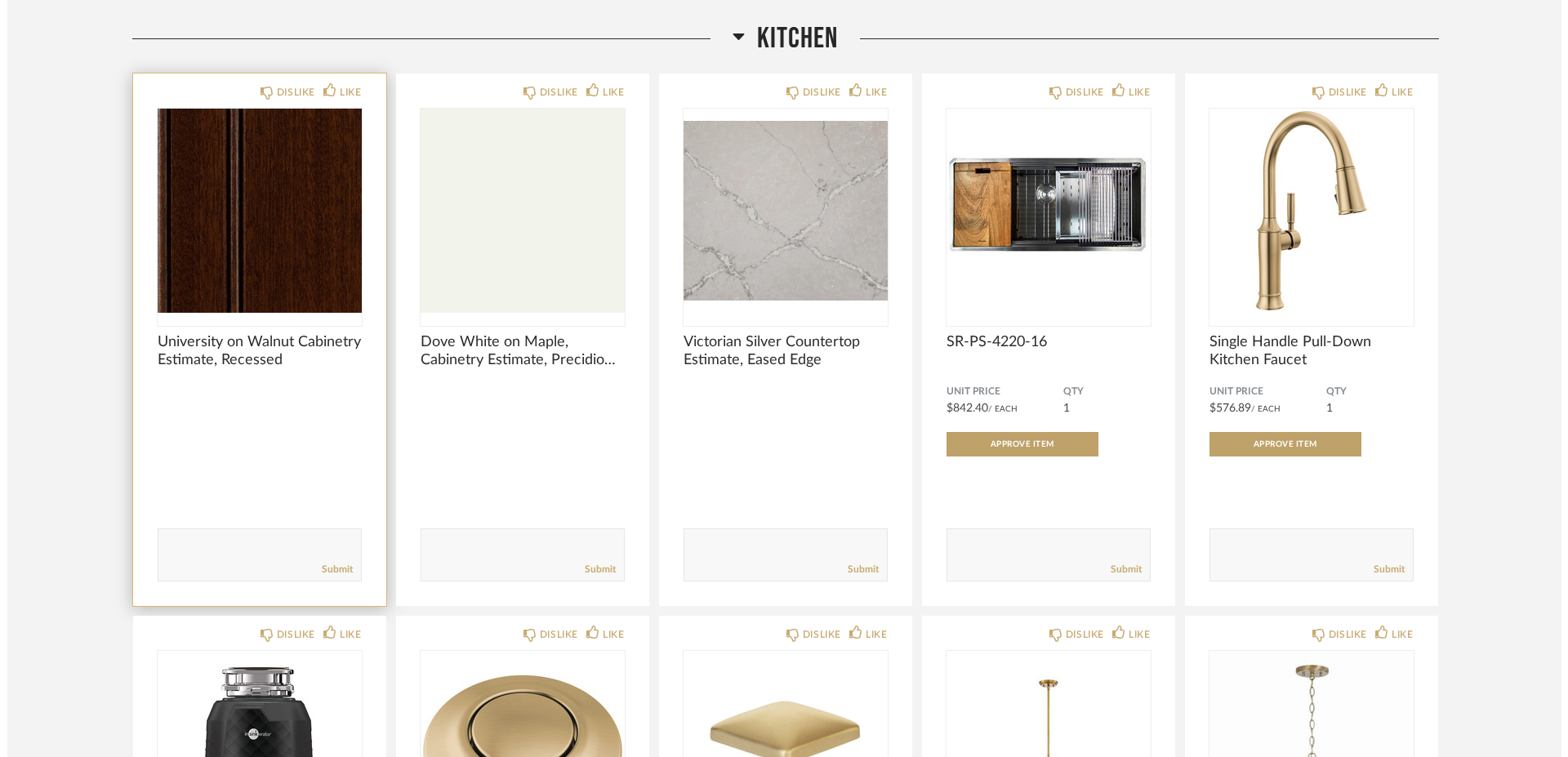
scroll to position [0, 0]
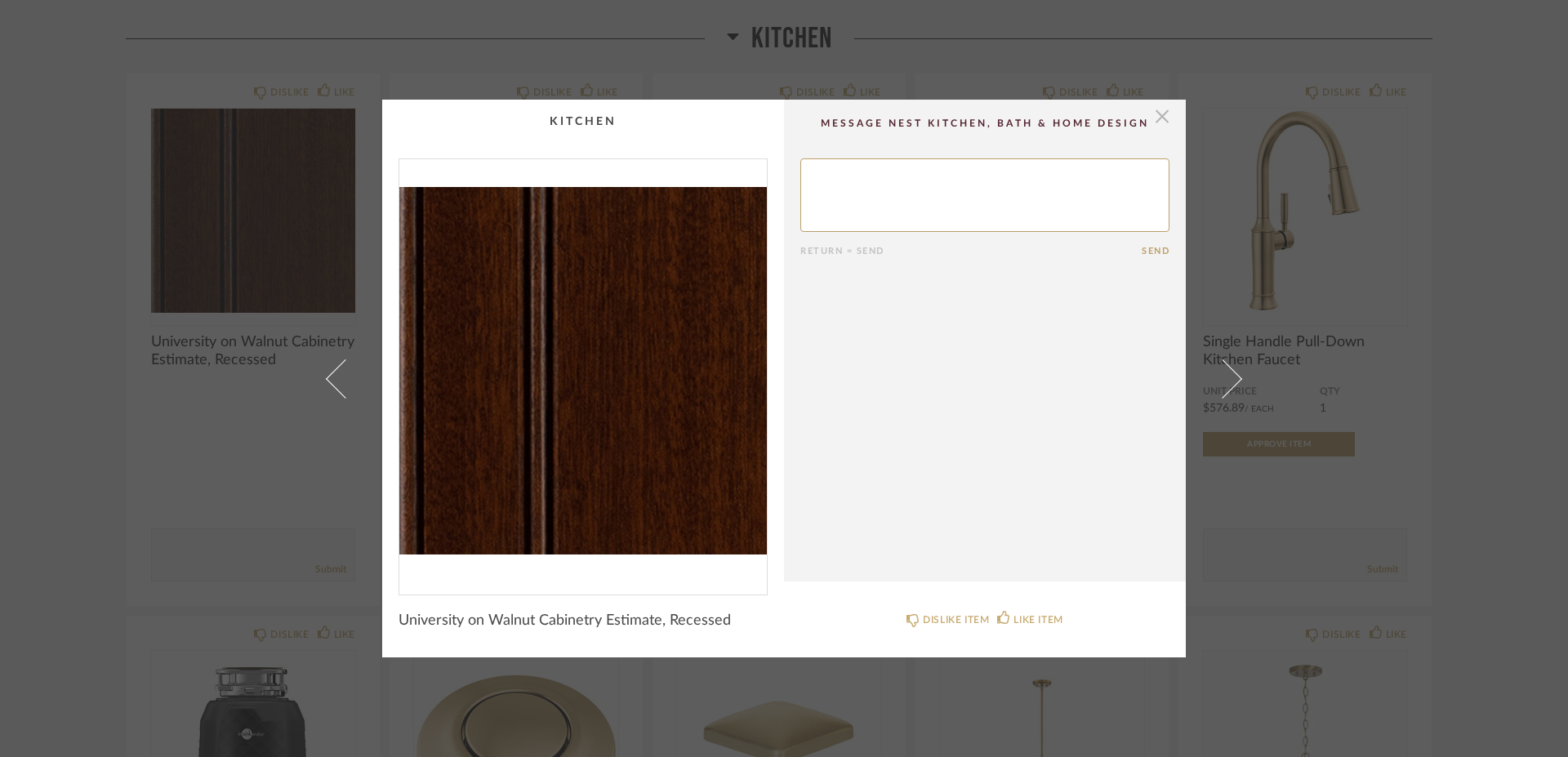
click at [1155, 116] on span "button" at bounding box center [1162, 116] width 33 height 33
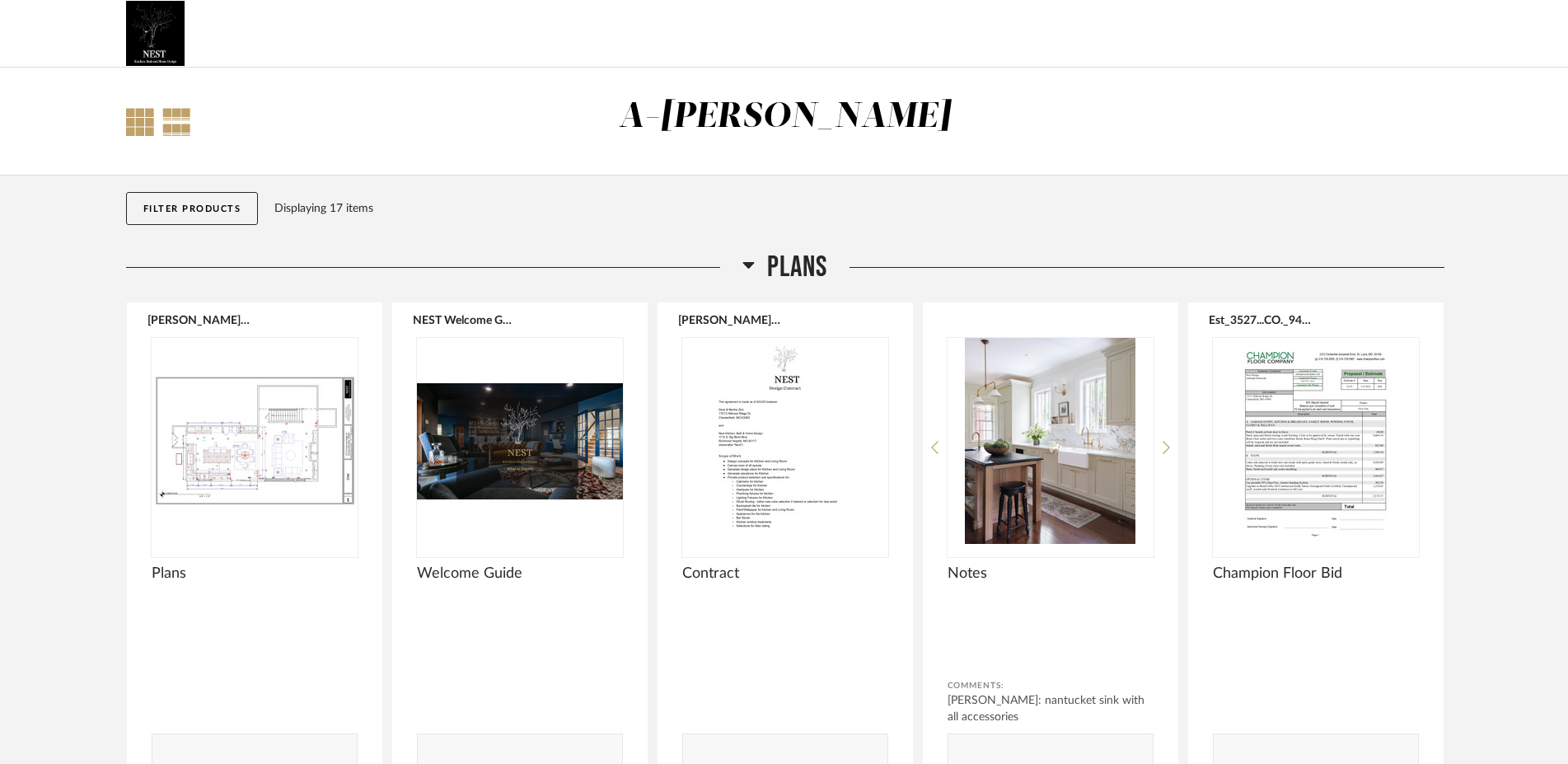
click at [133, 134] on div at bounding box center [139, 122] width 28 height 28
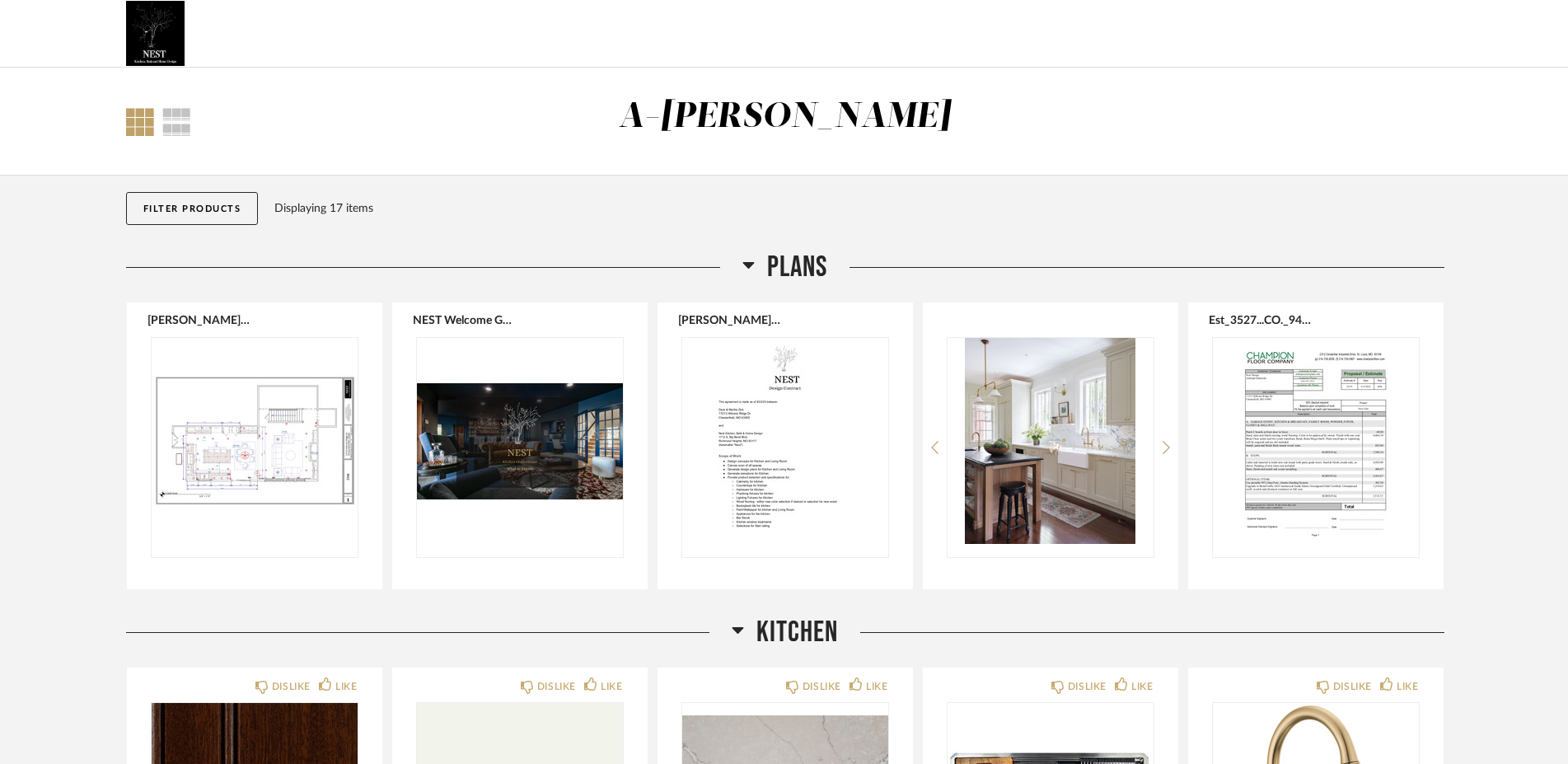
click at [133, 134] on div at bounding box center [139, 122] width 28 height 28
click at [172, 134] on div at bounding box center [177, 122] width 29 height 28
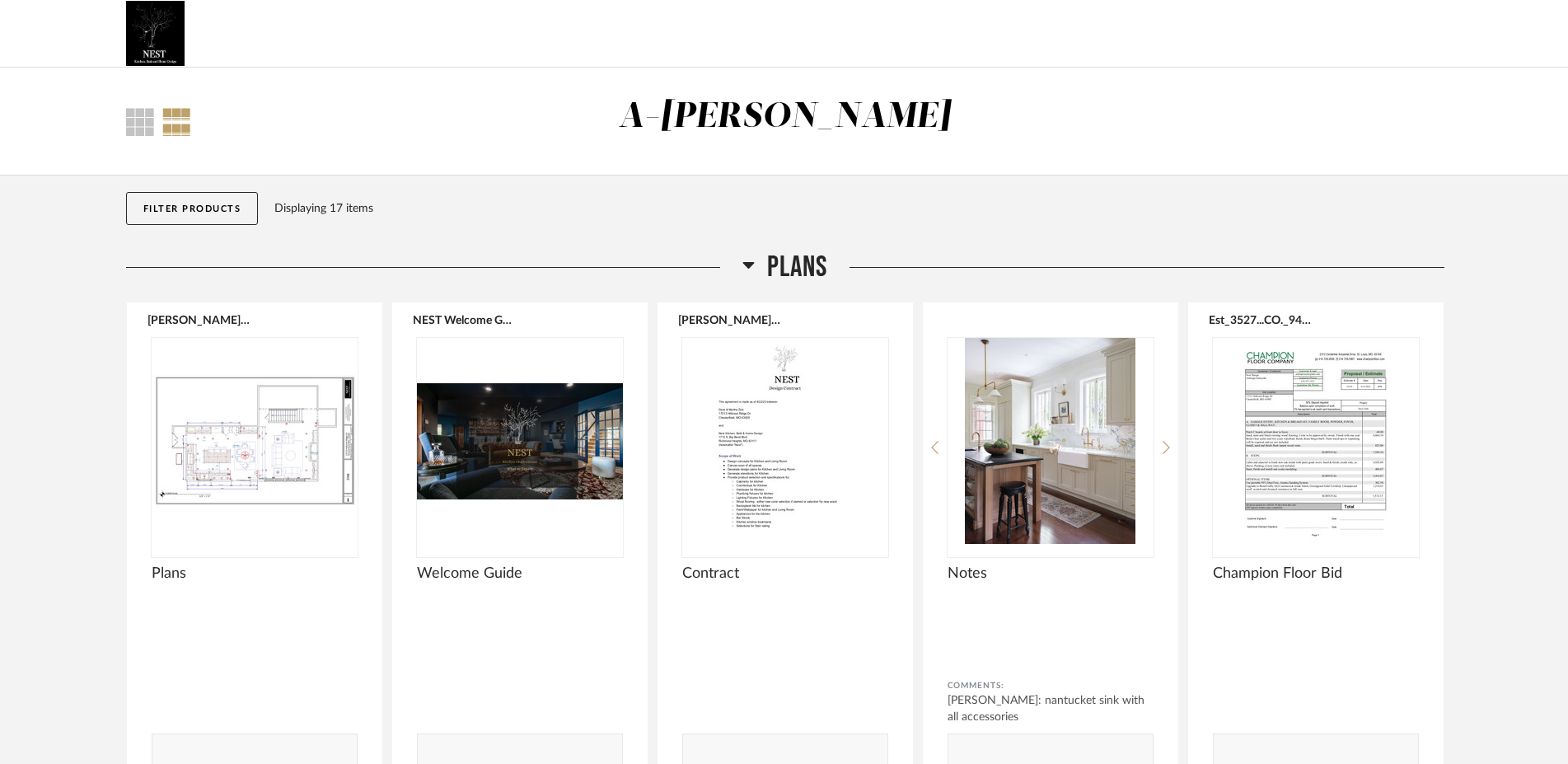
scroll to position [74, 0]
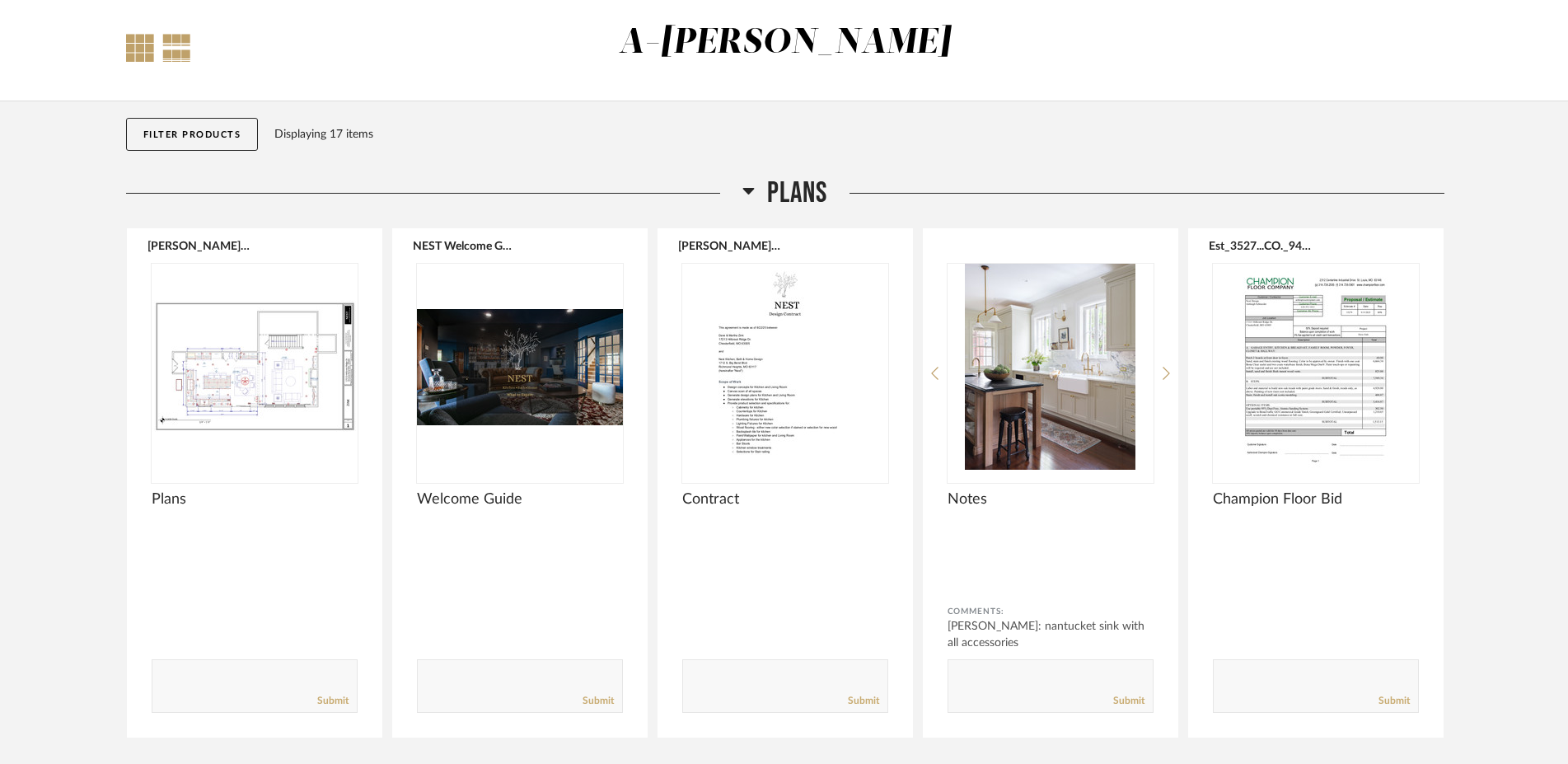
click at [142, 59] on div at bounding box center [139, 47] width 28 height 28
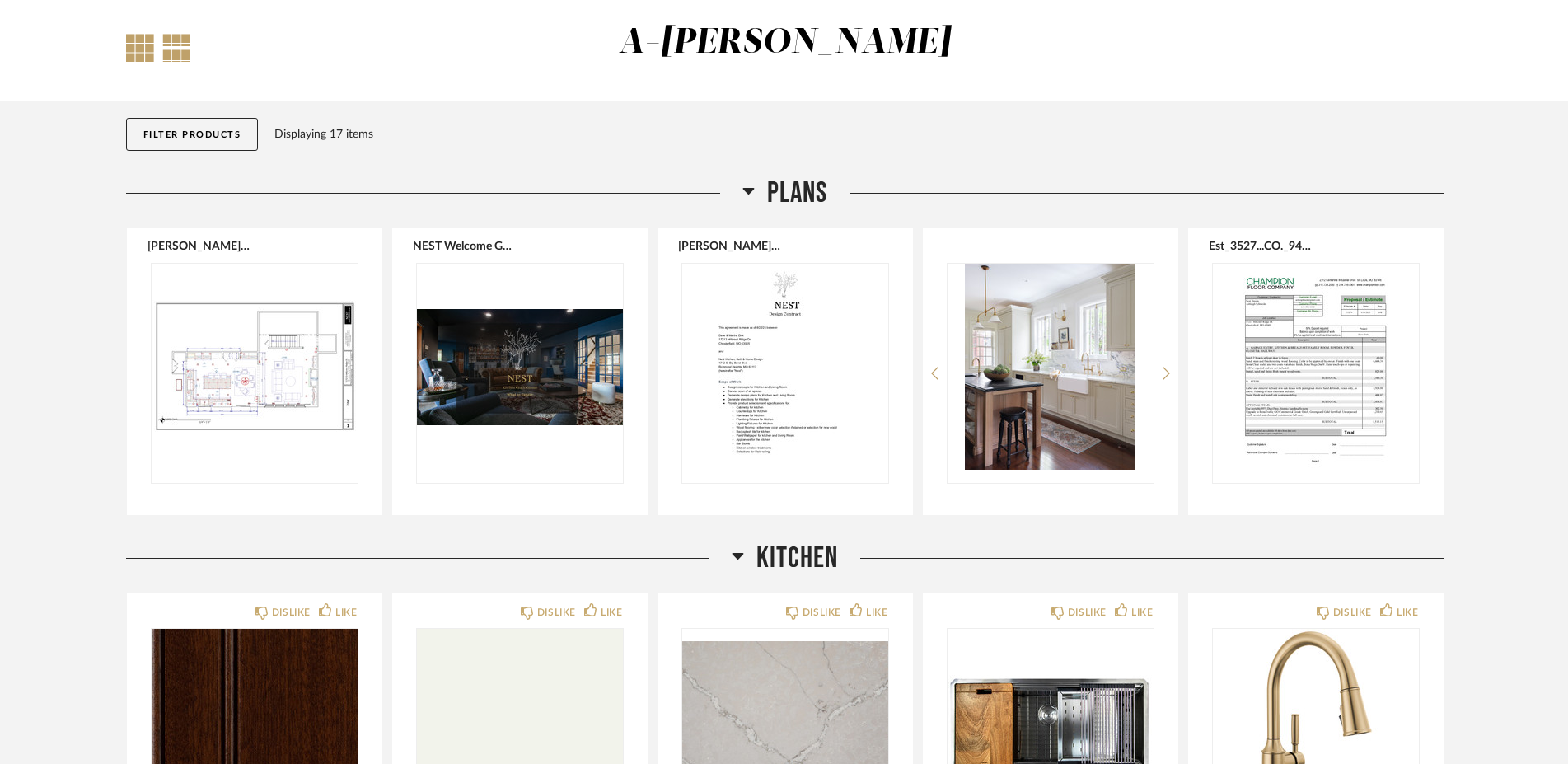
click at [177, 58] on div at bounding box center [177, 47] width 29 height 28
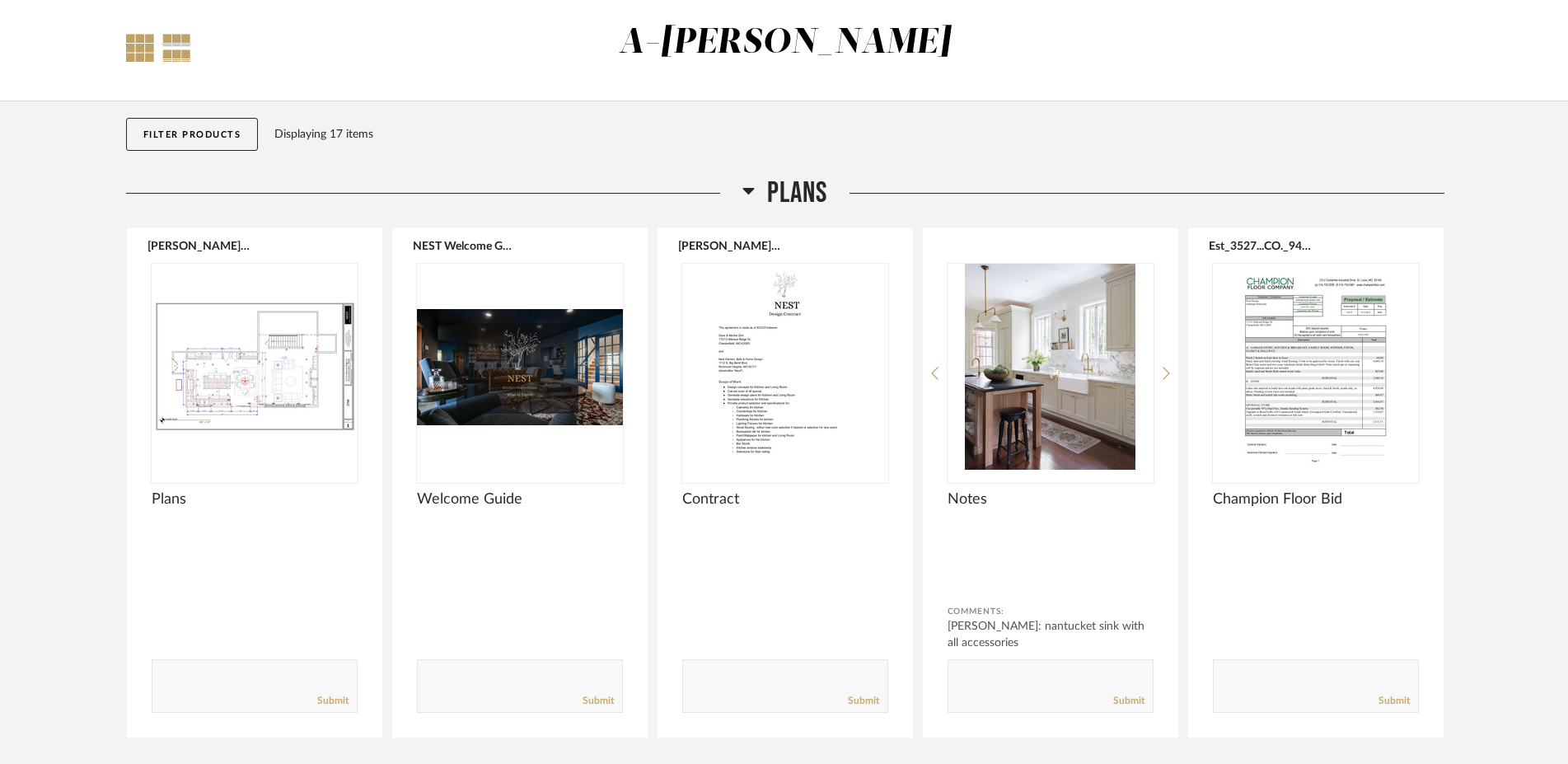
click at [139, 61] on div at bounding box center [139, 47] width 28 height 28
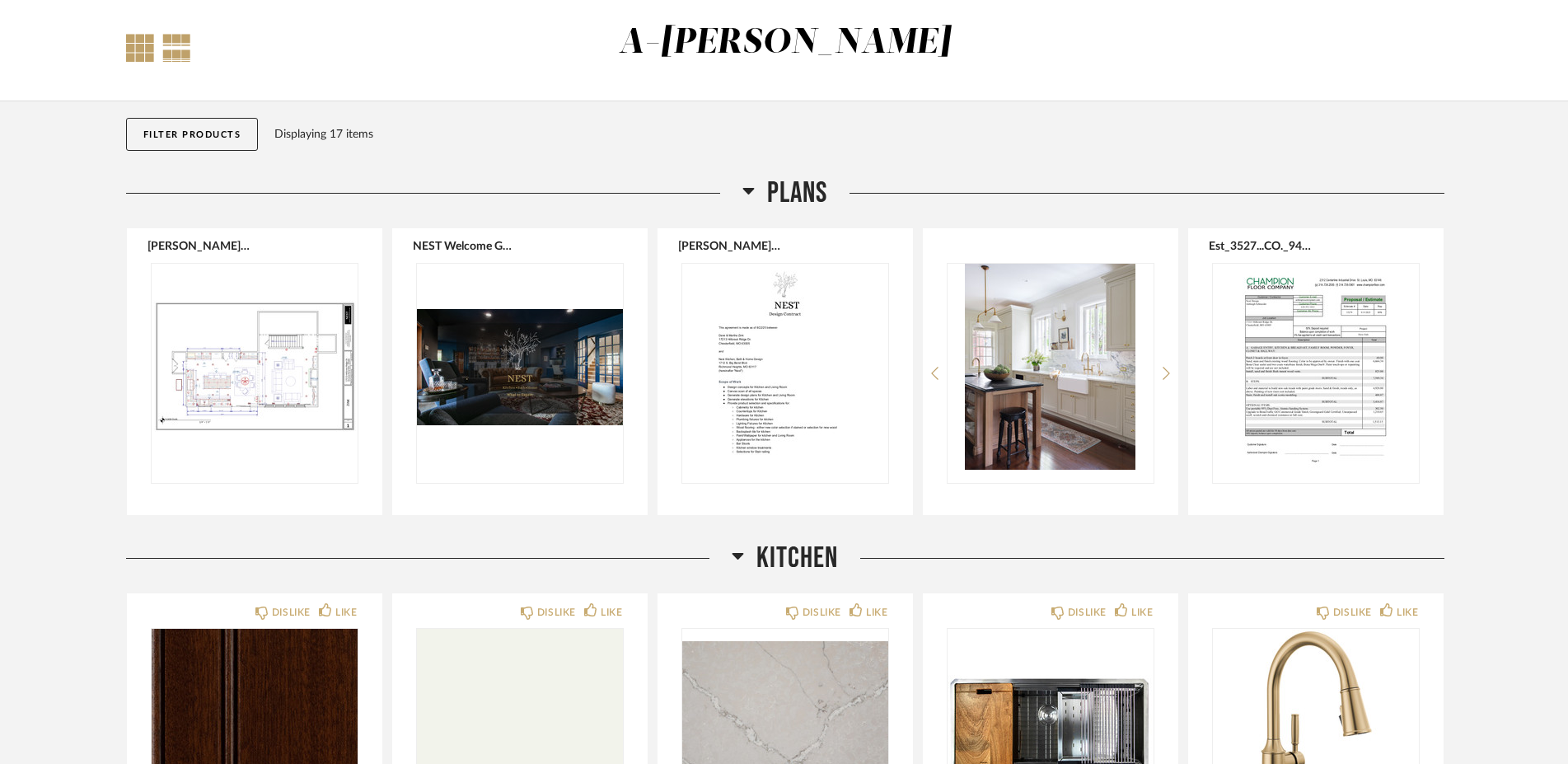
click at [173, 47] on div at bounding box center [177, 47] width 29 height 28
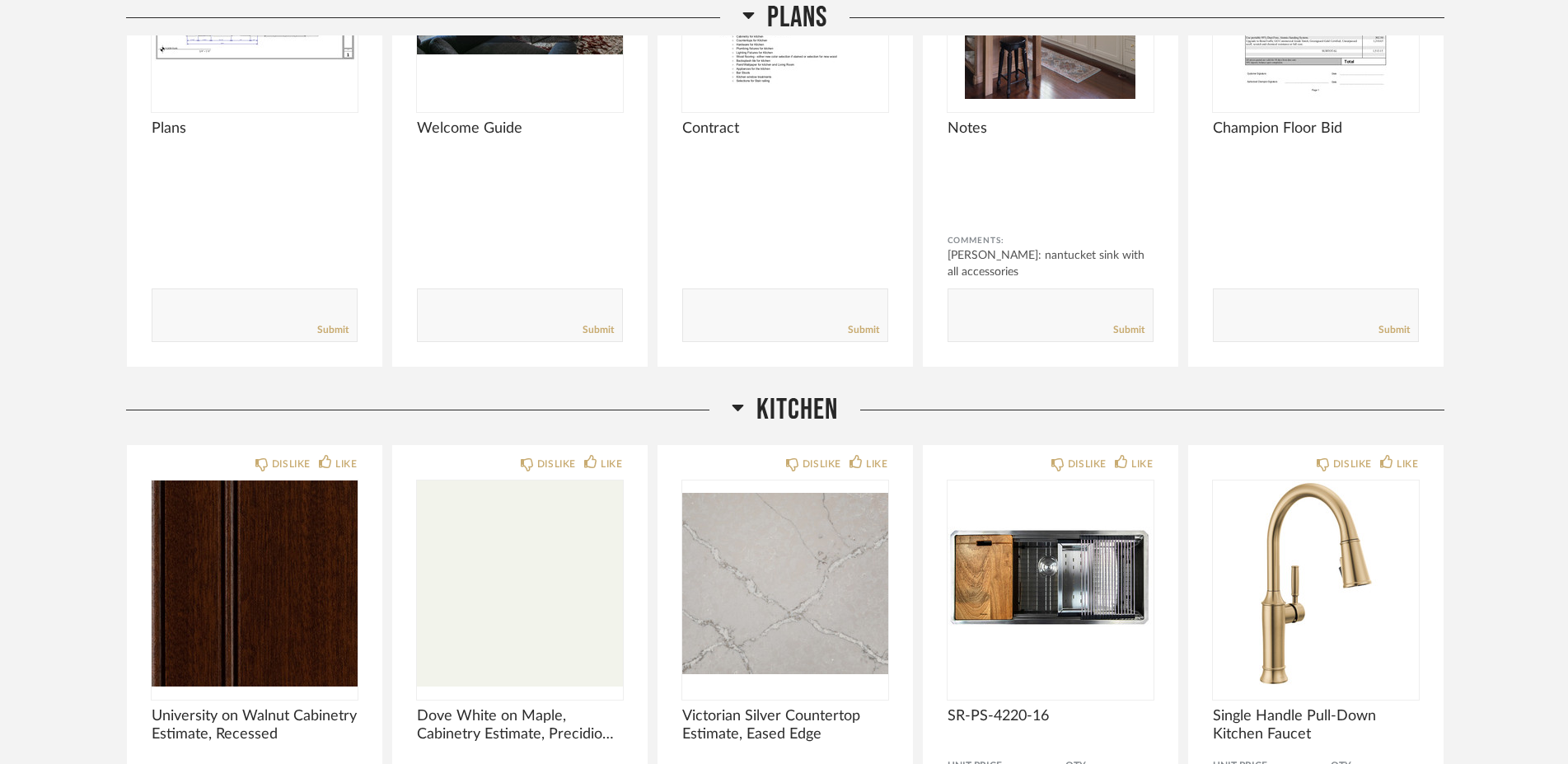
scroll to position [0, 0]
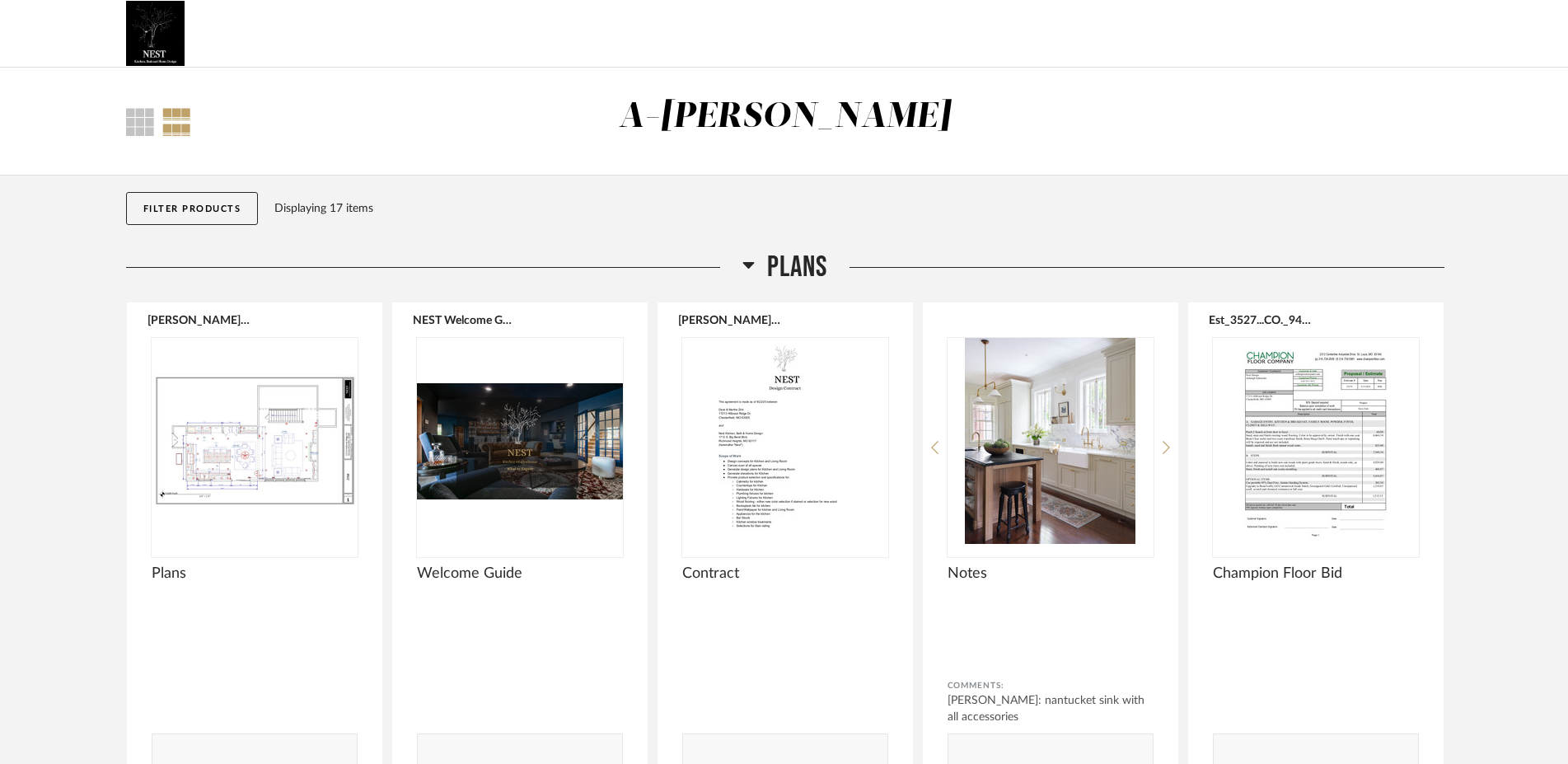
click at [796, 126] on div "A-[PERSON_NAME]" at bounding box center [785, 117] width 333 height 35
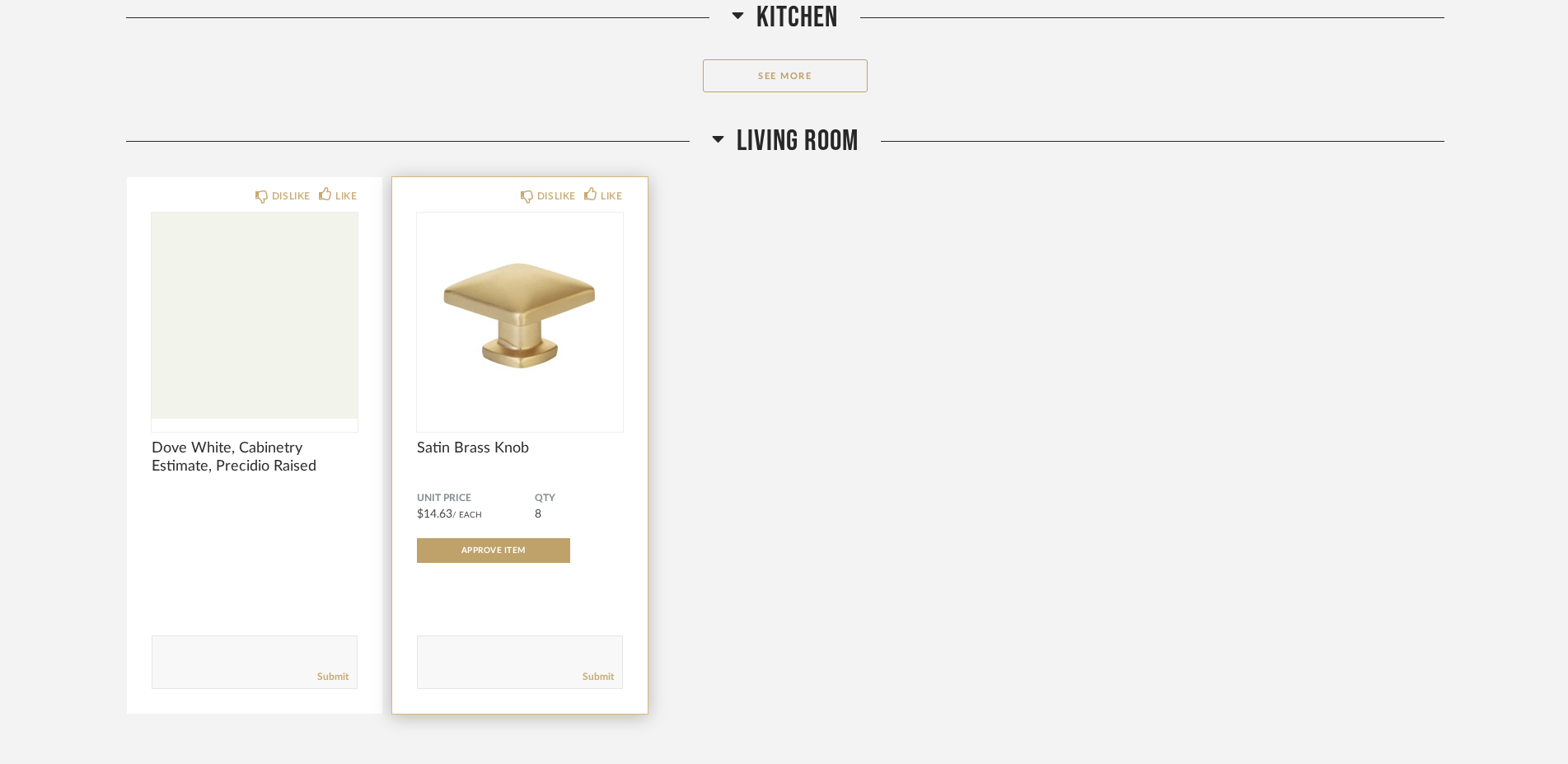
scroll to position [1296, 0]
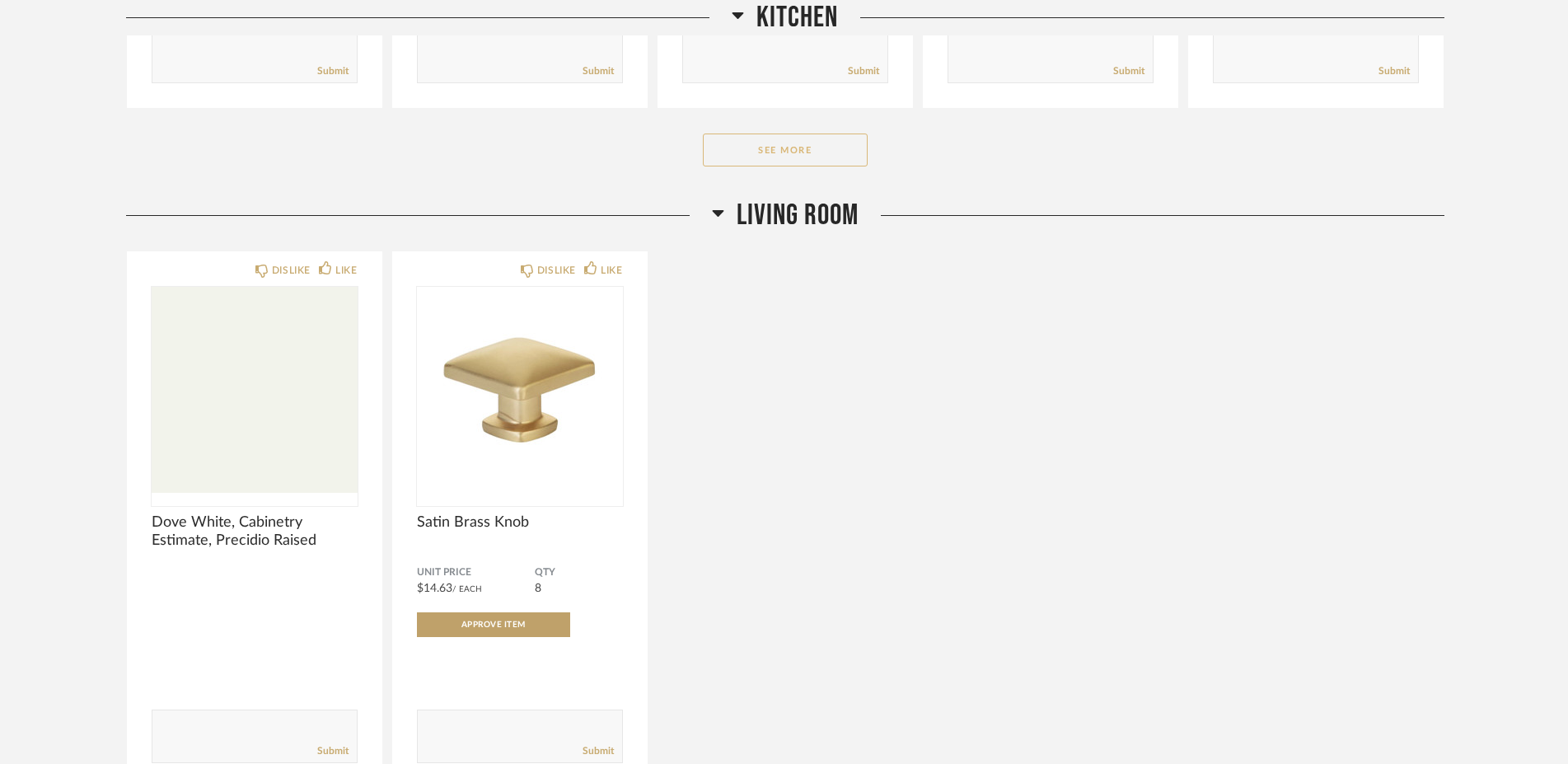
click at [805, 147] on button "See More" at bounding box center [785, 150] width 165 height 33
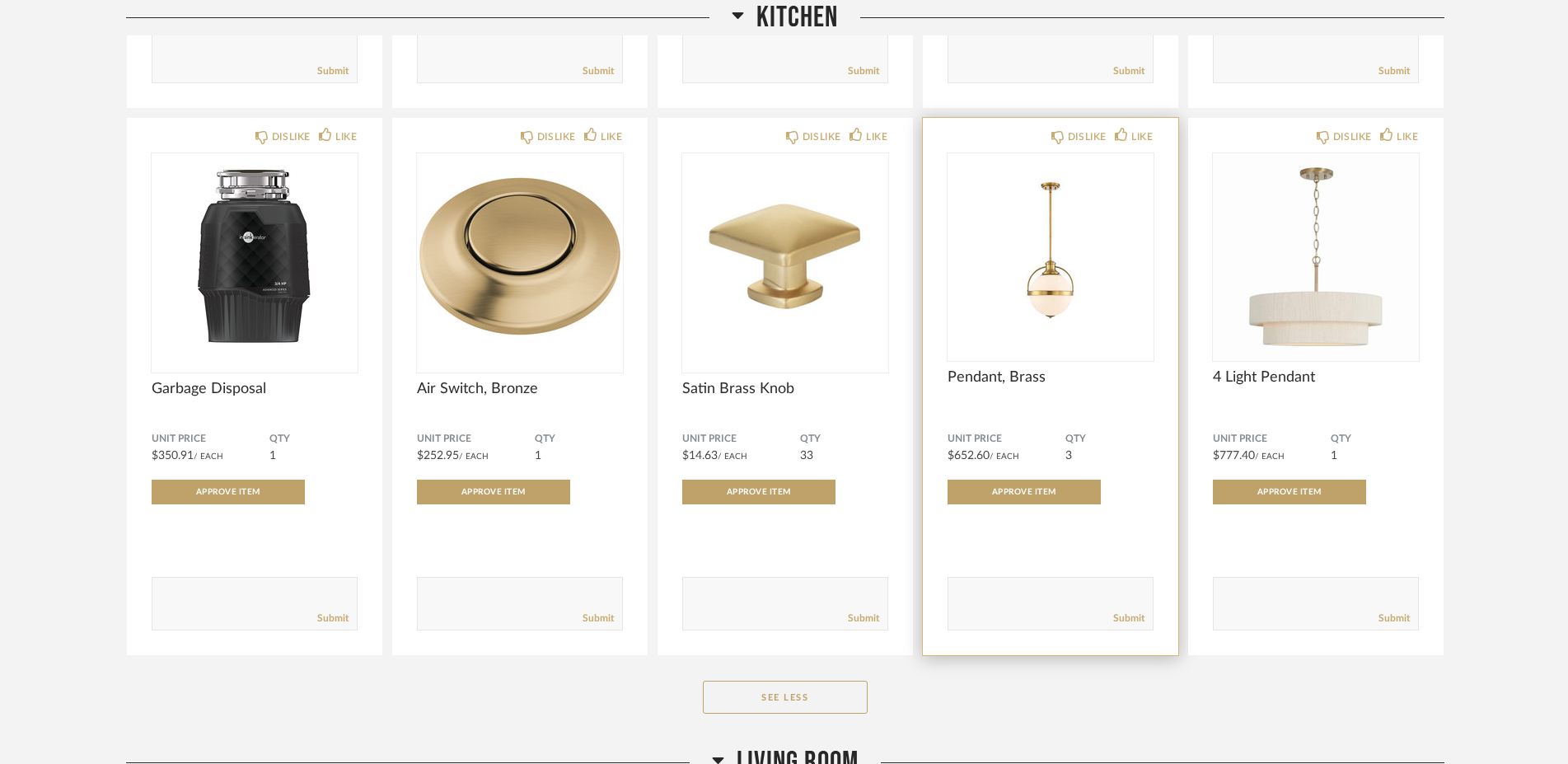
click at [1031, 371] on span "Pendant, Brass" at bounding box center [1050, 377] width 206 height 18
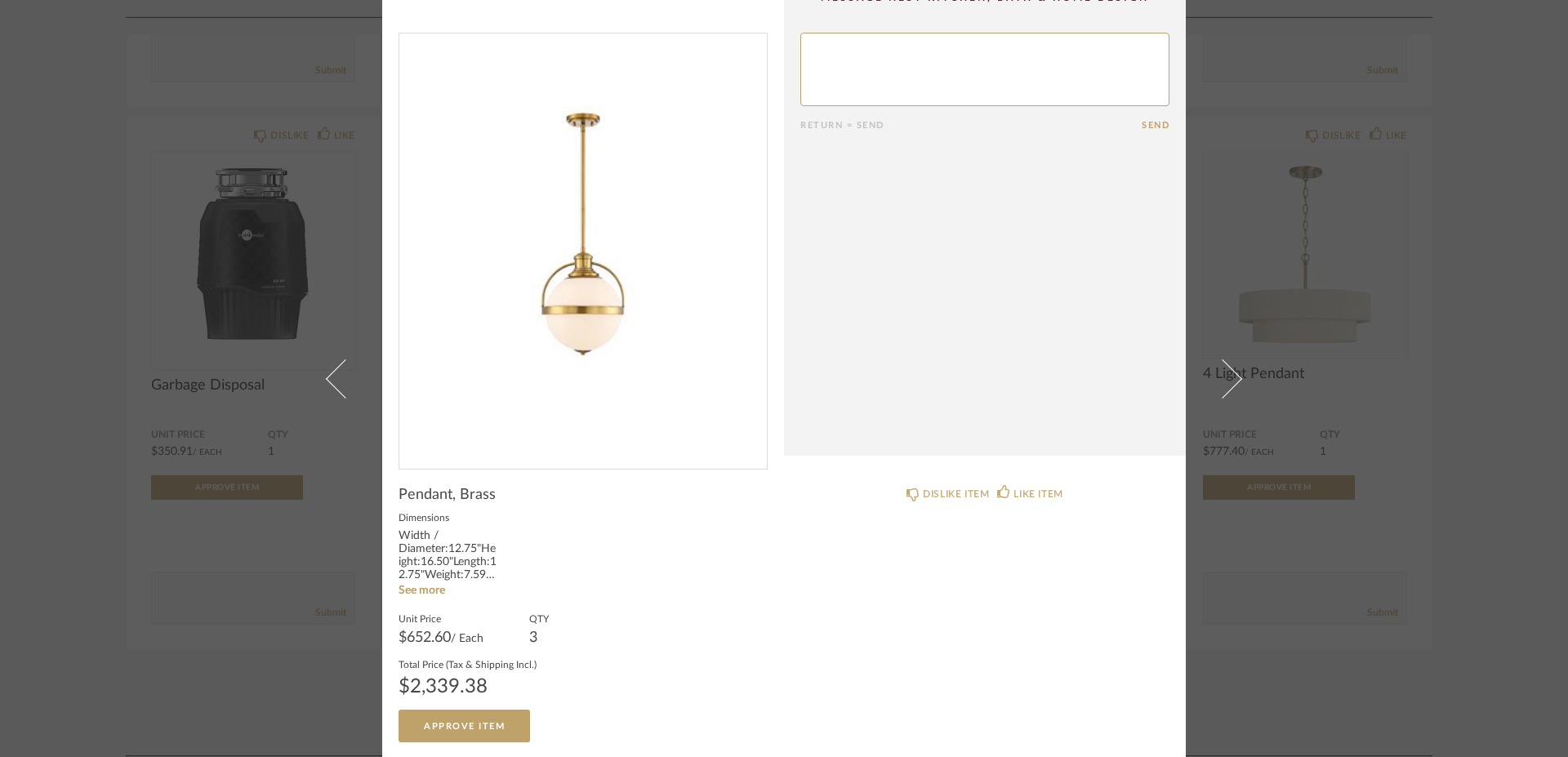
scroll to position [0, 0]
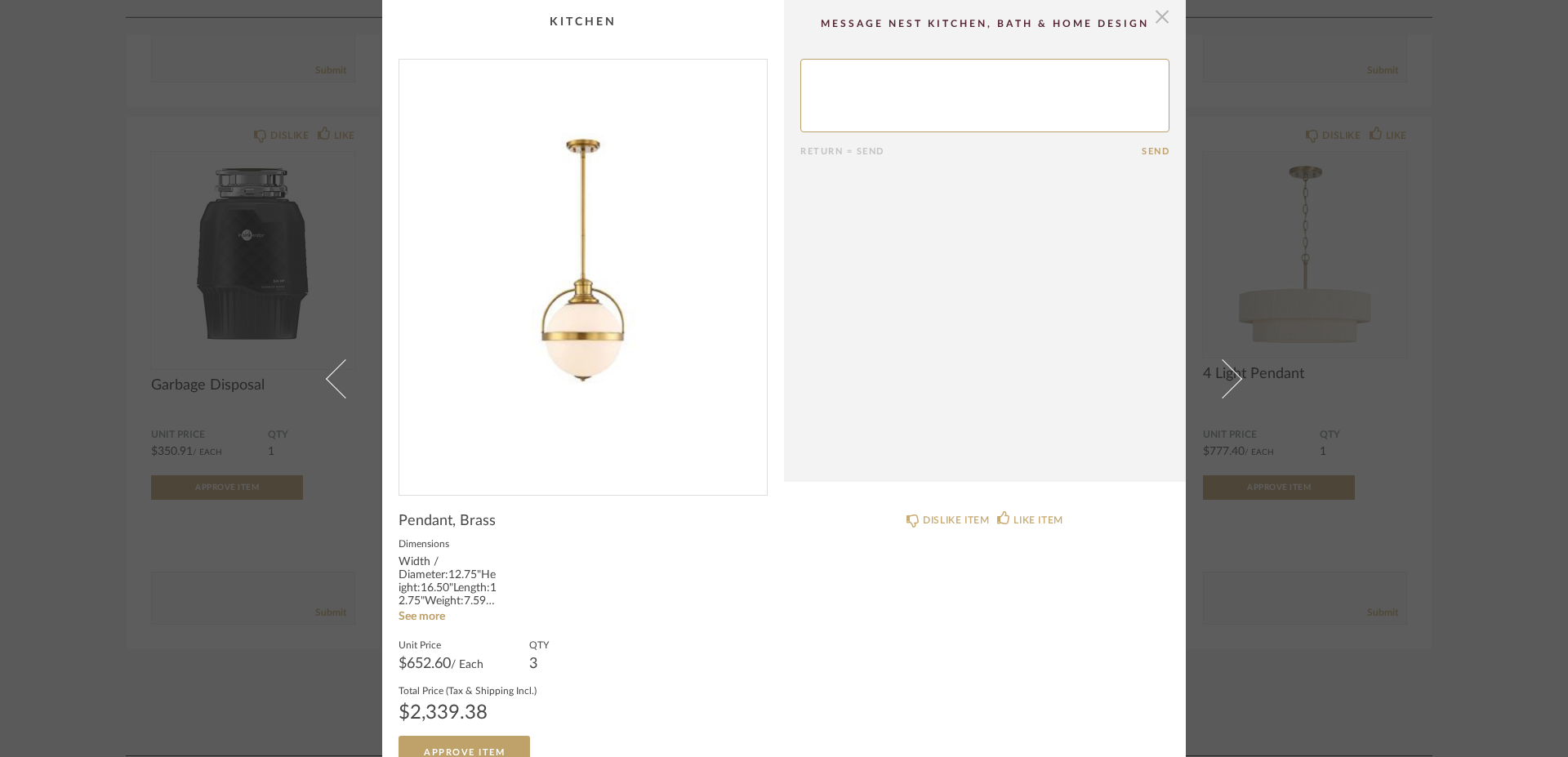
click at [1152, 18] on span "button" at bounding box center [1162, 16] width 33 height 33
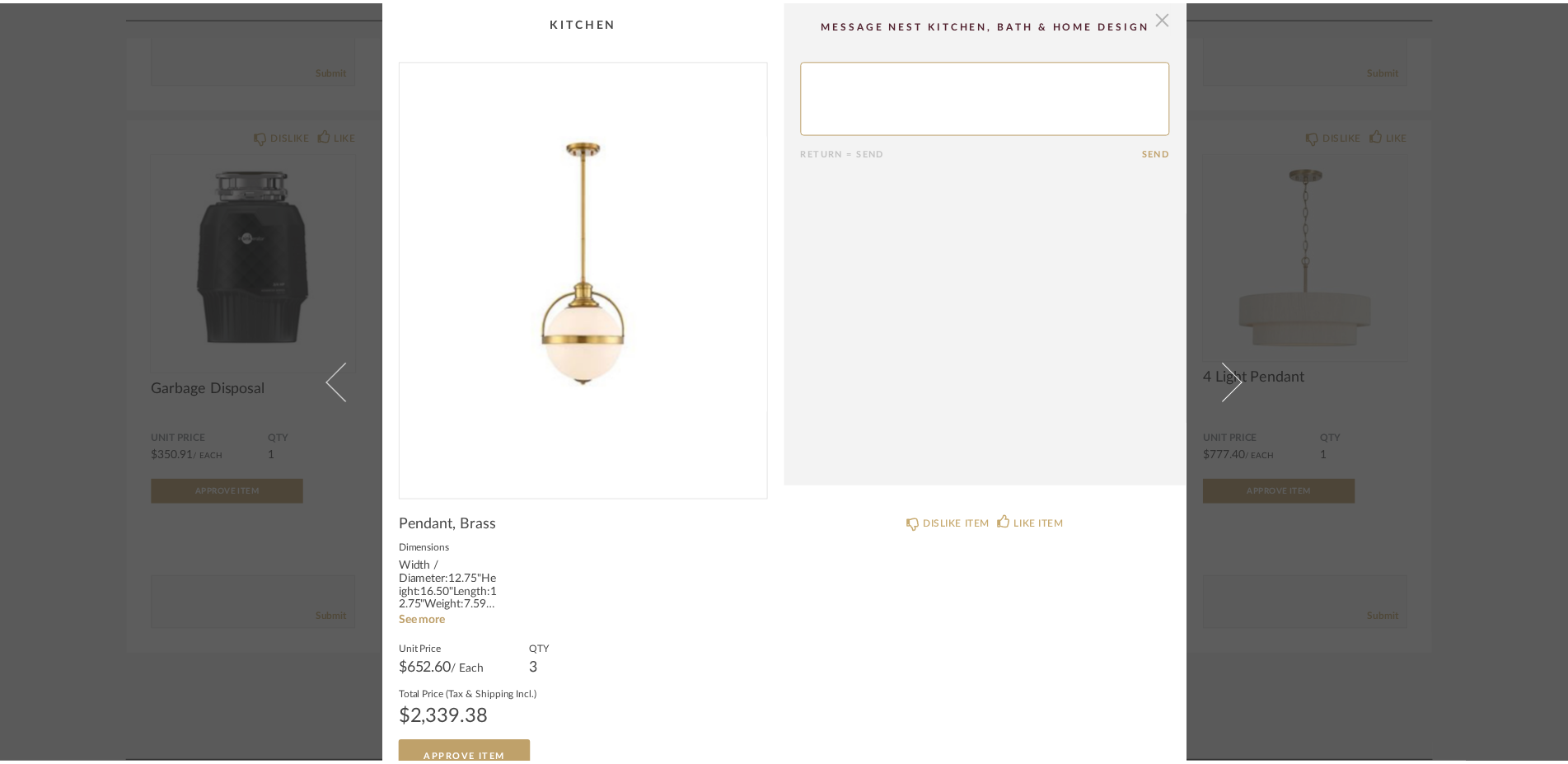
scroll to position [1296, 0]
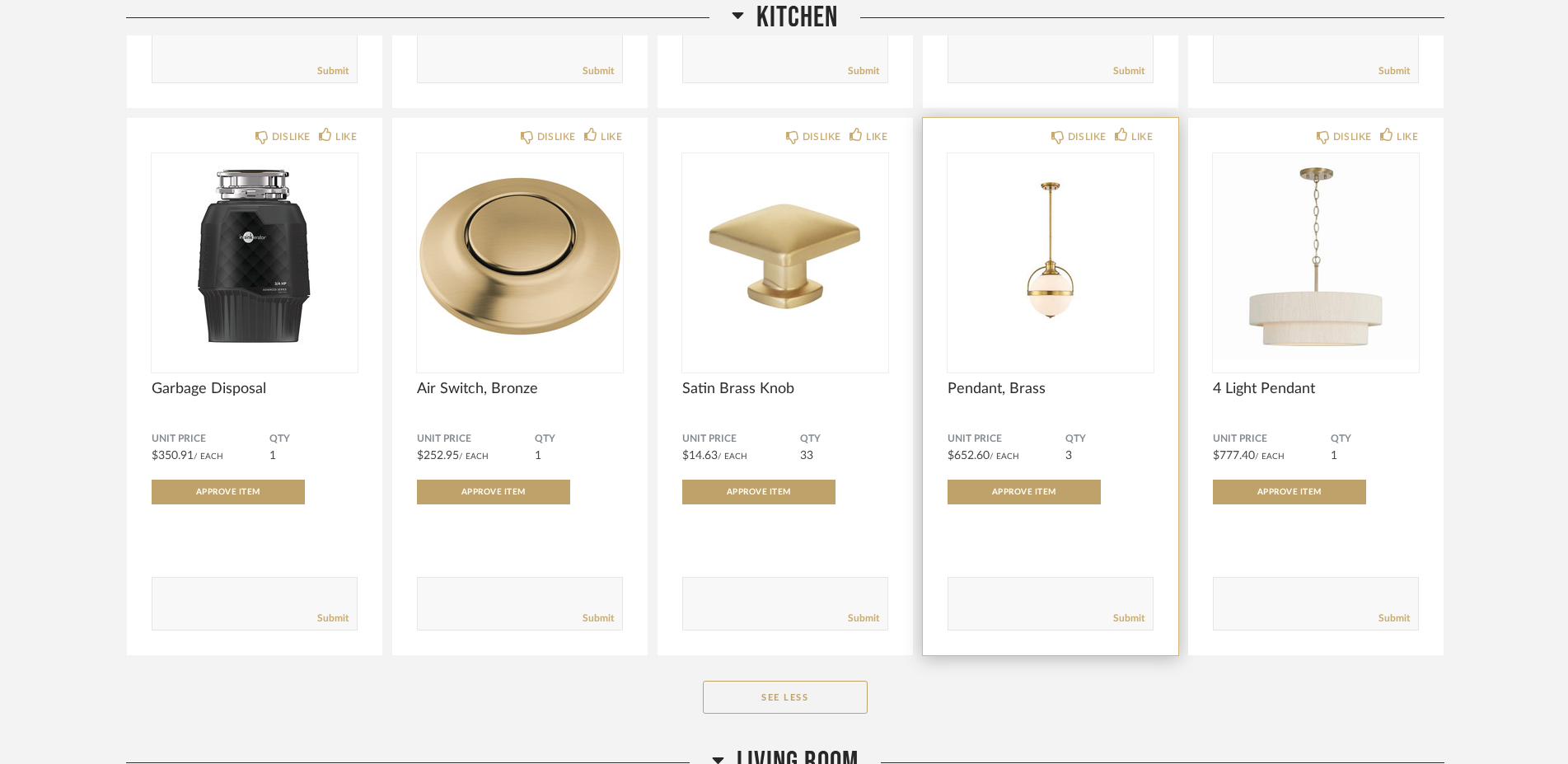
click at [1022, 390] on span "Pendant, Brass" at bounding box center [1050, 389] width 206 height 18
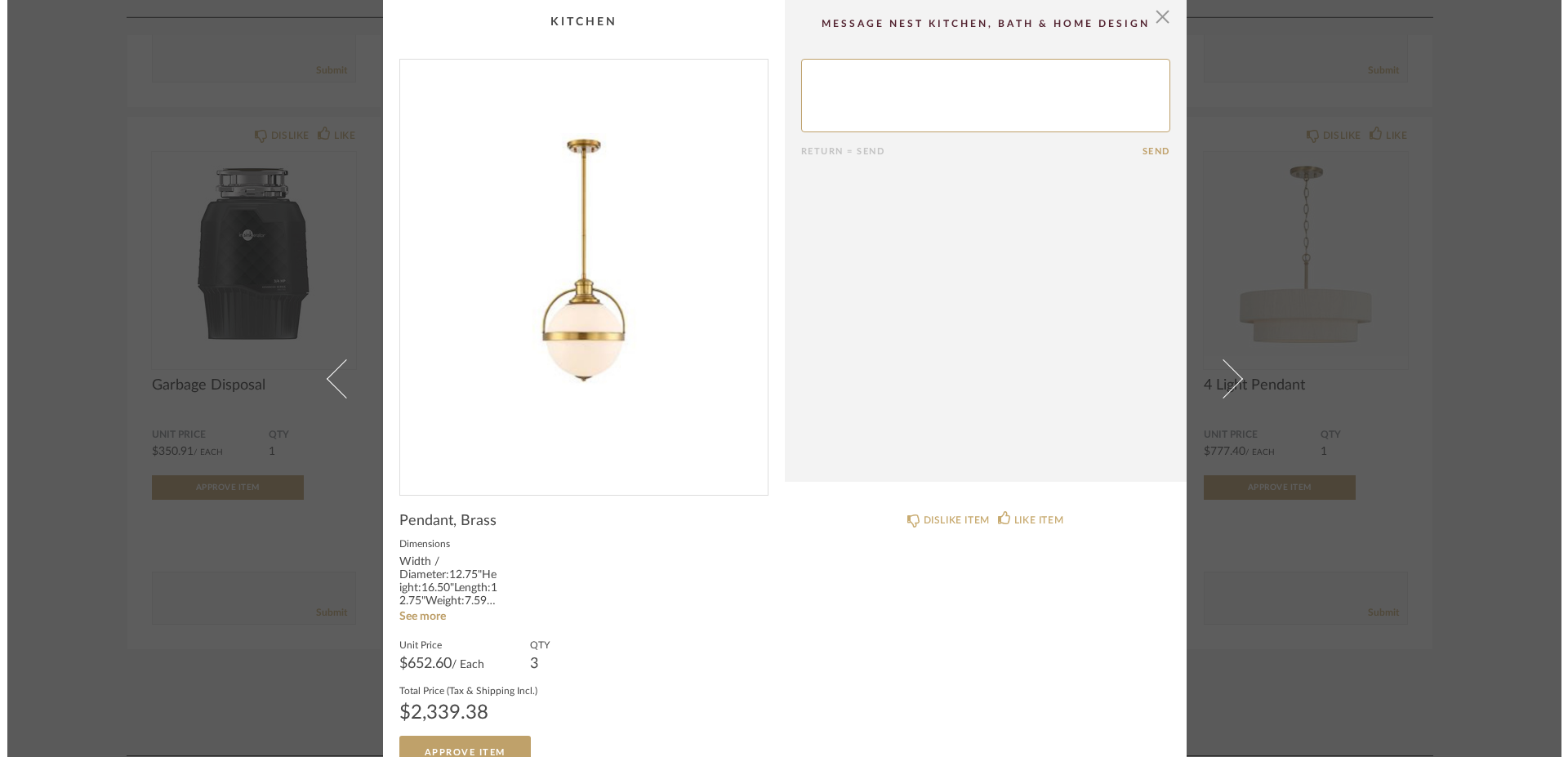
scroll to position [0, 0]
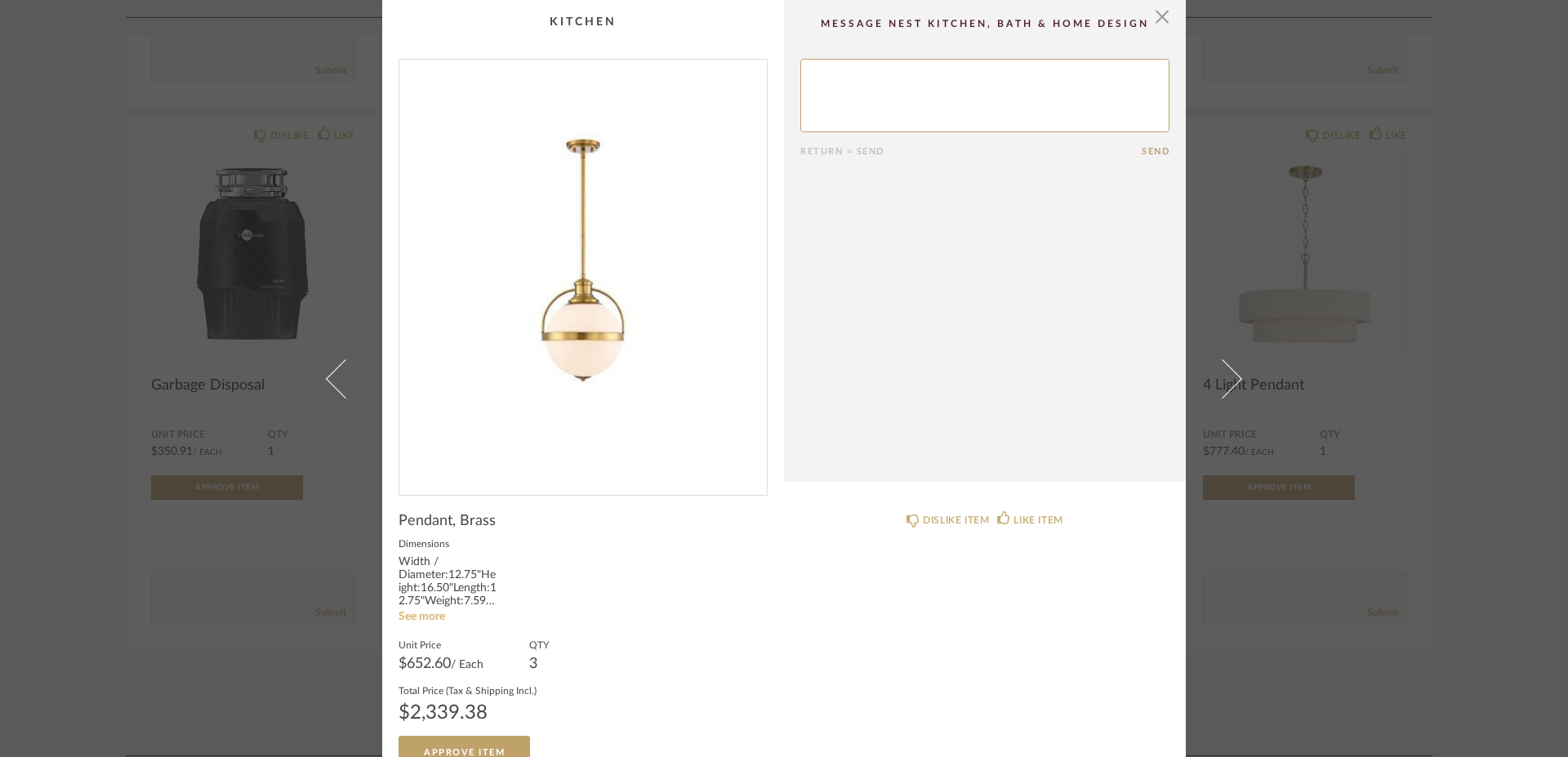
click at [426, 615] on link "See more" at bounding box center [422, 616] width 47 height 12
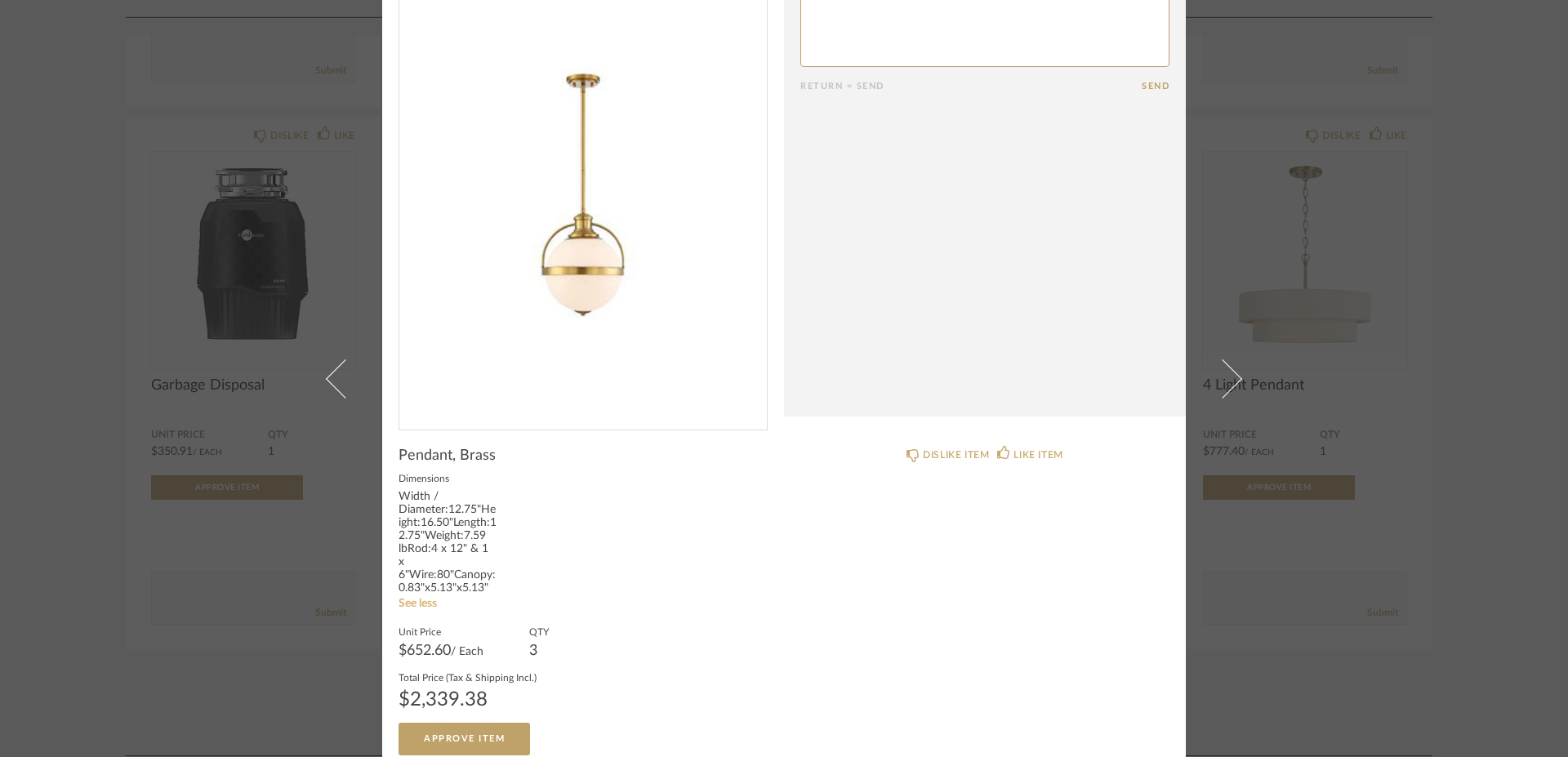
click at [423, 598] on link "See less" at bounding box center [418, 604] width 39 height 12
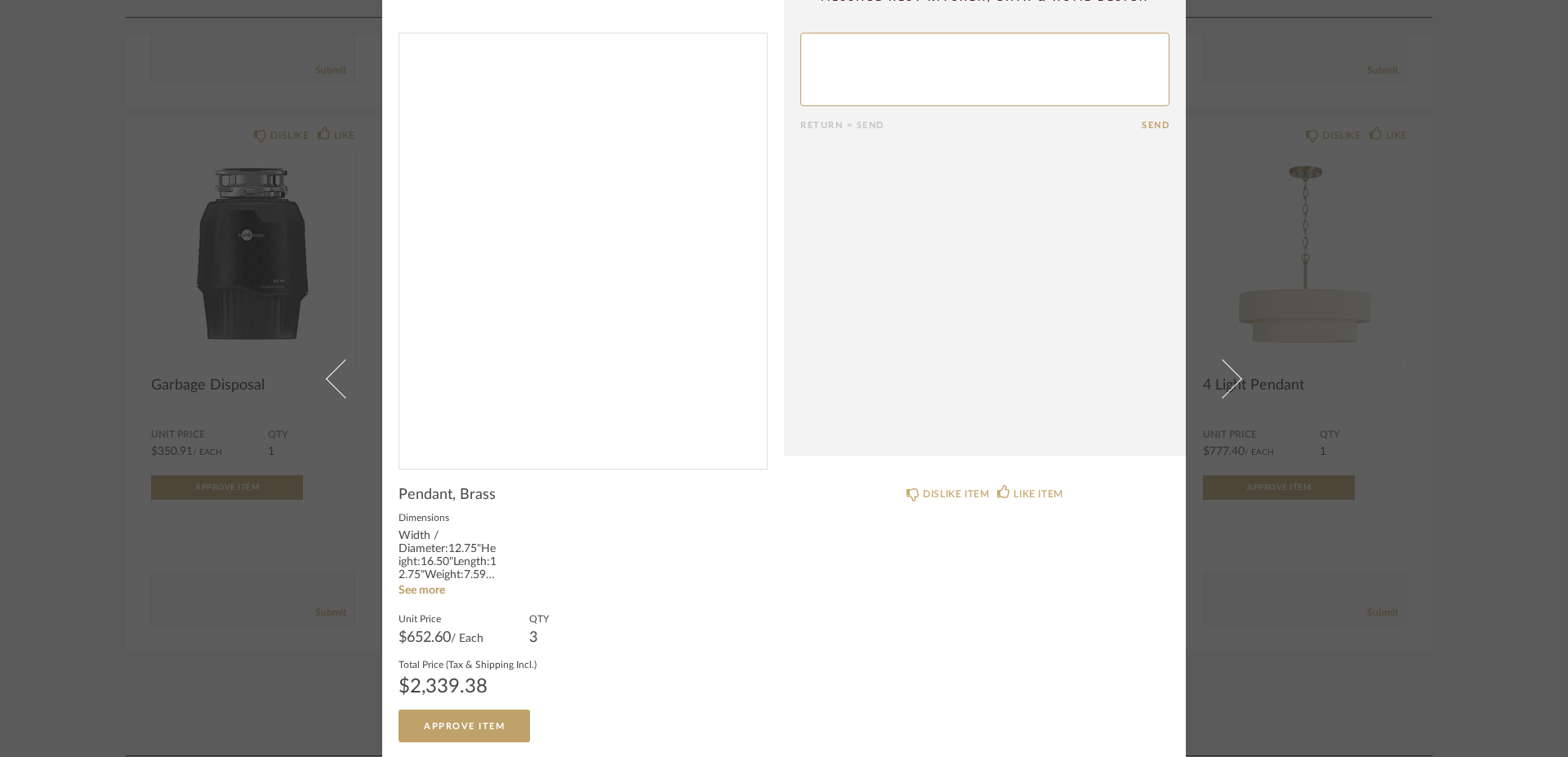
scroll to position [0, 0]
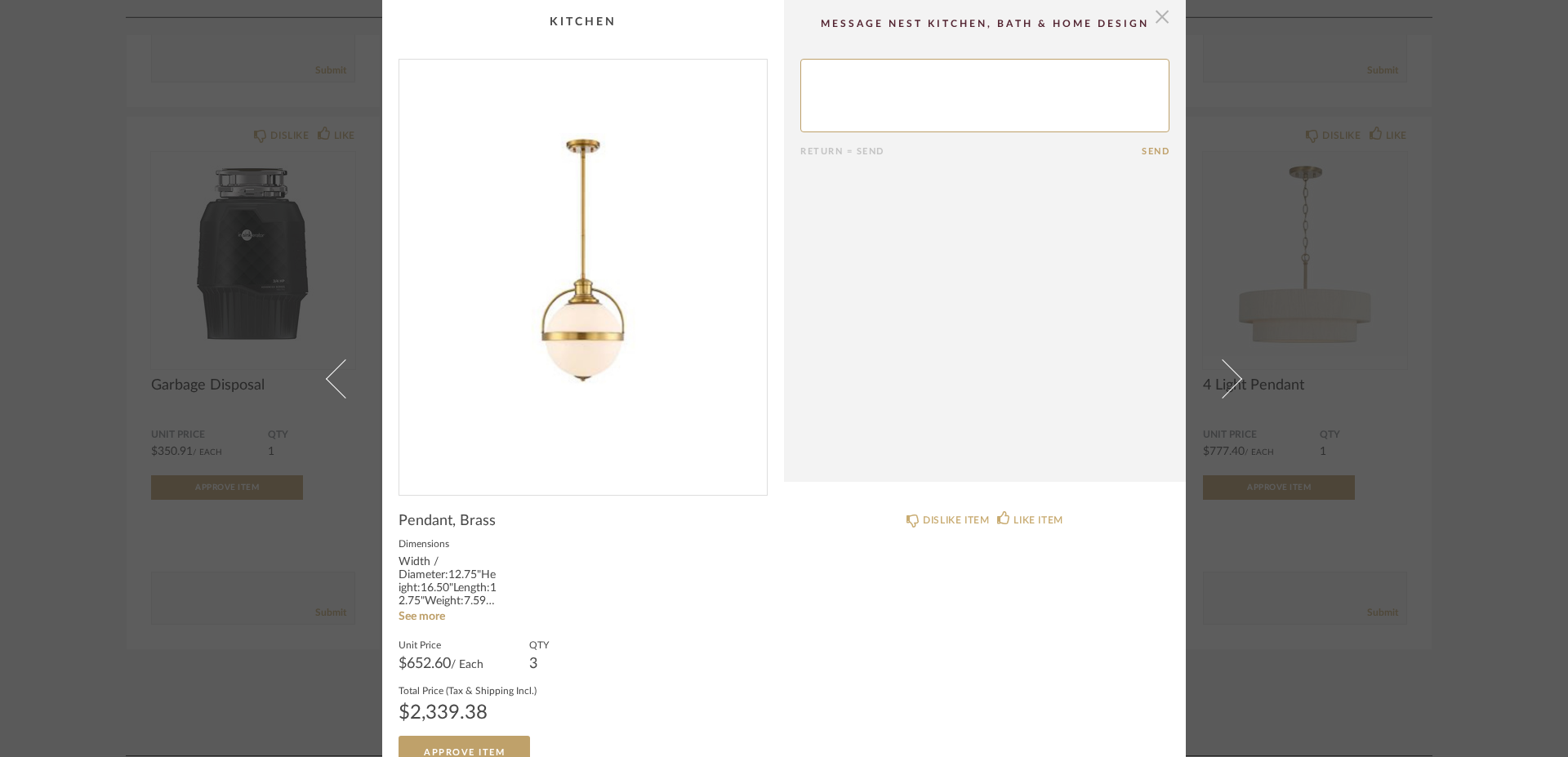
click at [1158, 13] on span "button" at bounding box center [1162, 16] width 33 height 33
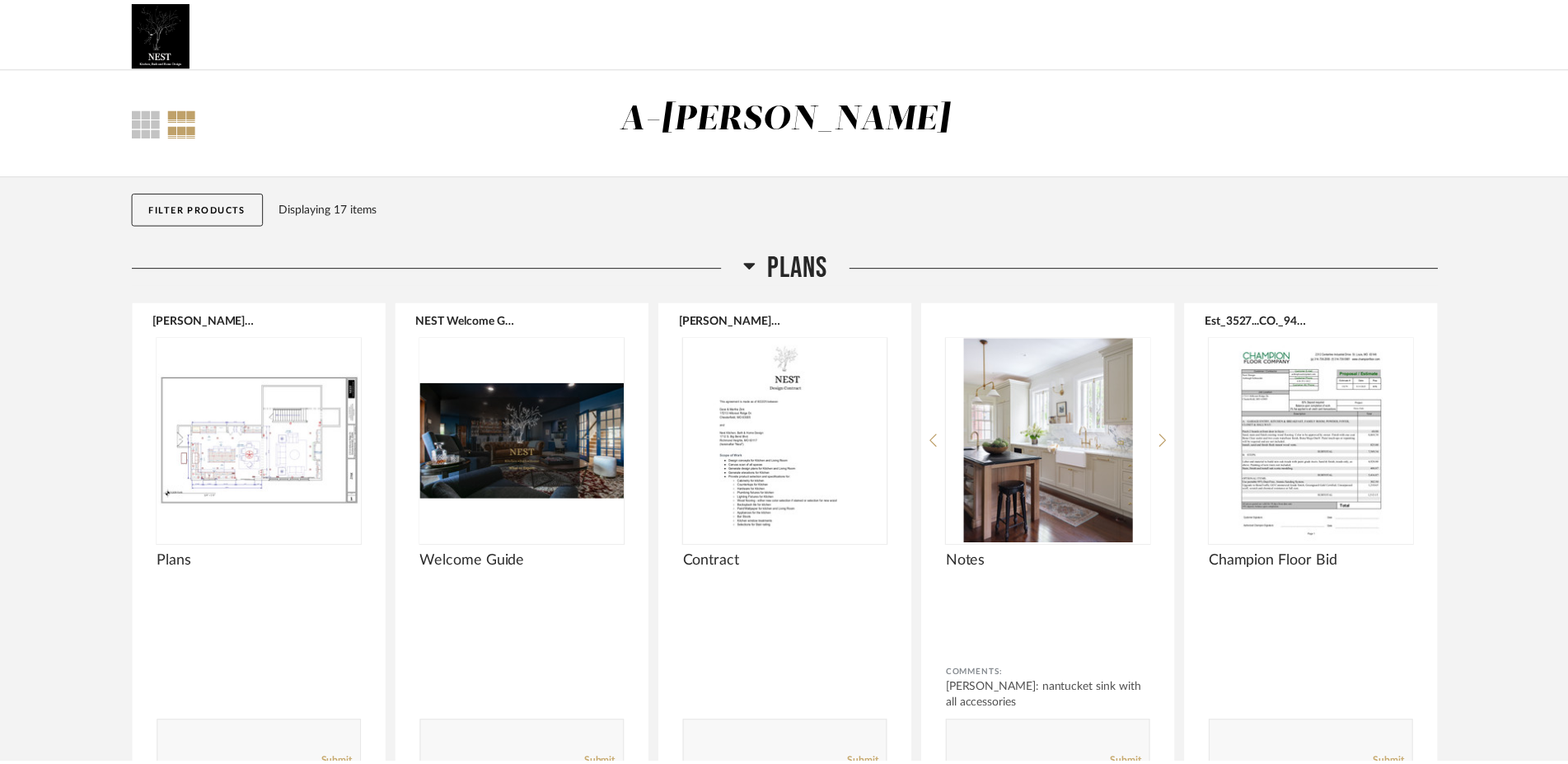
scroll to position [1296, 0]
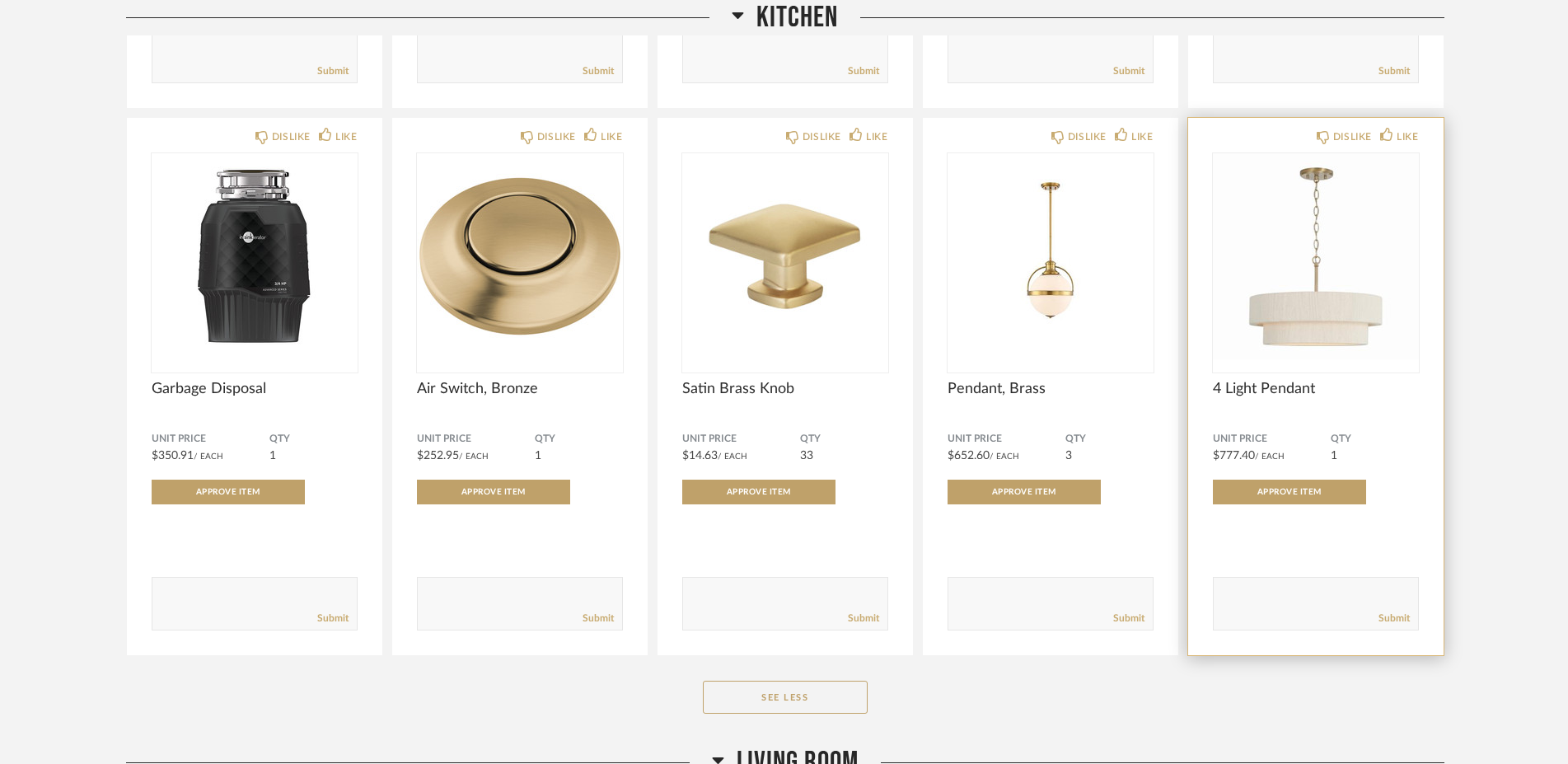
click at [1351, 323] on img "0" at bounding box center [1315, 256] width 206 height 206
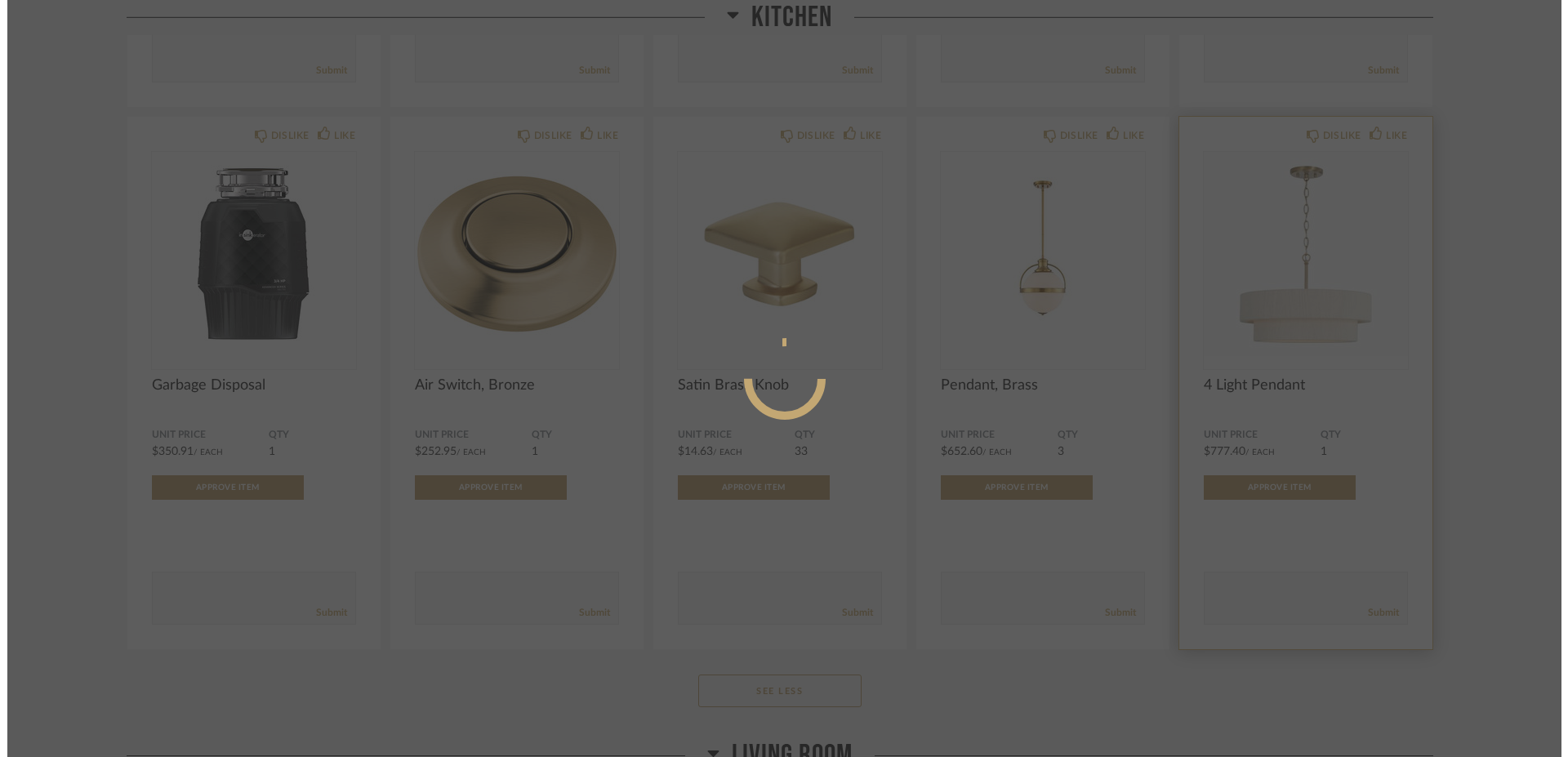
scroll to position [0, 0]
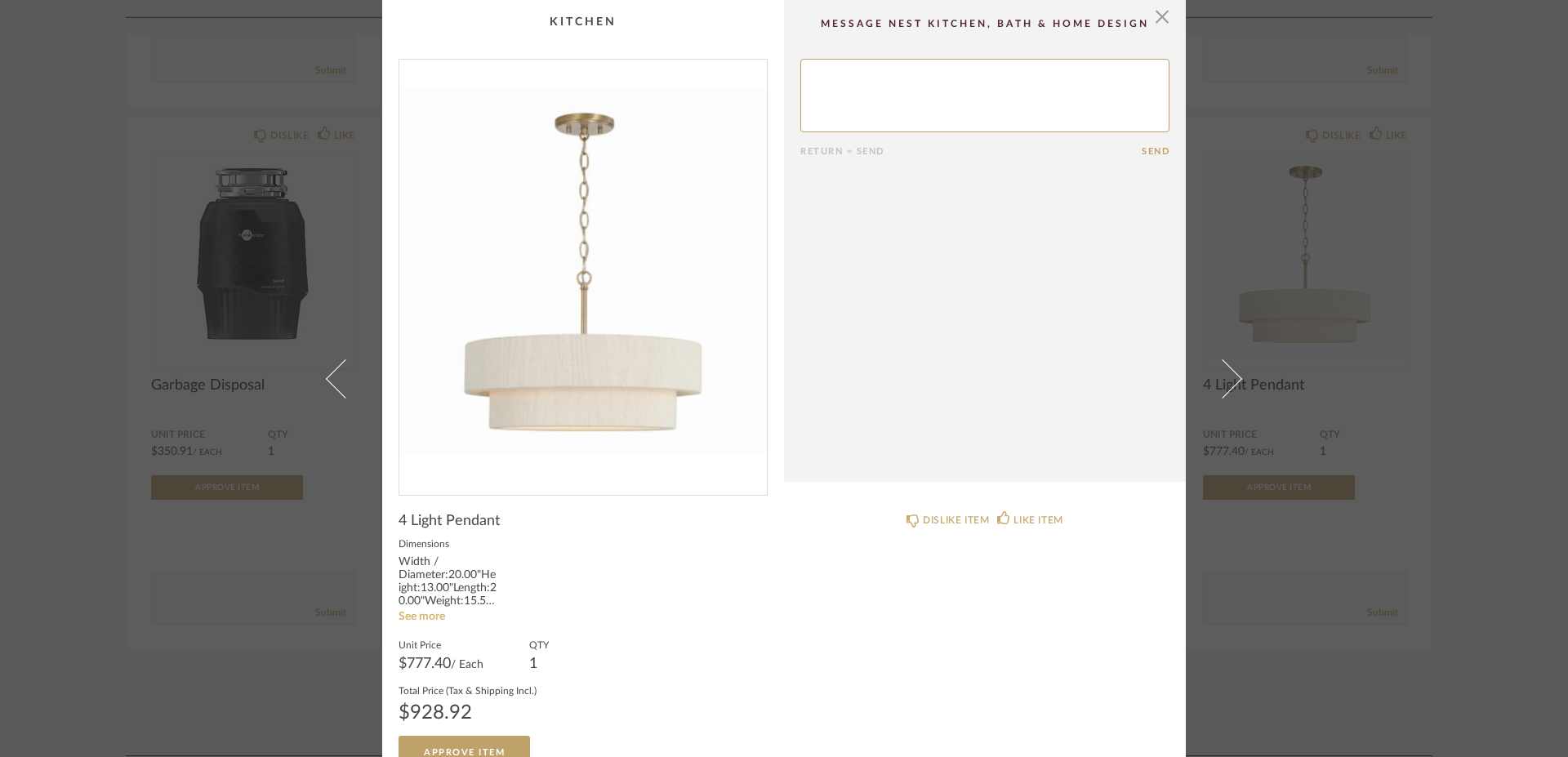
click at [421, 613] on link "See more" at bounding box center [422, 616] width 47 height 12
click at [410, 631] on link "See less" at bounding box center [418, 630] width 39 height 12
click at [1151, 11] on span "button" at bounding box center [1162, 16] width 33 height 33
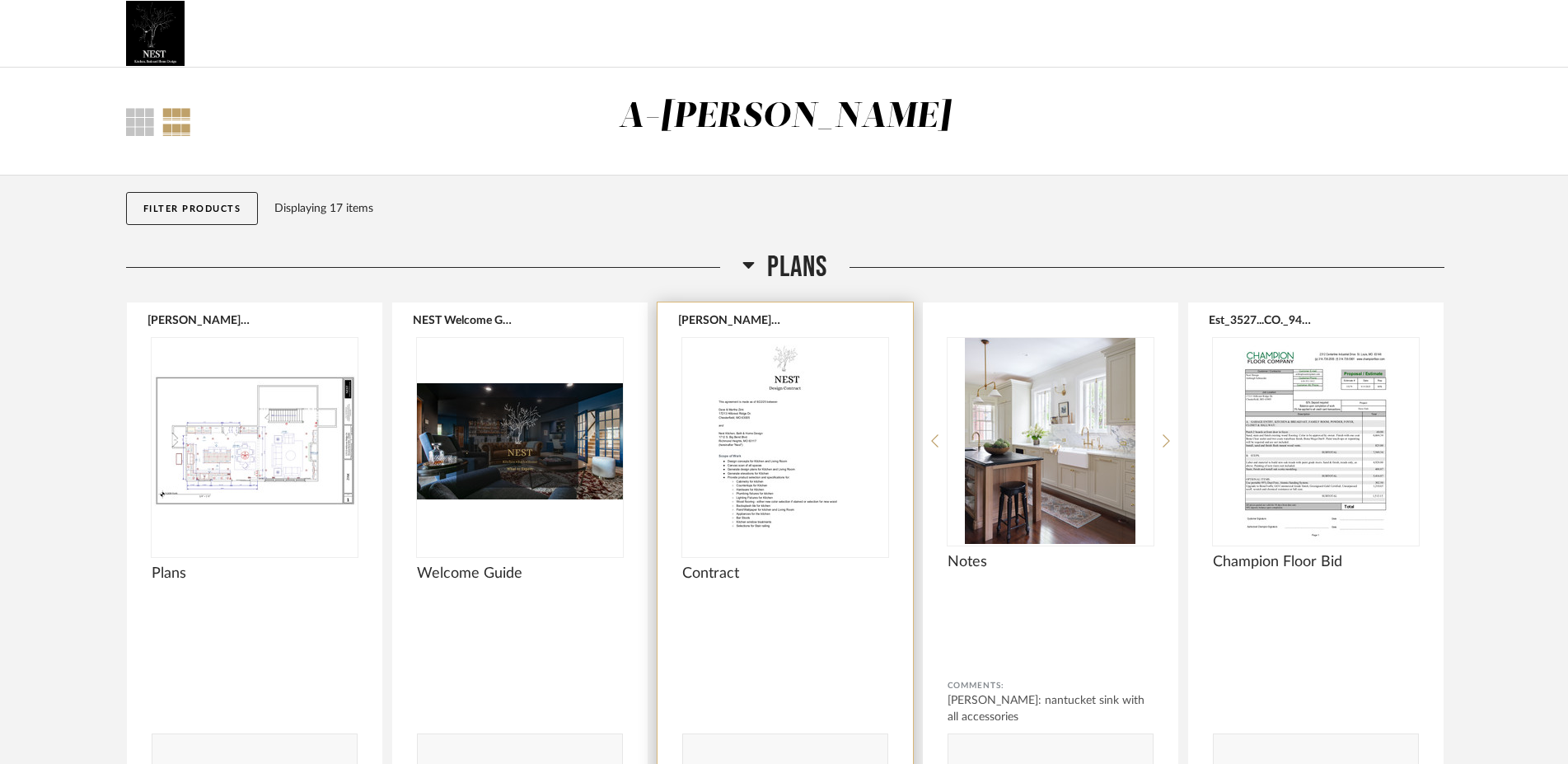
click at [778, 425] on img "0" at bounding box center [785, 441] width 206 height 206
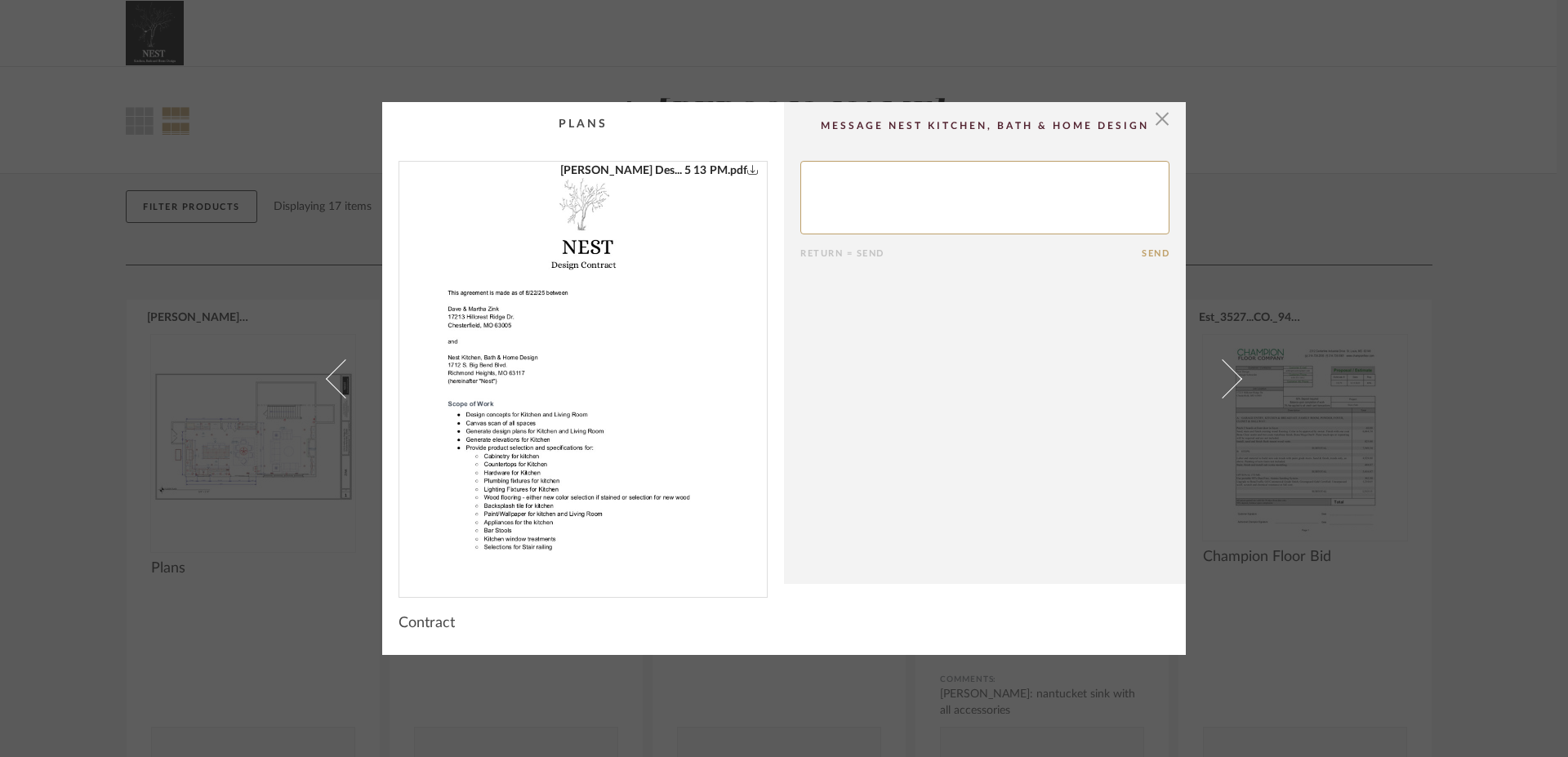
click at [677, 171] on link "[PERSON_NAME] Des... 5 13 PM.pdf" at bounding box center [659, 170] width 199 height 18
click at [1156, 116] on span "button" at bounding box center [1162, 118] width 33 height 33
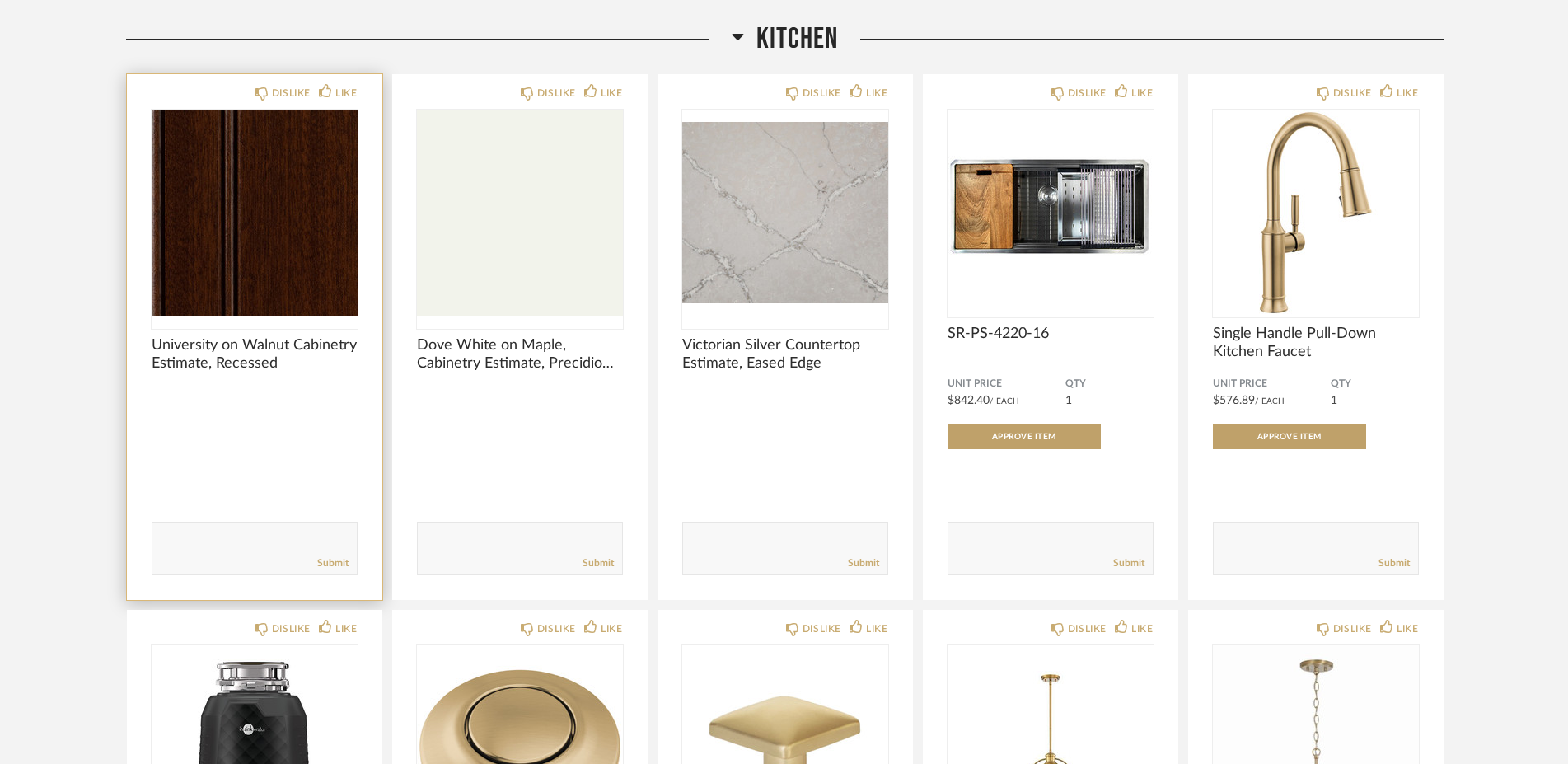
scroll to position [742, 0]
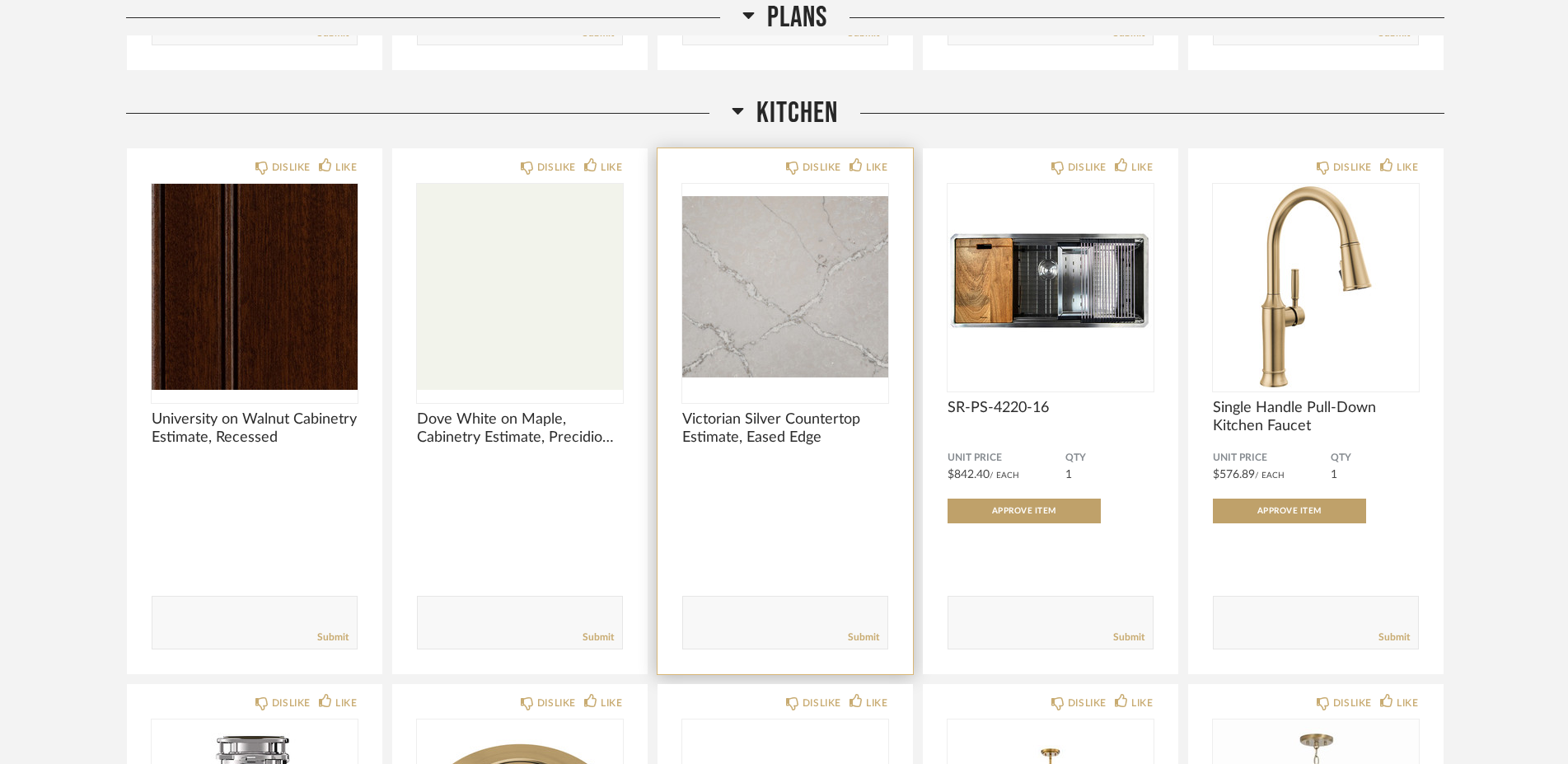
click at [762, 412] on span "Victorian Silver Countertop Estimate, Eased Edge" at bounding box center [785, 428] width 206 height 36
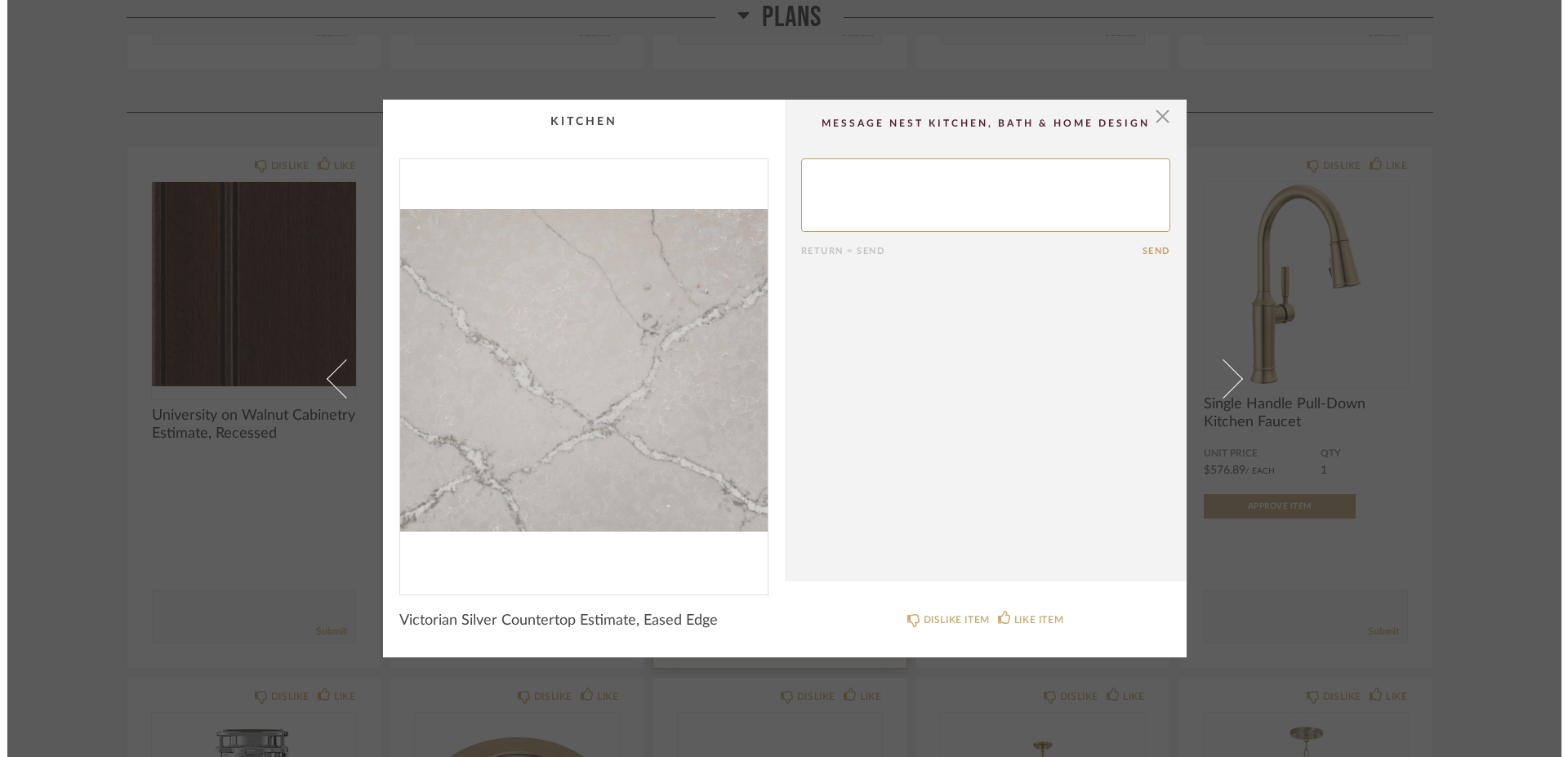
scroll to position [0, 0]
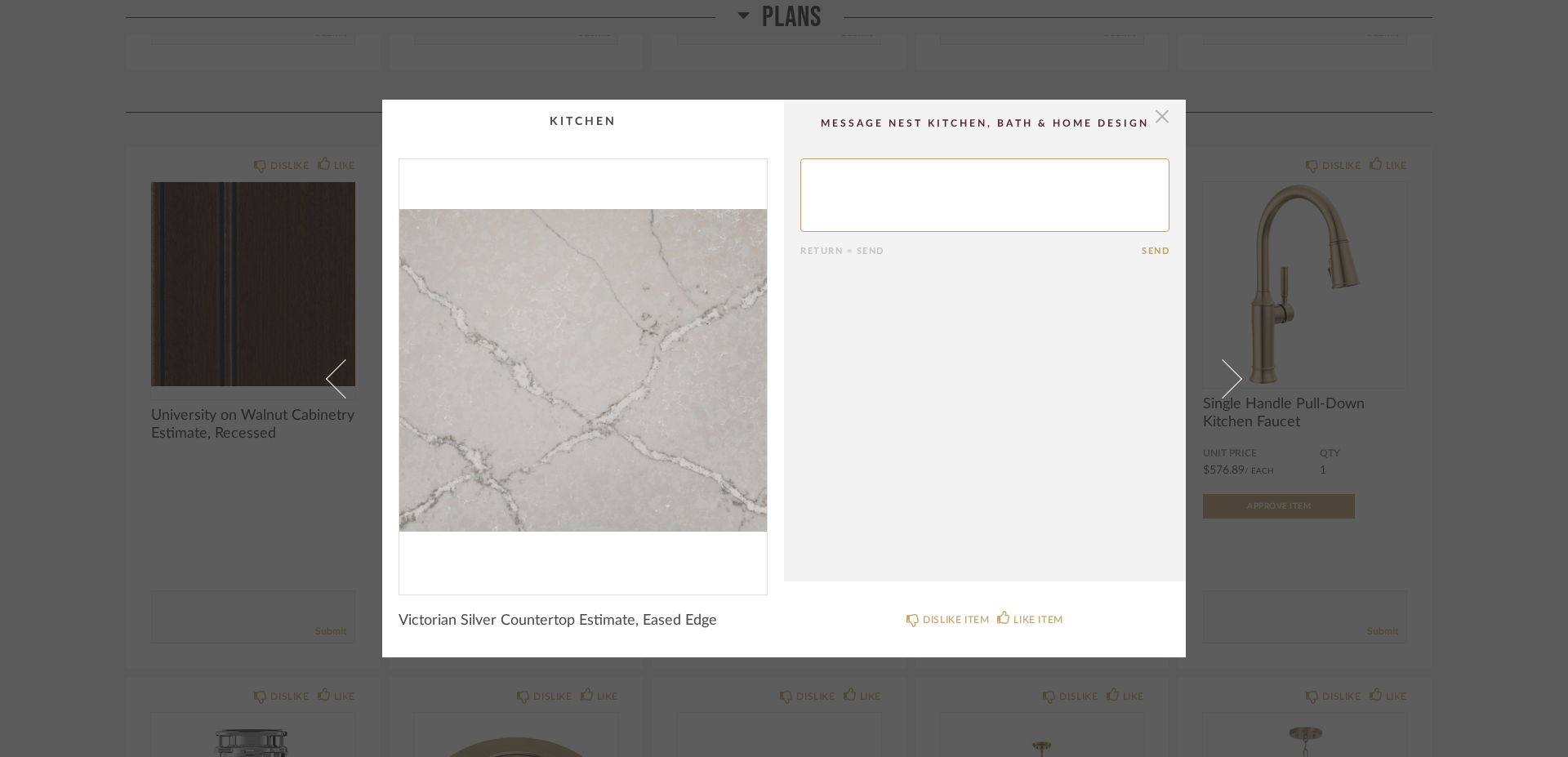
click at [1160, 122] on span "button" at bounding box center [1162, 116] width 33 height 33
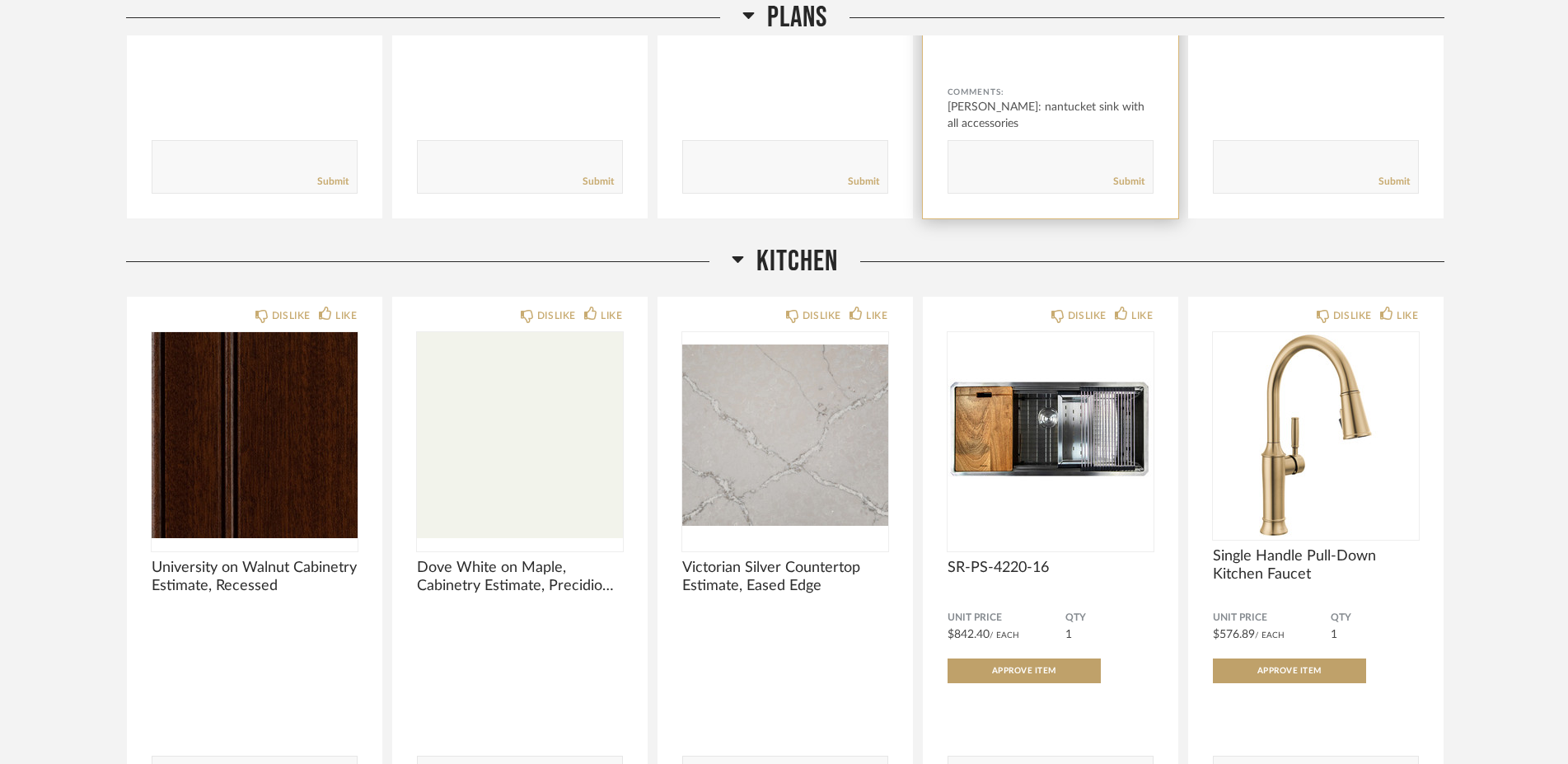
scroll to position [668, 0]
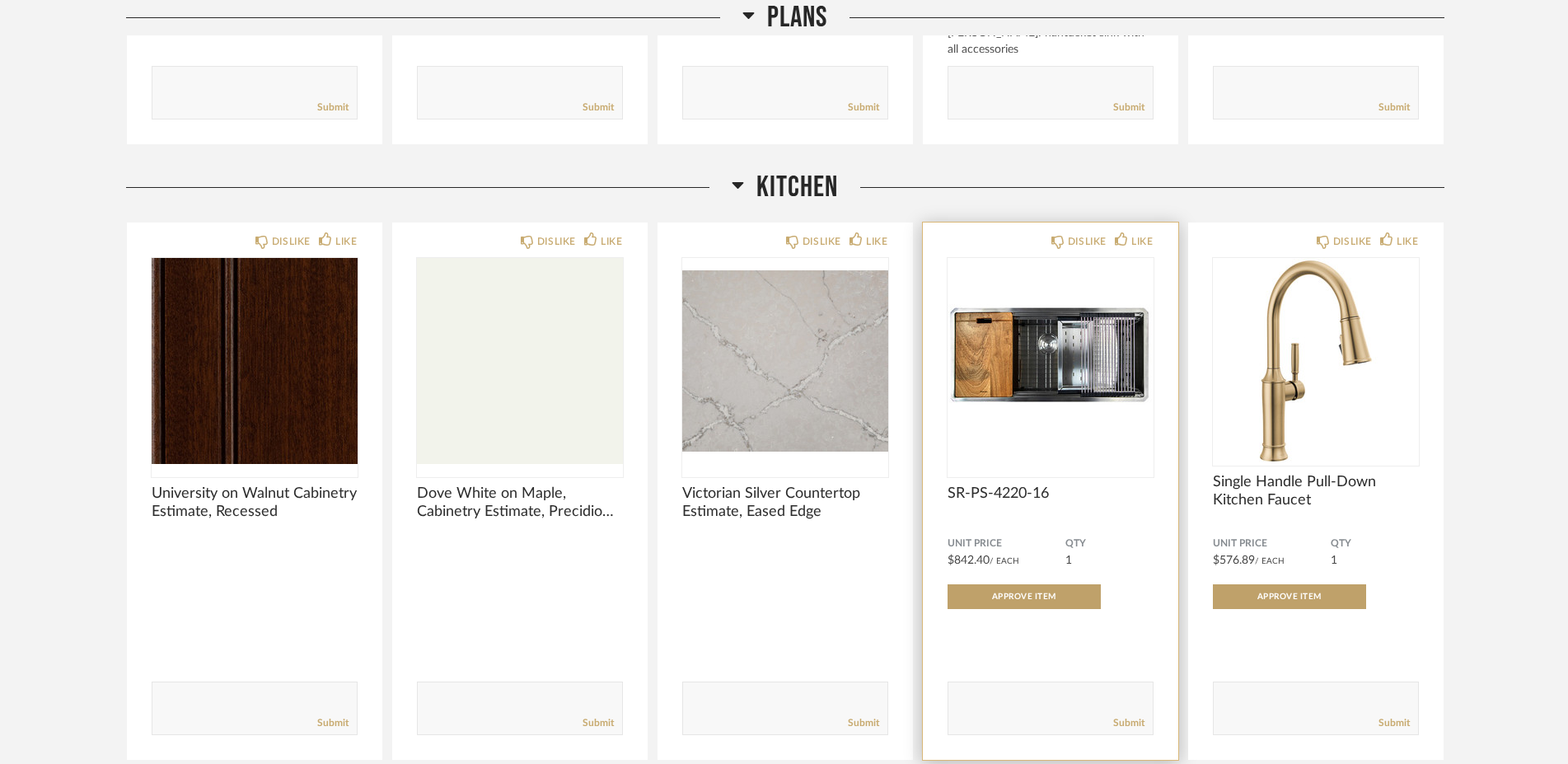
click at [972, 366] on img "0" at bounding box center [1050, 361] width 206 height 206
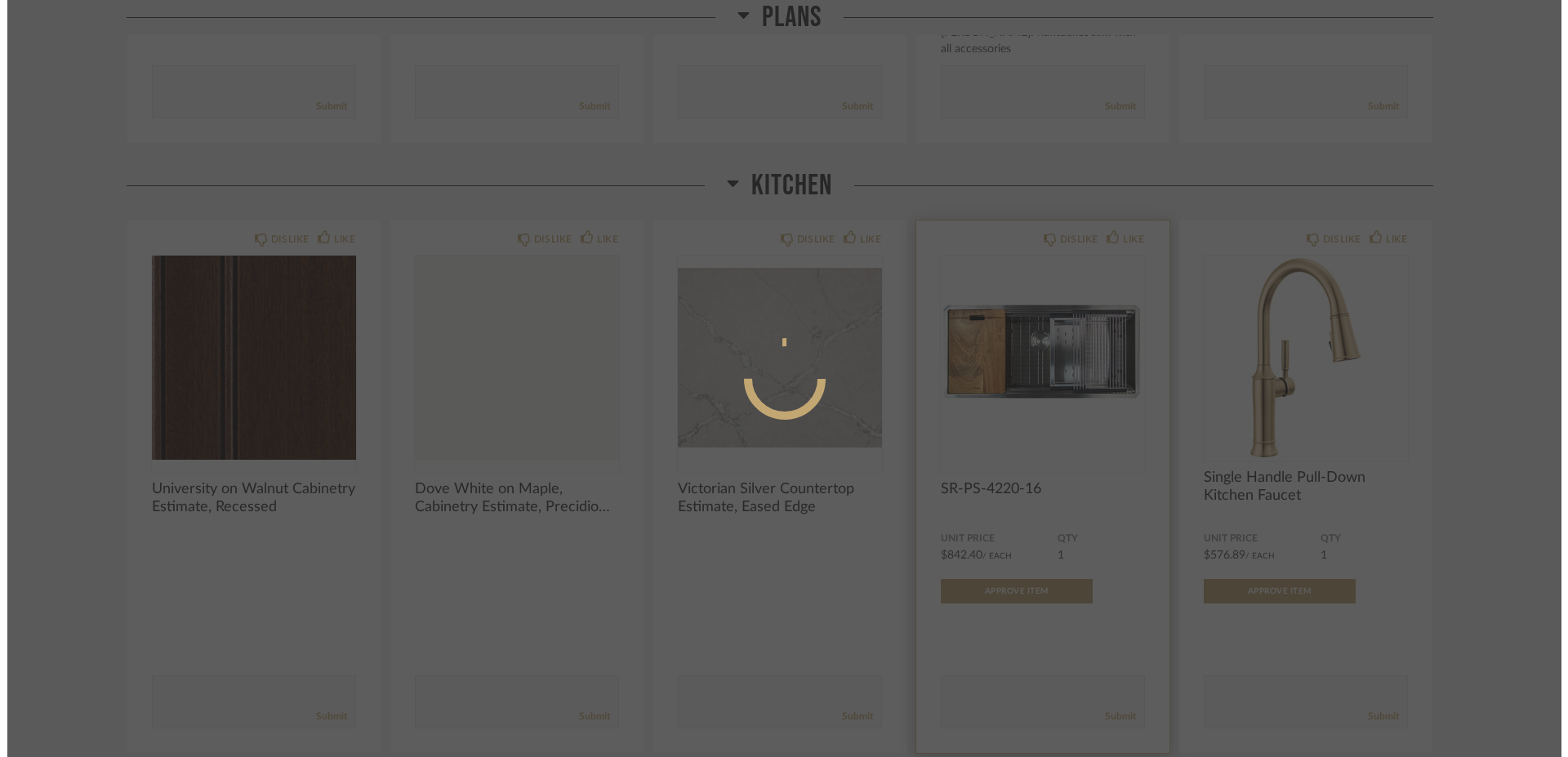
scroll to position [0, 0]
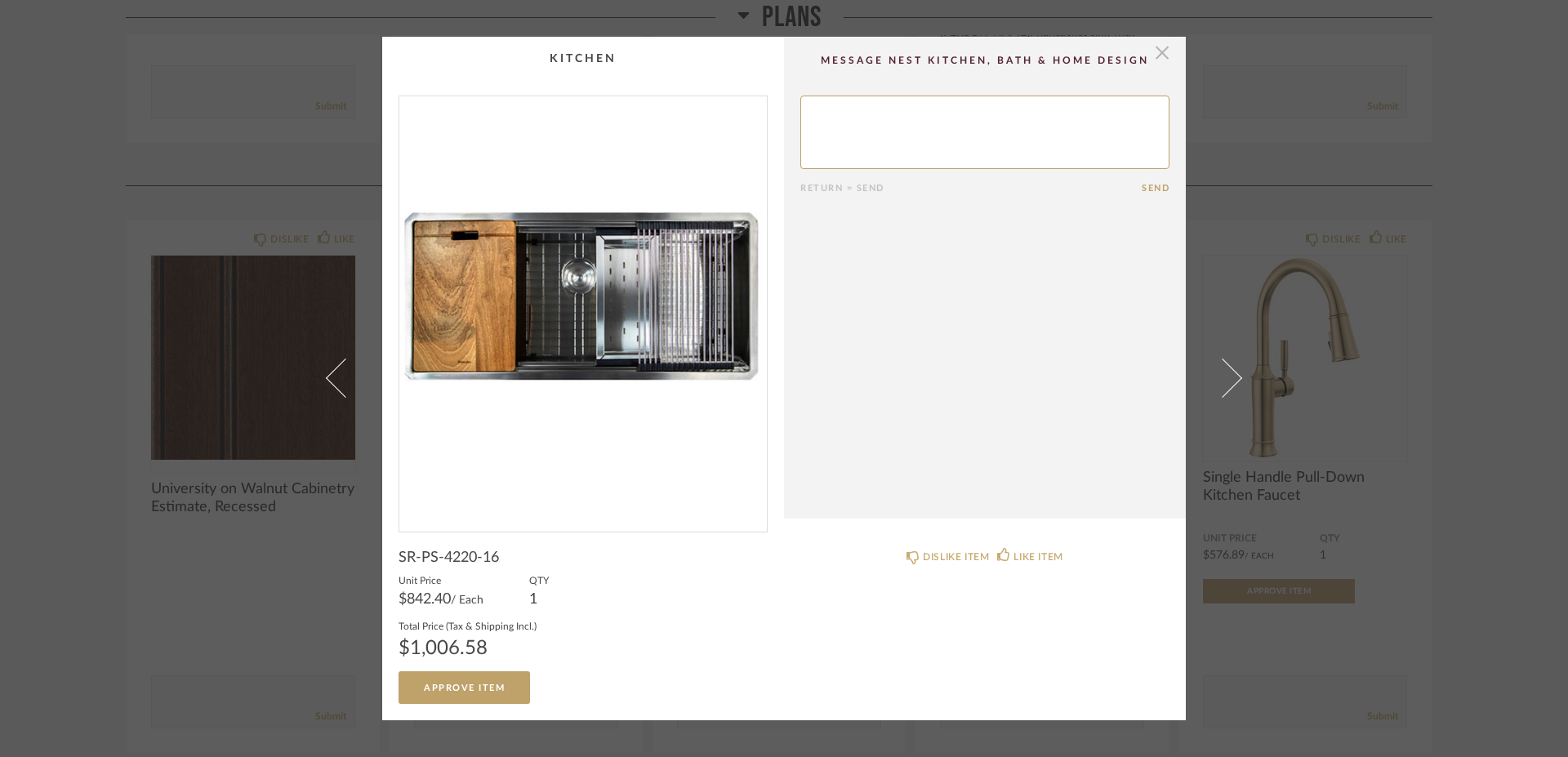
click at [1160, 50] on span "button" at bounding box center [1162, 53] width 33 height 33
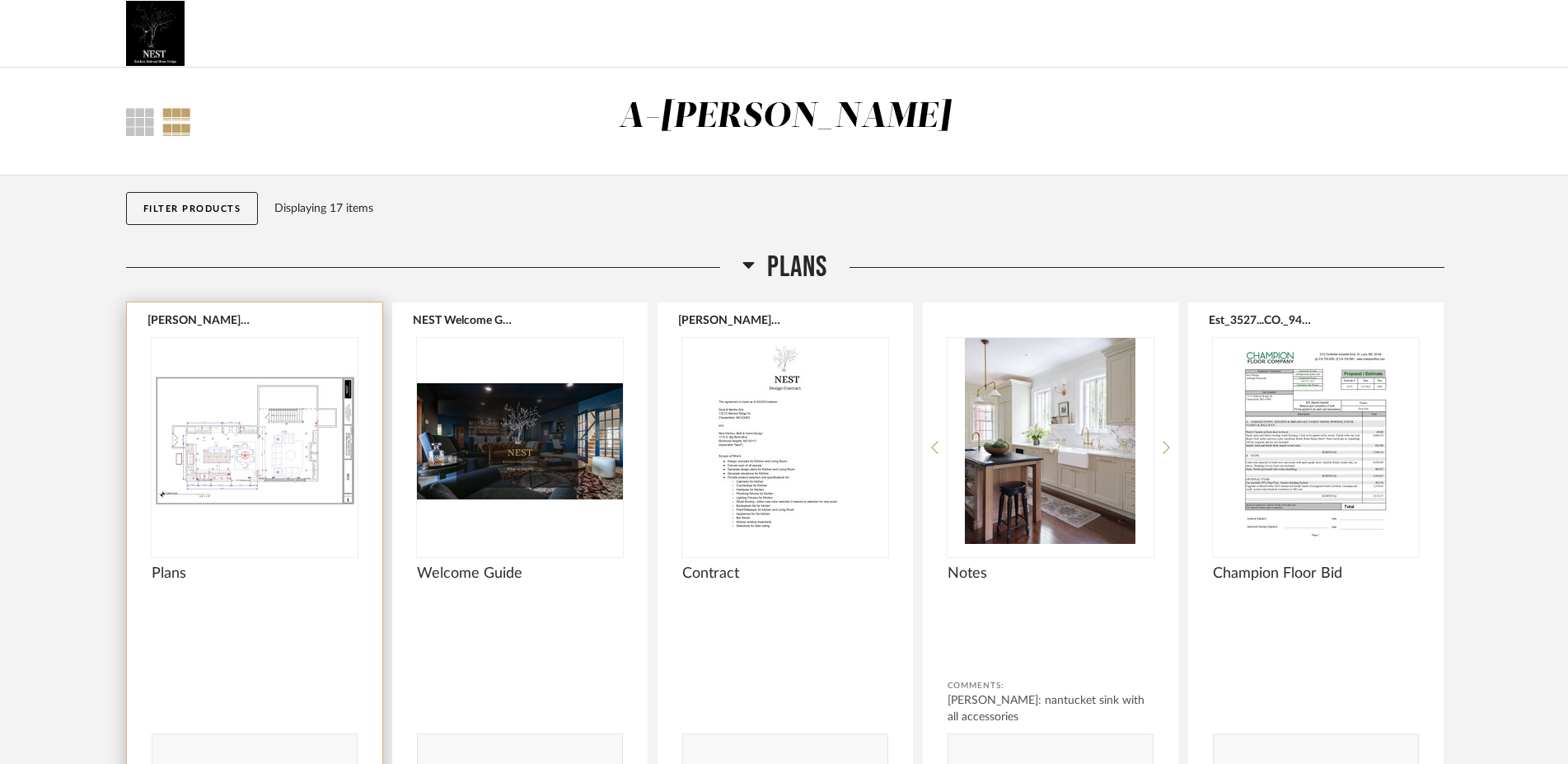
click at [261, 421] on img "0" at bounding box center [254, 441] width 206 height 206
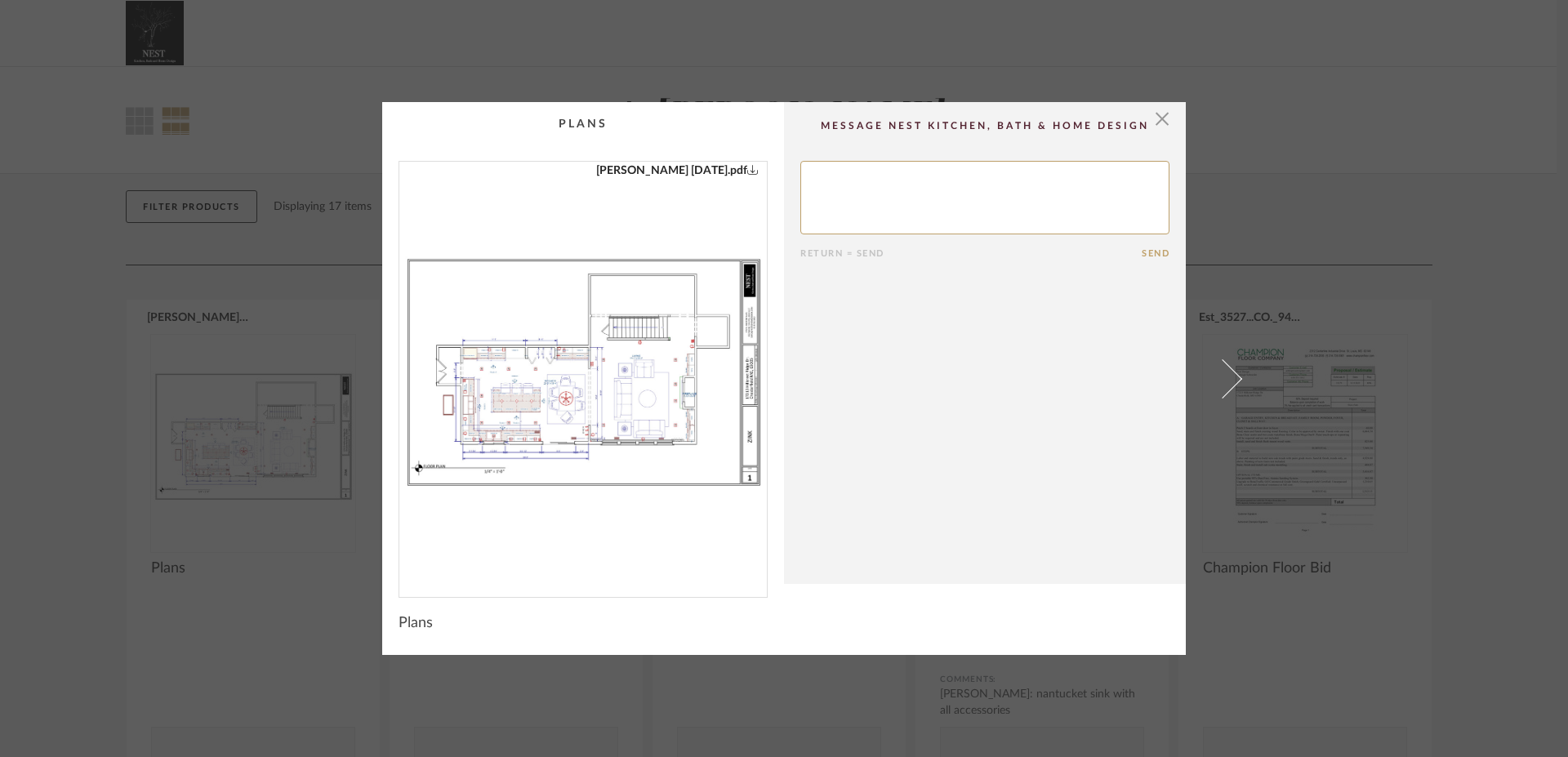
click at [694, 172] on link "[PERSON_NAME] [DATE].pdf" at bounding box center [678, 170] width 162 height 18
click at [1157, 121] on span "button" at bounding box center [1162, 118] width 33 height 33
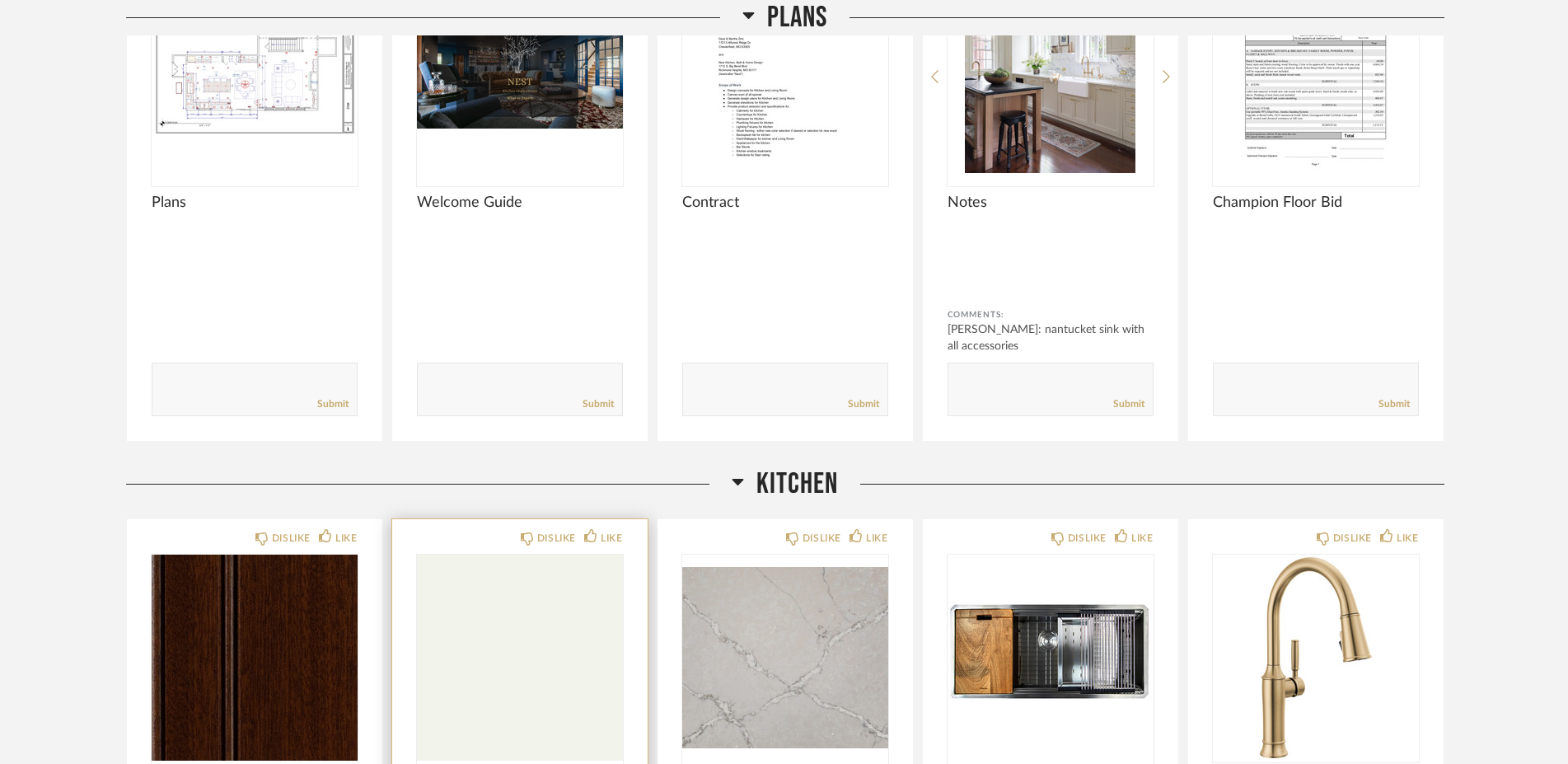
scroll to position [297, 0]
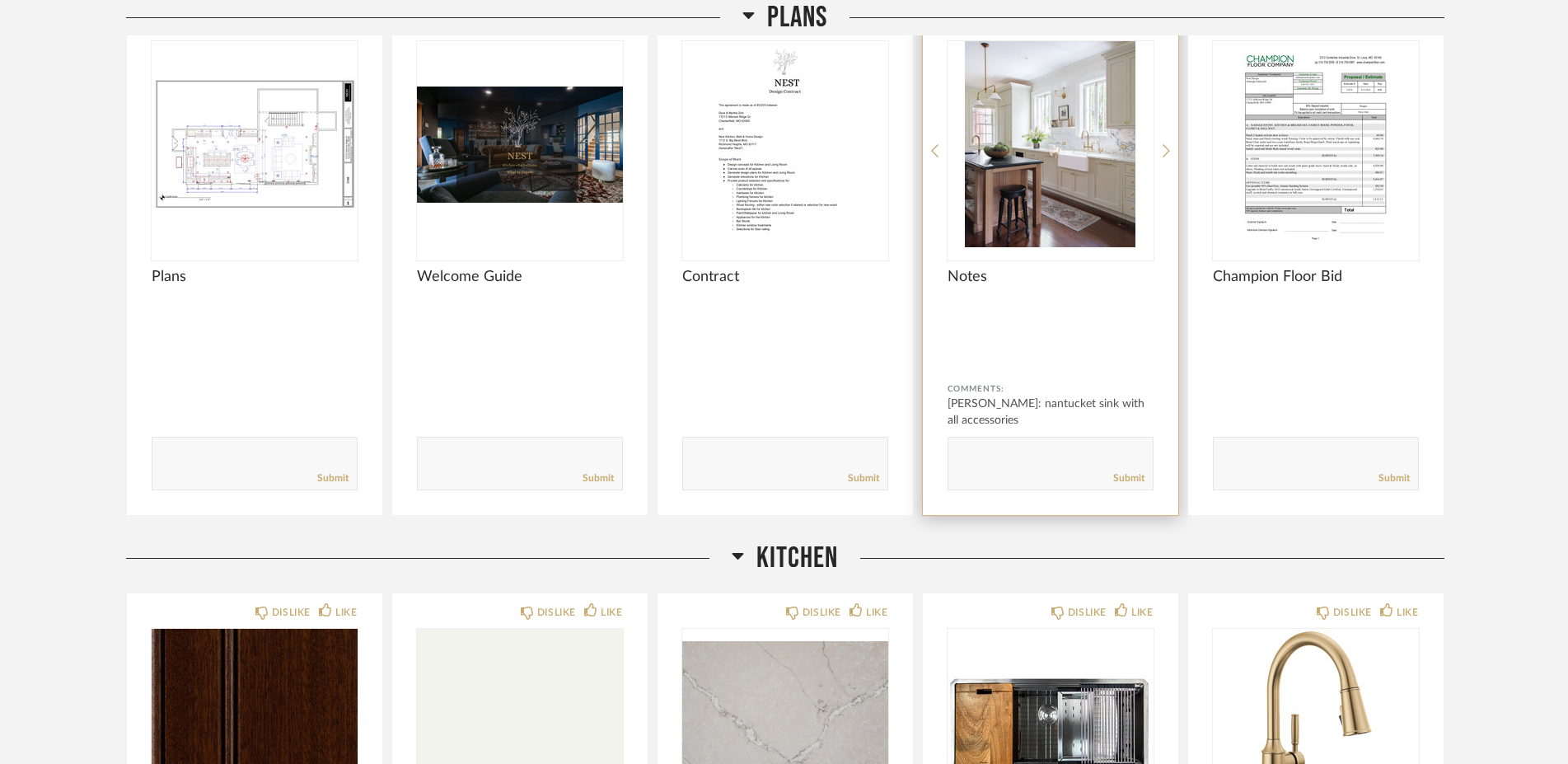
click at [1021, 250] on div at bounding box center [1050, 150] width 206 height 219
click at [988, 220] on img "0" at bounding box center [1050, 145] width 206 height 206
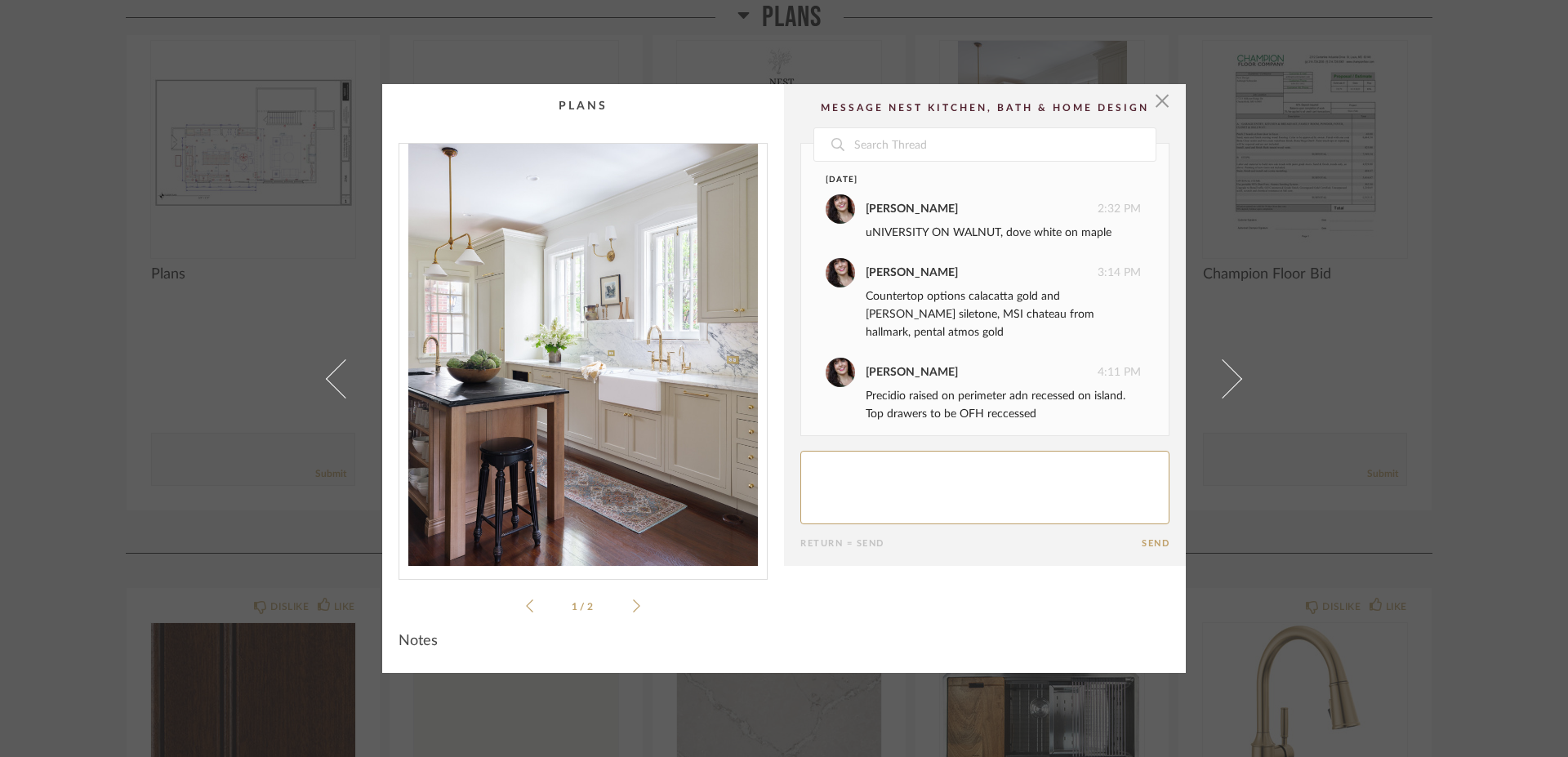
scroll to position [71, 0]
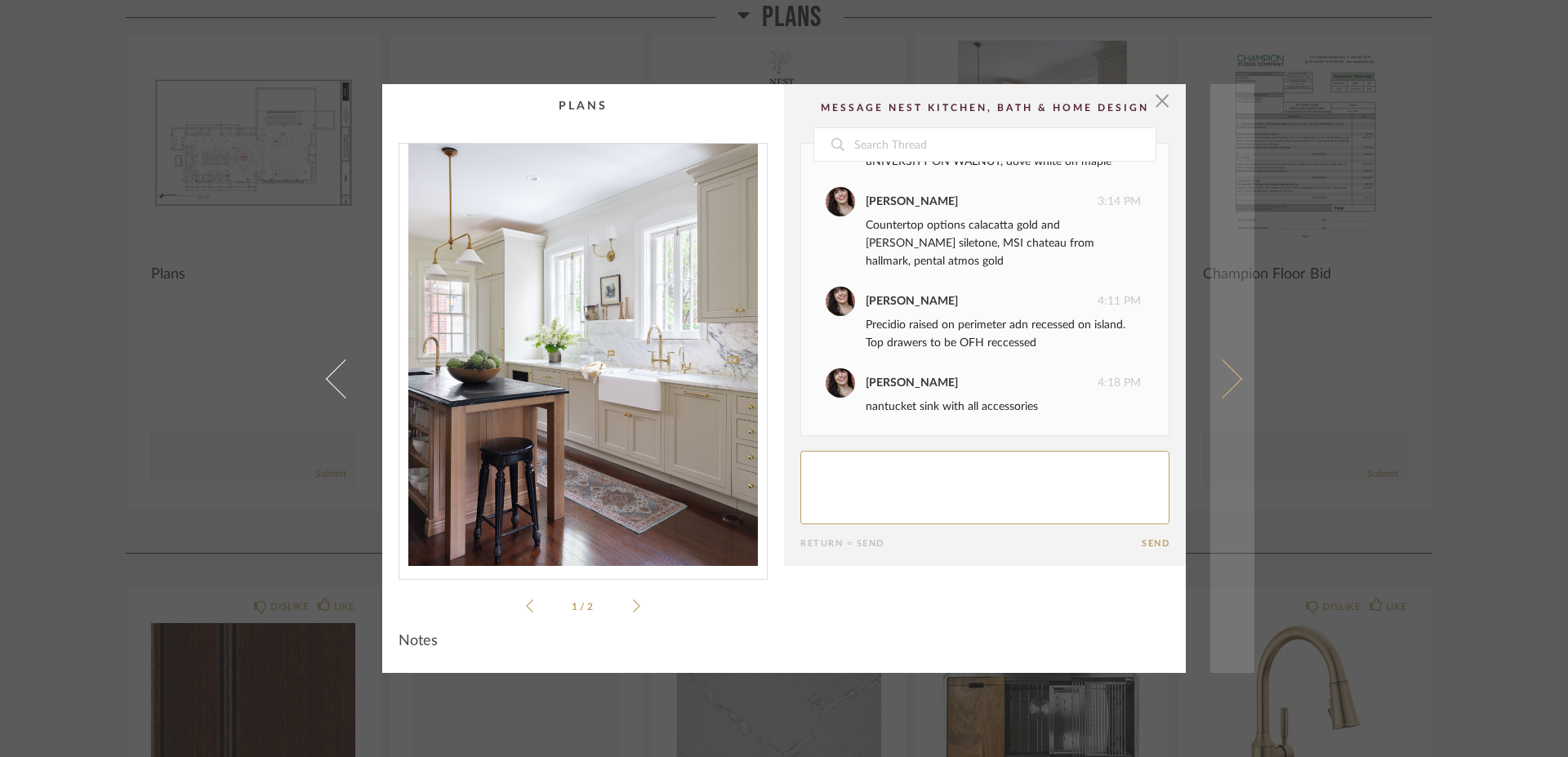
click at [1216, 387] on span at bounding box center [1222, 378] width 39 height 39
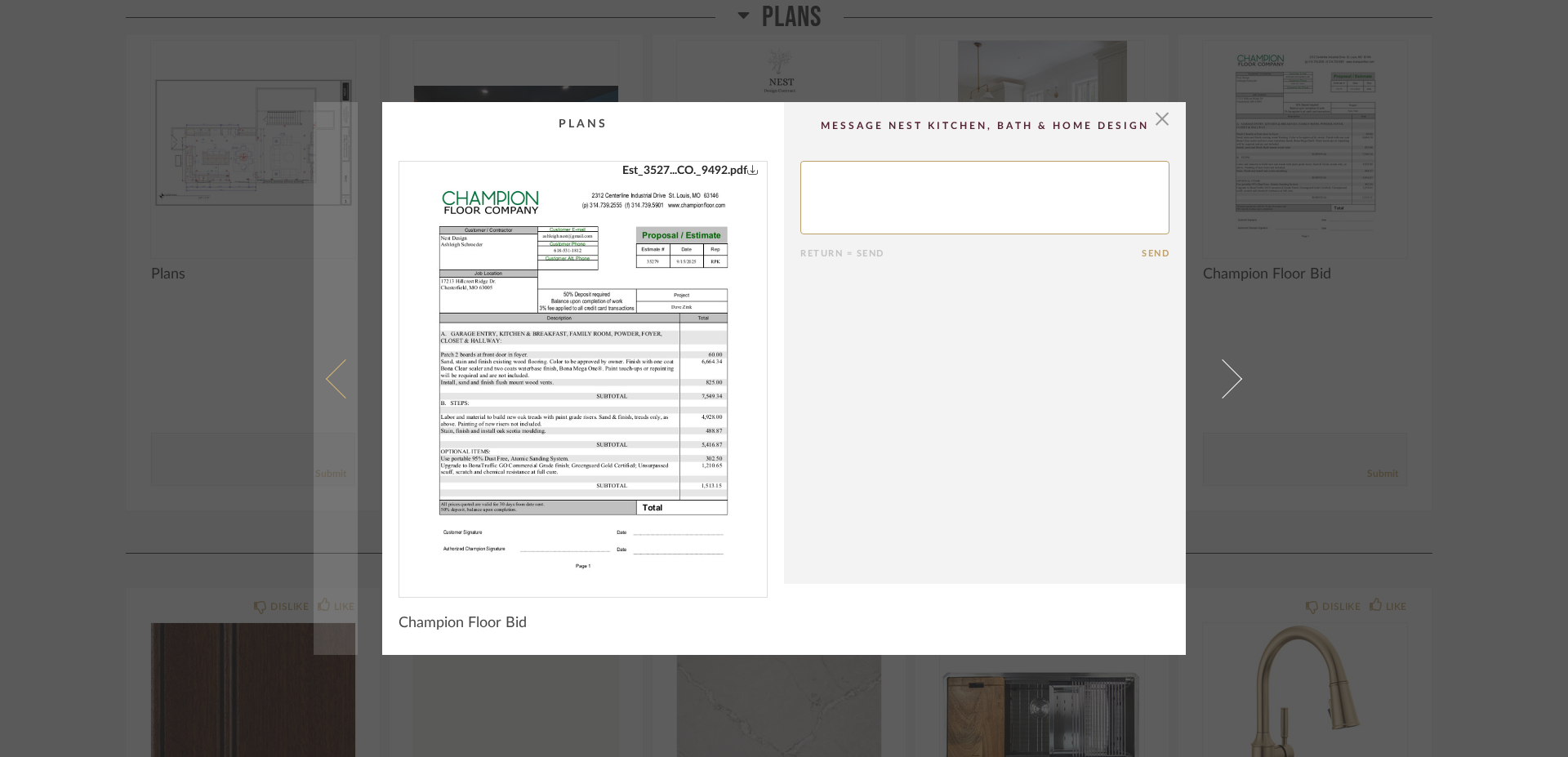
click at [346, 382] on span at bounding box center [345, 378] width 39 height 39
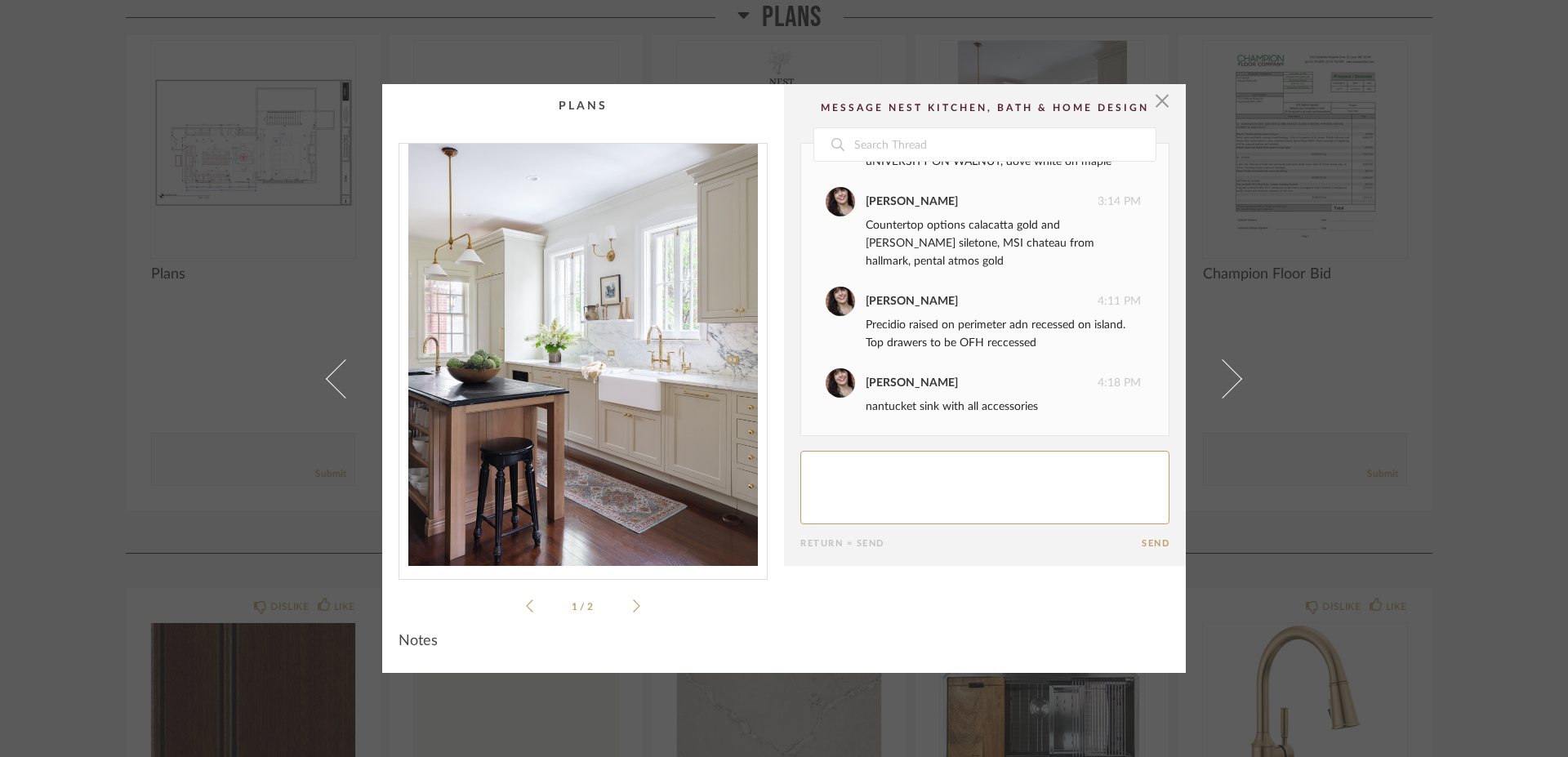
scroll to position [0, 0]
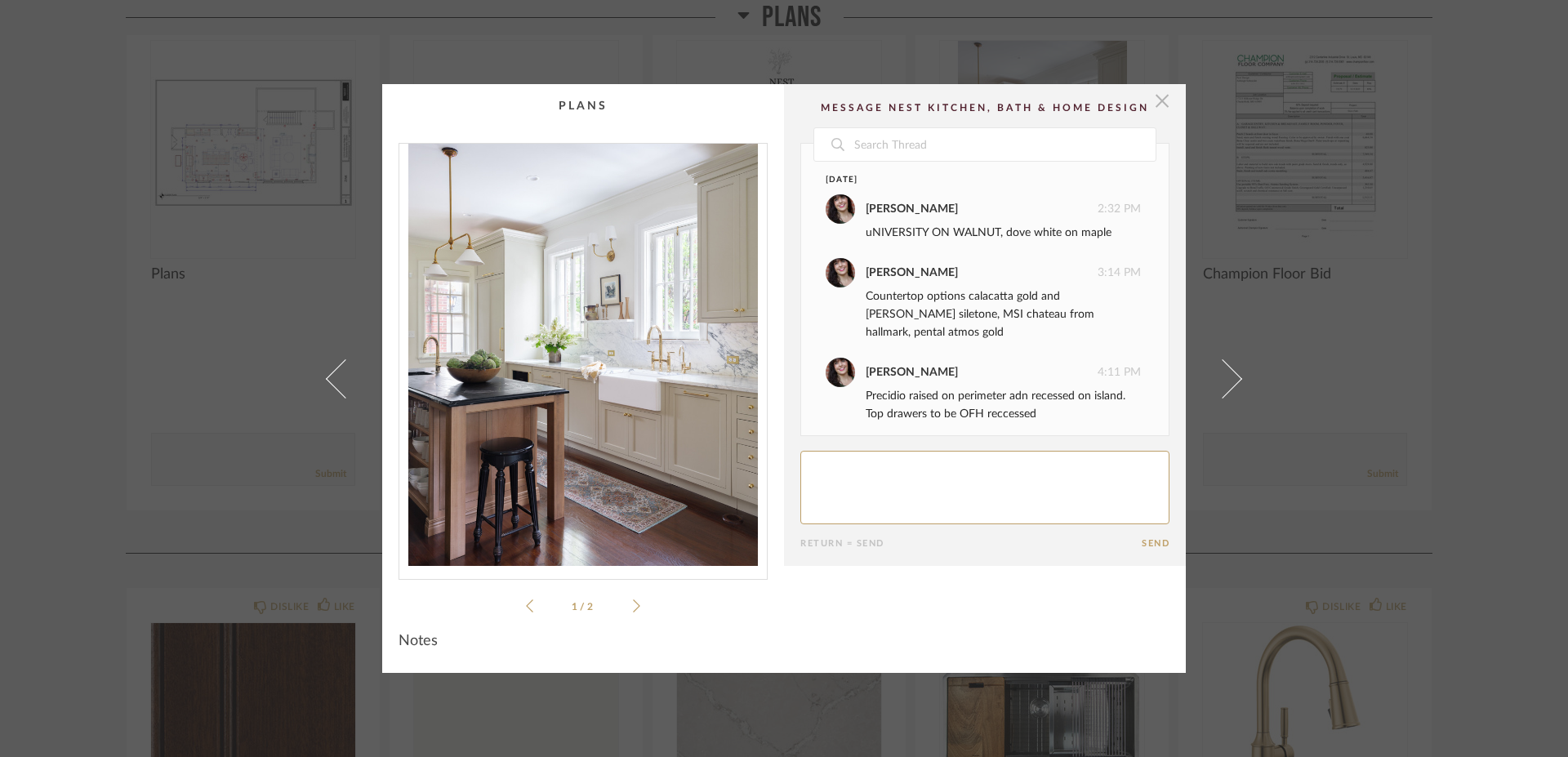
click at [1151, 103] on span "button" at bounding box center [1162, 100] width 33 height 33
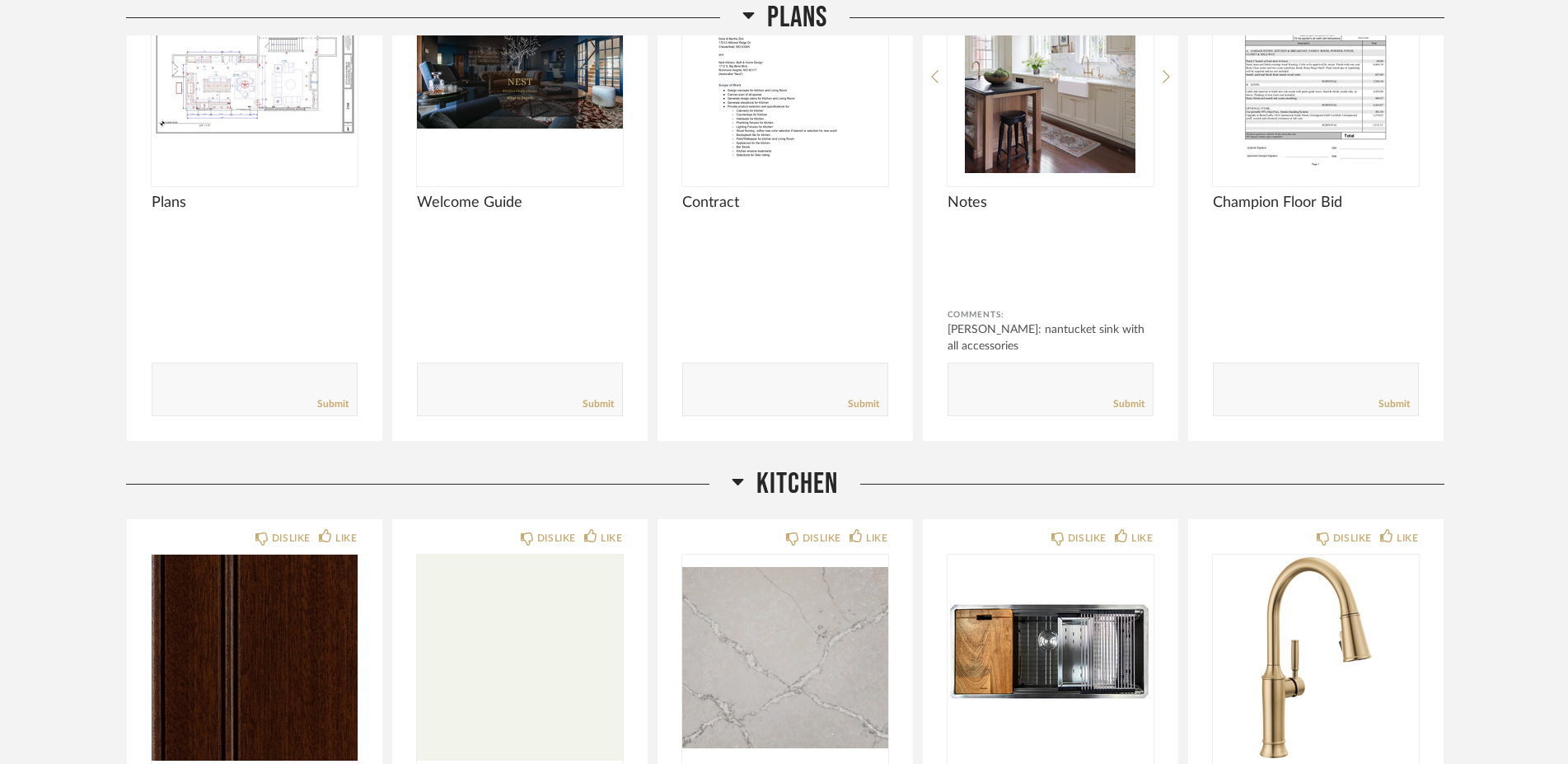
scroll to position [297, 0]
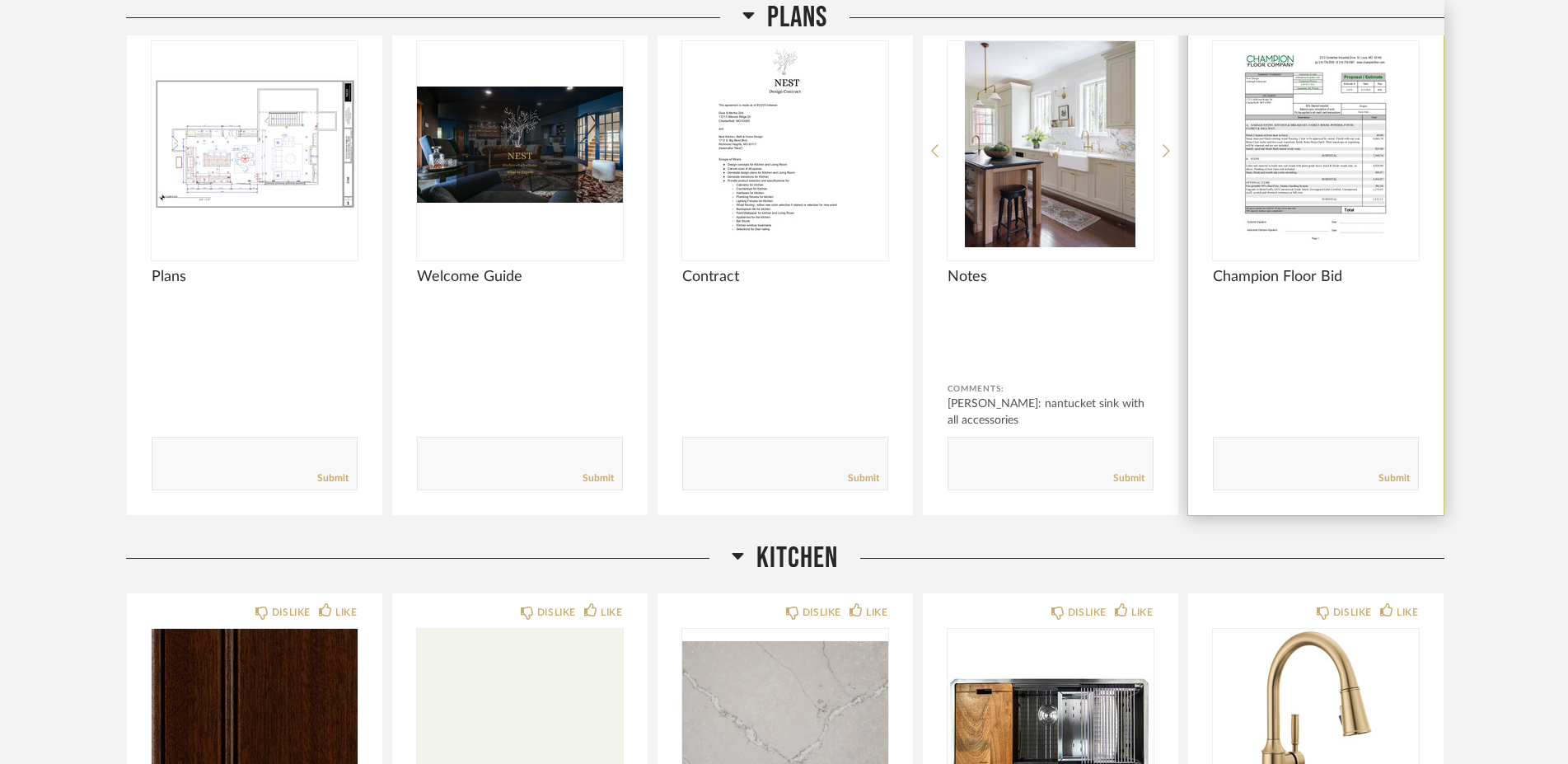
click at [1297, 201] on img "0" at bounding box center [1315, 145] width 206 height 206
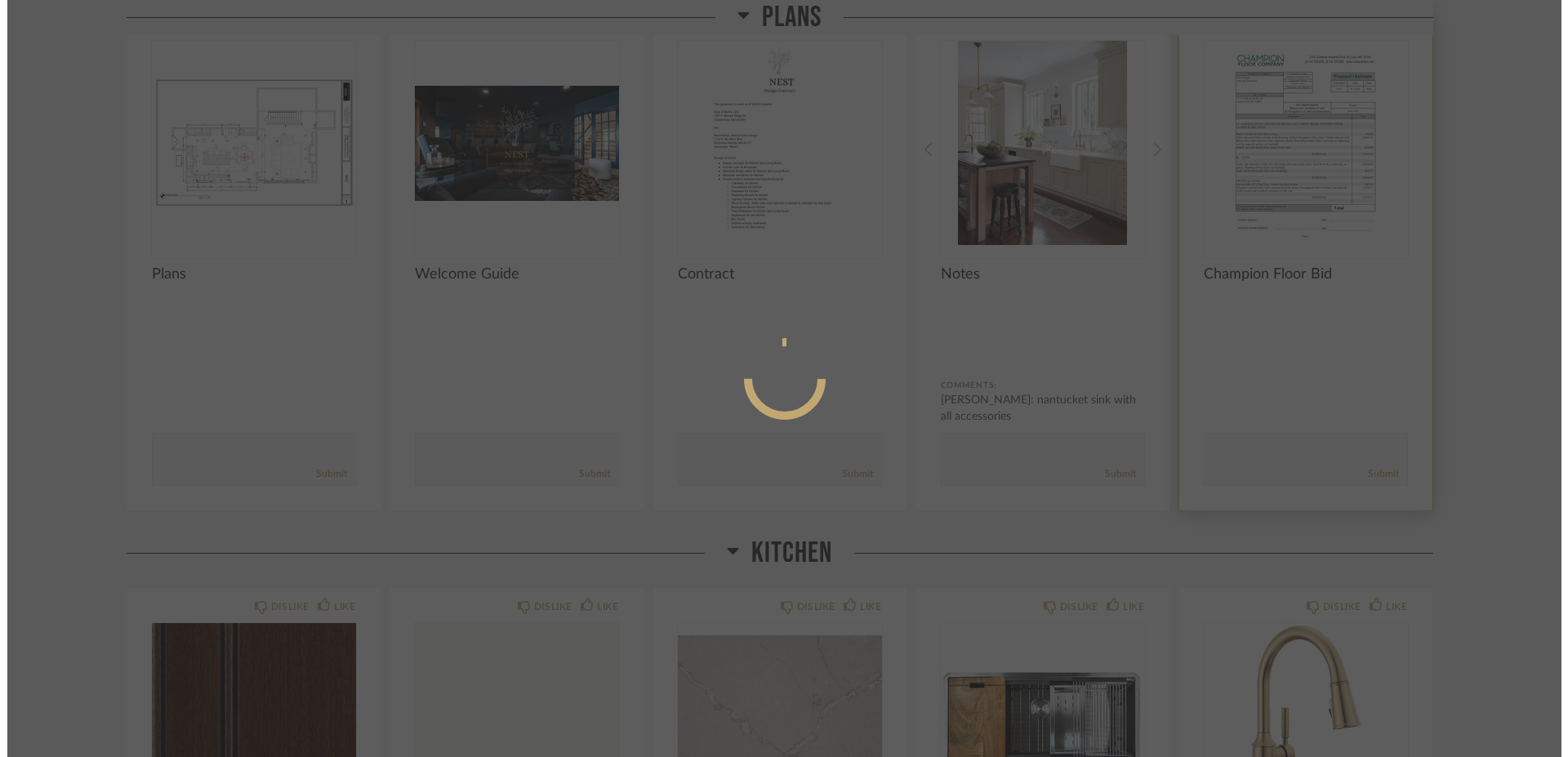
scroll to position [0, 0]
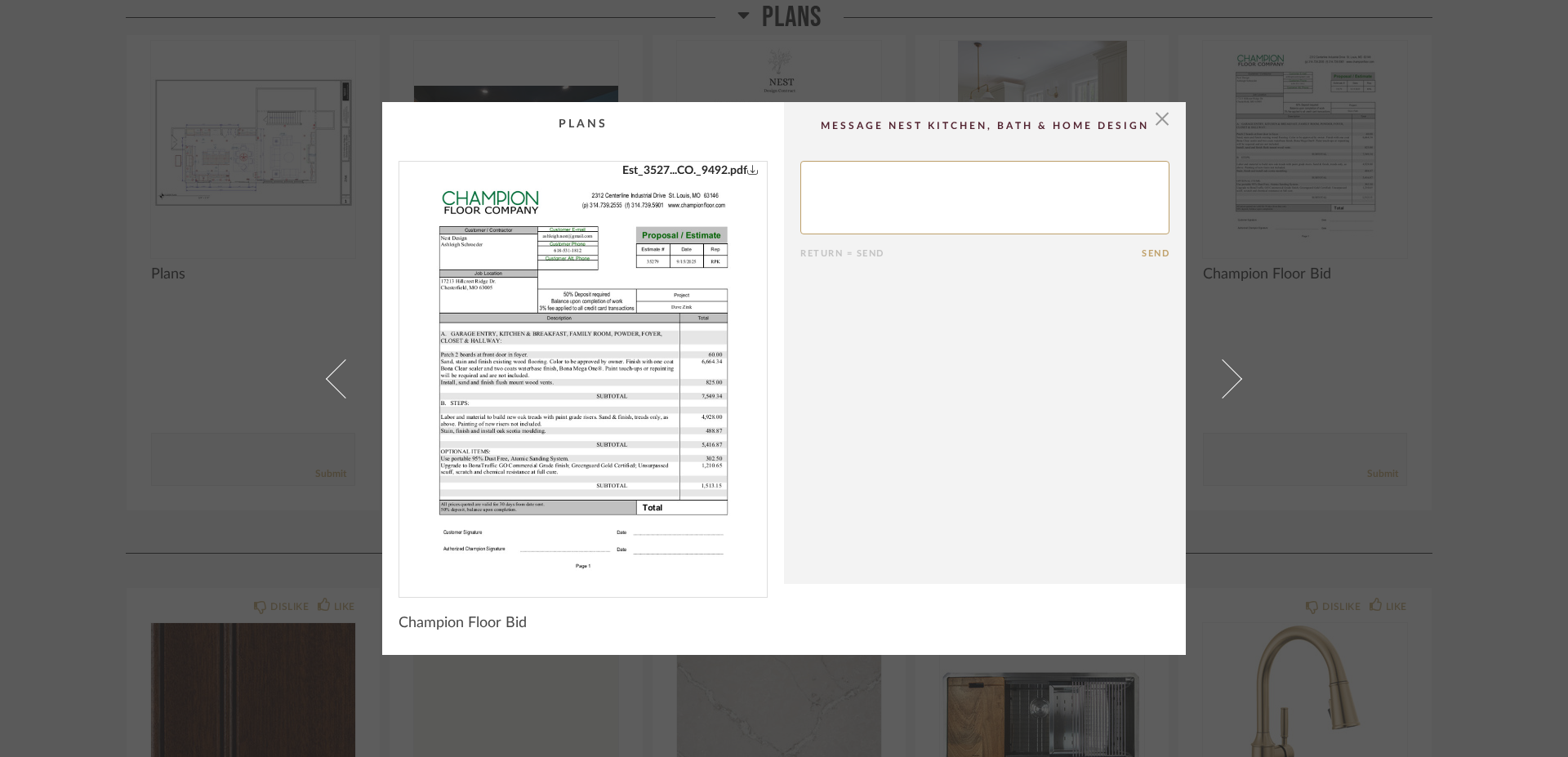
click at [694, 178] on link "Est_3527...CO._9492.pdf" at bounding box center [690, 170] width 137 height 18
drag, startPoint x: 1151, startPoint y: 117, endPoint x: 1091, endPoint y: 139, distance: 63.9
click at [1153, 118] on span "button" at bounding box center [1162, 118] width 33 height 33
